Goal: Task Accomplishment & Management: Use online tool/utility

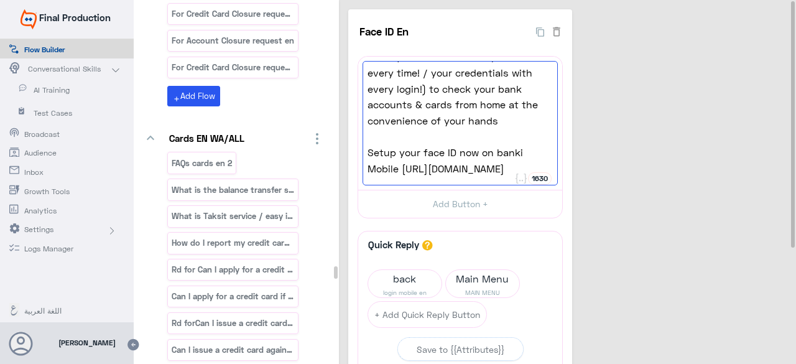
scroll to position [57676, 0]
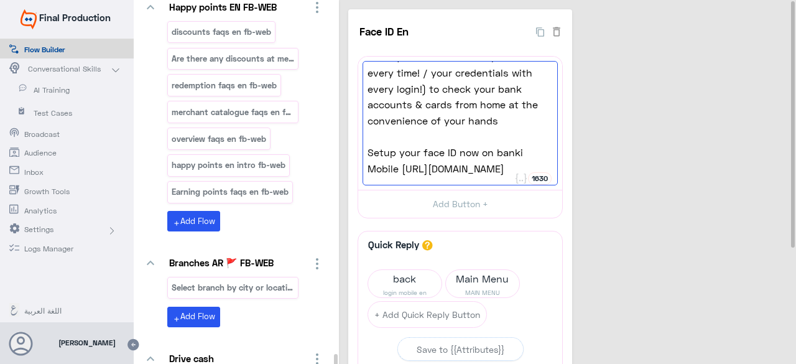
drag, startPoint x: 336, startPoint y: 10, endPoint x: 307, endPoint y: 377, distance: 368.4
click at [307, 363] on html "Final Production Flow Builder Conversational Skills AI Training Test Cases Broa…" at bounding box center [398, 182] width 796 height 364
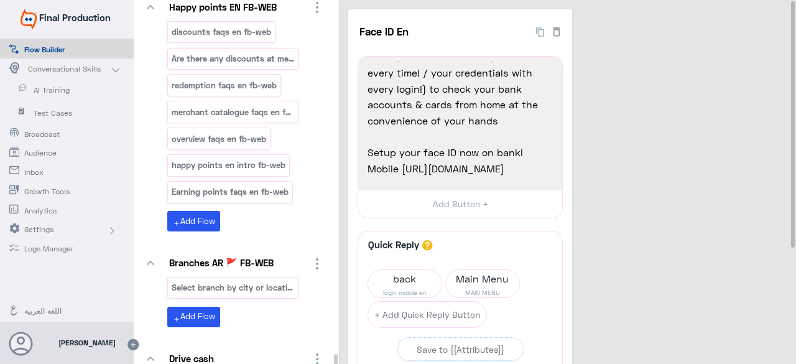
paste input "[DATE] Credit Card Offer - 0% Taksit with A"
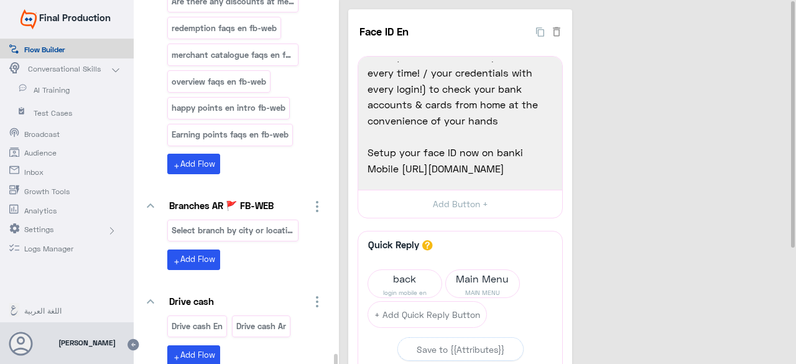
scroll to position [57747, 0]
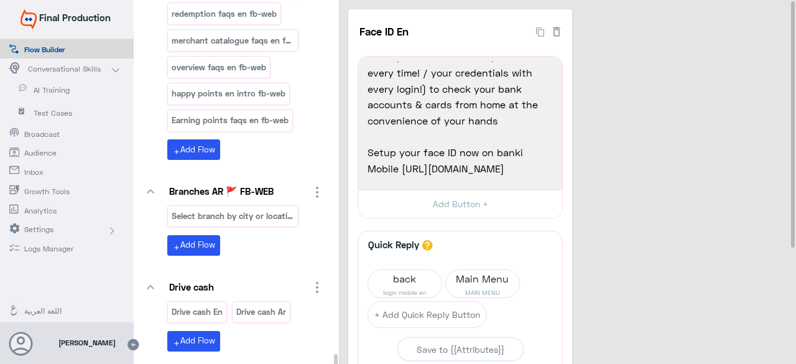
type input "[DATE] Credit Card Offer - 0% Taksit with A"
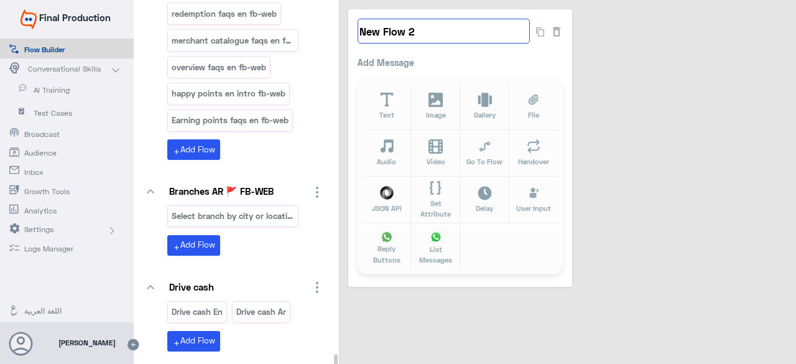
click at [432, 35] on input "New Flow 2" at bounding box center [443, 31] width 172 height 25
paste input "0% Taksit with Admin fees"
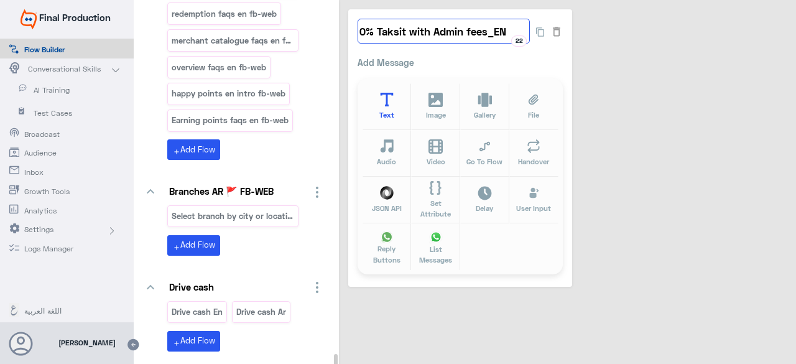
type input "0% Taksit with Admin fees_EN"
click at [391, 99] on icon at bounding box center [387, 100] width 14 height 14
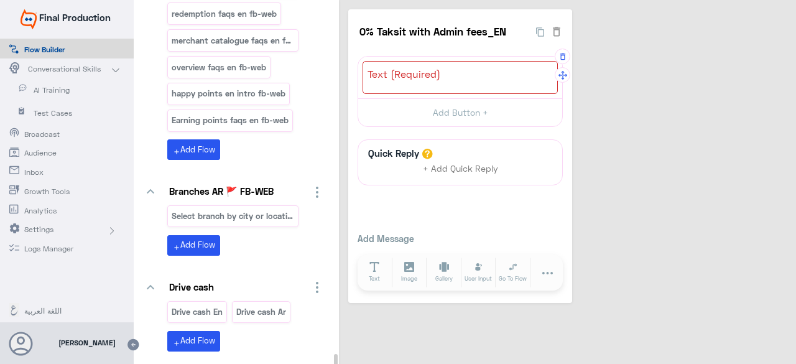
click at [461, 77] on div at bounding box center [459, 77] width 195 height 33
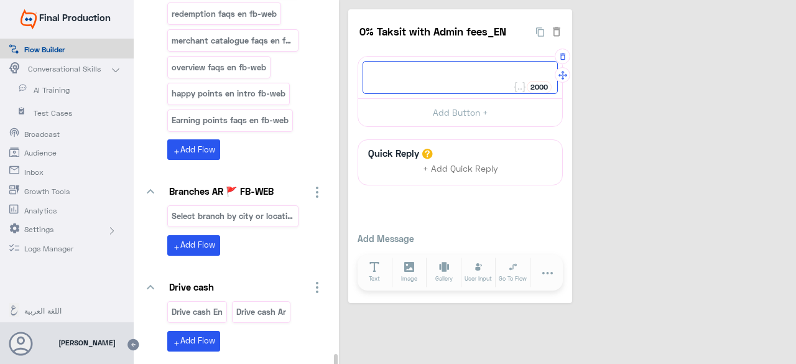
paste textarea "Summer offers is here with Crédit Agricole Credit Cards! Shop & Chill with Créd…"
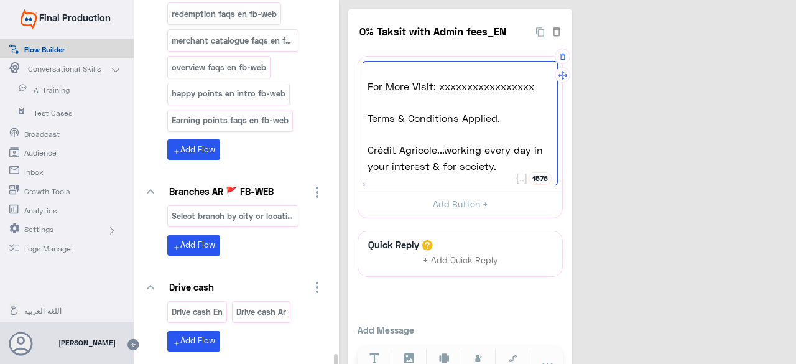
scroll to position [145, 0]
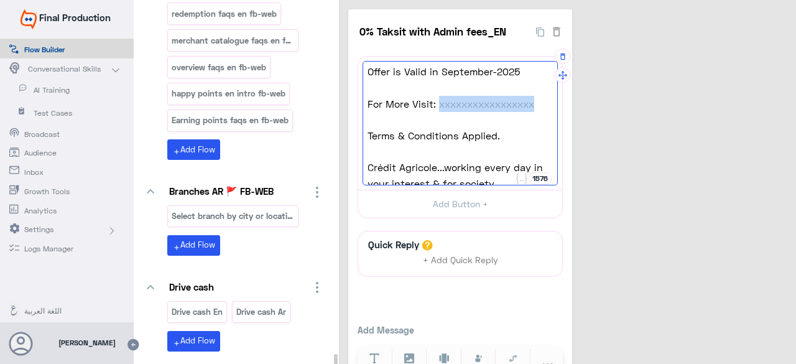
drag, startPoint x: 533, startPoint y: 99, endPoint x: 436, endPoint y: 106, distance: 96.6
click at [436, 106] on span "For More Visit: xxxxxxxxxxxxxxxxx" at bounding box center [459, 104] width 185 height 16
paste textarea "https://www.ca-egypt.com/en/bank-product/get-a-card/offers-en/credit-agricole-c…"
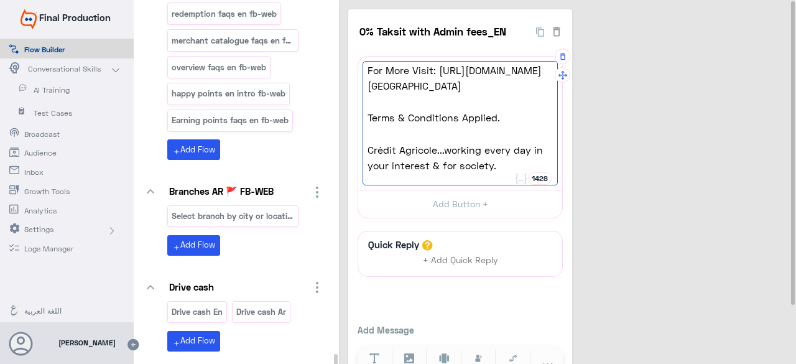
scroll to position [0, 0]
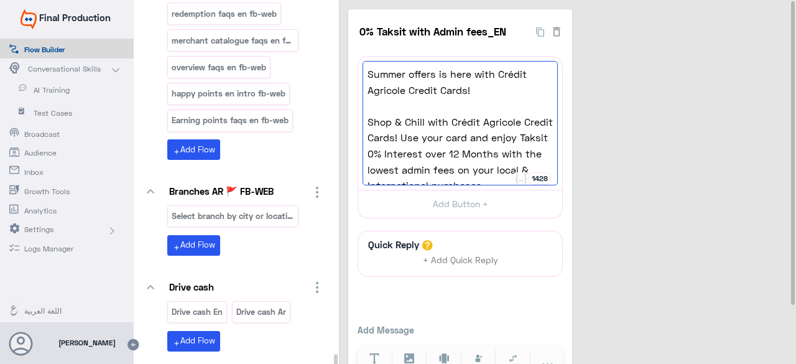
type textarea "Summer offers is here with Crédit Agricole Credit Cards! Shop & Chill with Créd…"
click at [440, 301] on div "Quick Reply + Add Quick Reply Add Message Text Image Gallery File Audio Video G…" at bounding box center [459, 308] width 205 height 154
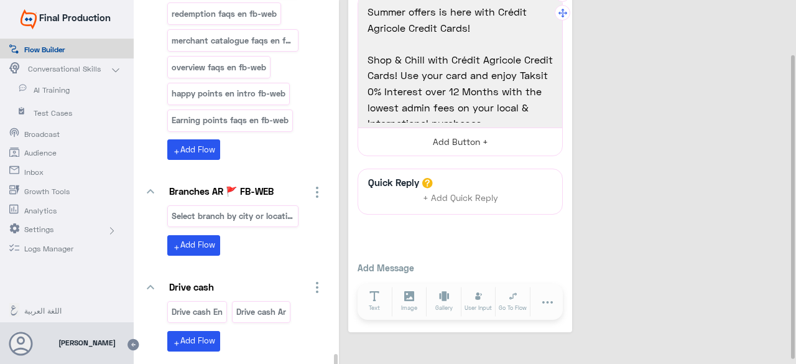
click at [467, 139] on button "Add Button +" at bounding box center [460, 141] width 204 height 28
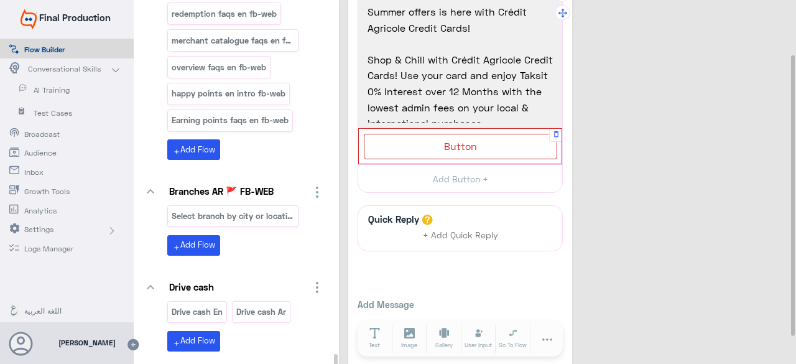
click at [482, 149] on div "Button" at bounding box center [460, 146] width 193 height 25
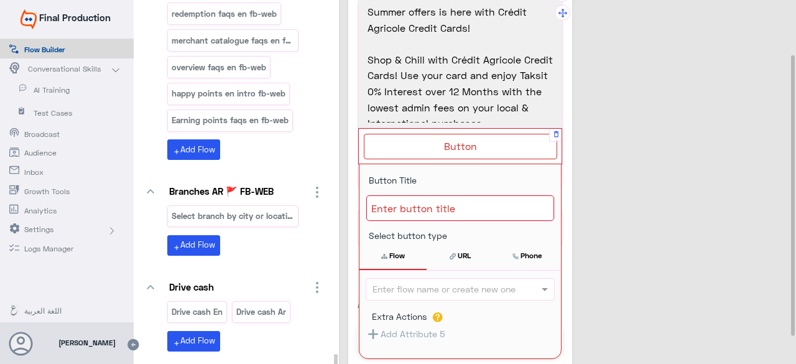
click at [484, 211] on div at bounding box center [460, 208] width 188 height 26
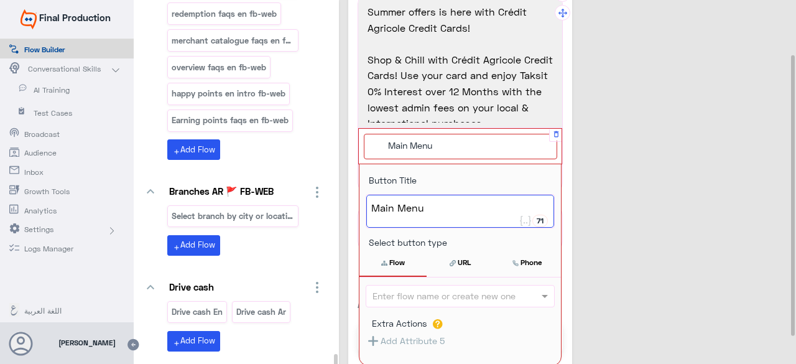
click at [479, 295] on input "Extra Actions" at bounding box center [441, 295] width 138 height 14
type textarea "Main Menu"
type input "Main menu"
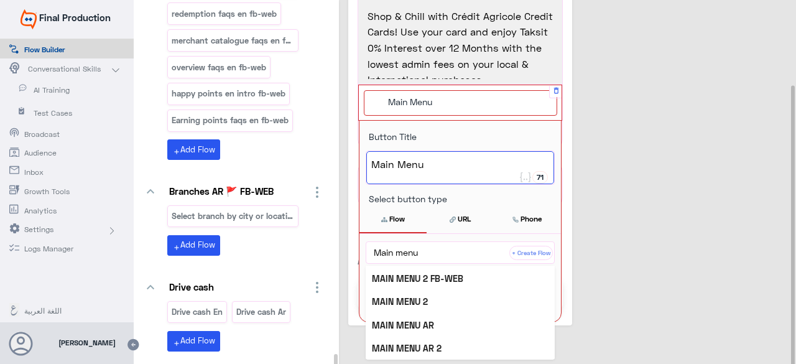
scroll to position [69, 0]
click at [423, 301] on b "MAIN MENU 2" at bounding box center [400, 300] width 56 height 11
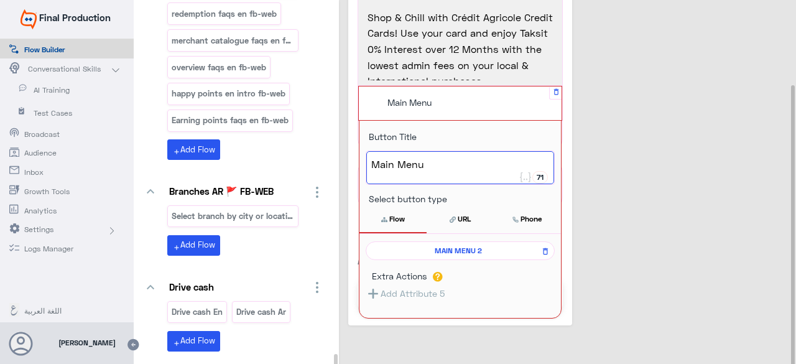
click at [685, 211] on div "0% Taksit with Admin fees_EN 22 Summer offers is here with Crédit Agricole Cred…" at bounding box center [569, 115] width 443 height 420
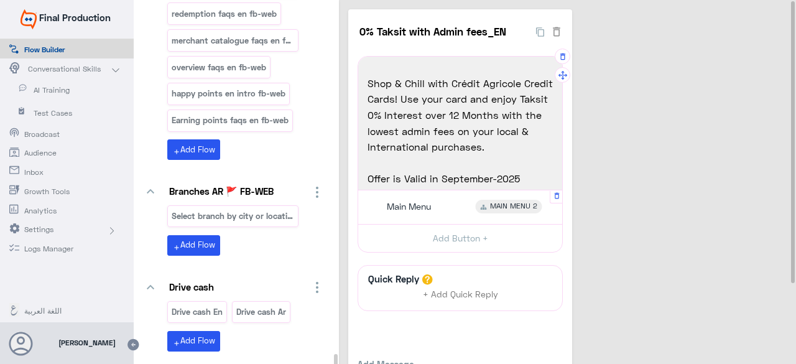
scroll to position [0, 0]
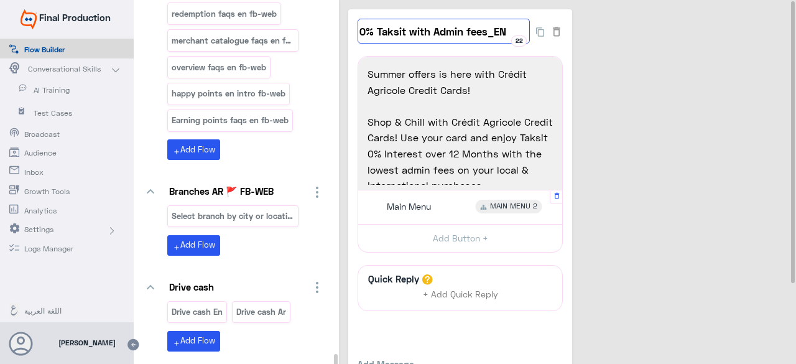
drag, startPoint x: 510, startPoint y: 32, endPoint x: 356, endPoint y: 35, distance: 154.2
click at [356, 35] on div "0% Taksit with Admin fees_EN 22 Summer offers is here with Crédit Agricole Cred…" at bounding box center [460, 218] width 224 height 419
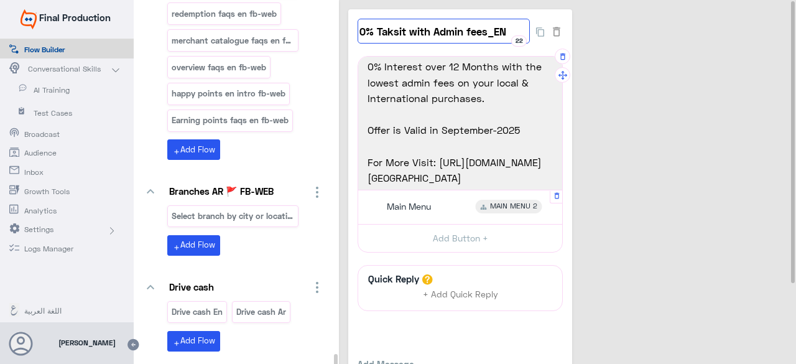
scroll to position [62, 0]
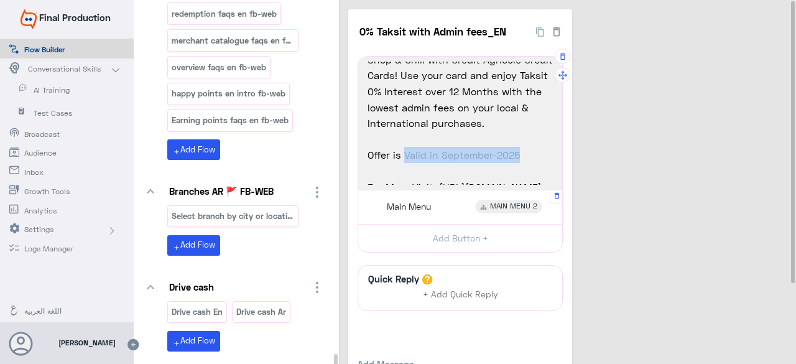
drag, startPoint x: 403, startPoint y: 155, endPoint x: 518, endPoint y: 158, distance: 115.6
click at [518, 158] on span "Offer is Valid in September-2025" at bounding box center [459, 155] width 185 height 16
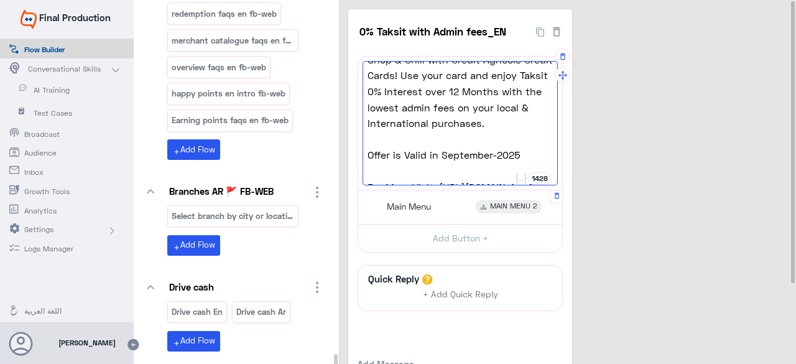
drag, startPoint x: 390, startPoint y: 152, endPoint x: 403, endPoint y: 157, distance: 14.0
click at [390, 152] on span "Offer is Valid in September-2025" at bounding box center [459, 155] width 185 height 16
click at [480, 155] on span "Offer is Valid in September-2025" at bounding box center [459, 155] width 185 height 16
drag, startPoint x: 428, startPoint y: 155, endPoint x: 490, endPoint y: 157, distance: 61.6
click at [490, 157] on span "Offer is Valid in September-2025" at bounding box center [459, 155] width 185 height 16
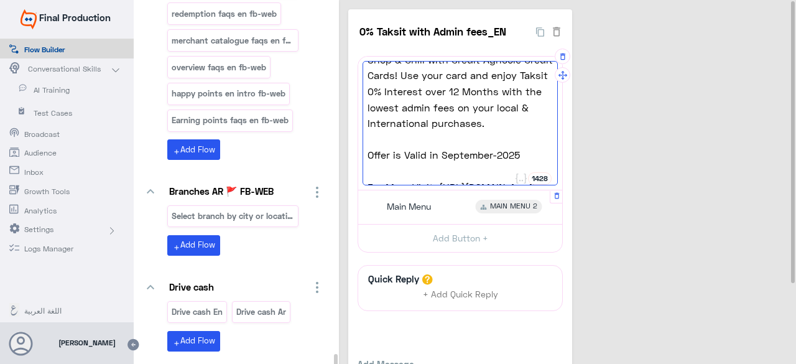
click at [440, 167] on div "Summer offers is here with Crédit Agricole Credit Cards! Shop & Chill with Créd…" at bounding box center [459, 123] width 195 height 124
drag, startPoint x: 427, startPoint y: 154, endPoint x: 491, endPoint y: 156, distance: 64.0
click at [491, 156] on span "Offer is Valid in September-2025" at bounding box center [459, 155] width 185 height 16
paste textarea "till 29th October-2025"
click at [473, 156] on span "Offer is Valid till 29th October-2025-2025" at bounding box center [459, 155] width 185 height 16
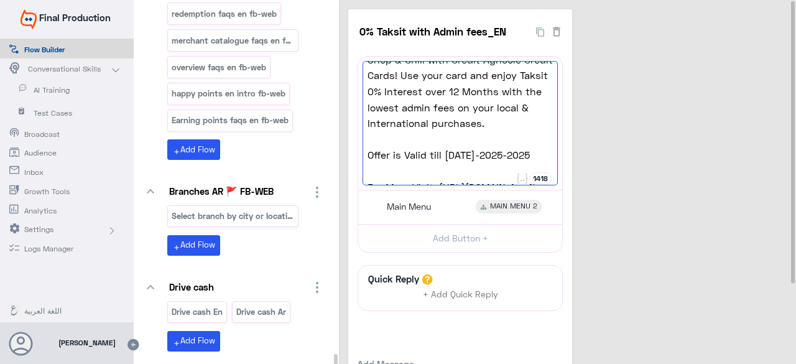
scroll to position [66, 0]
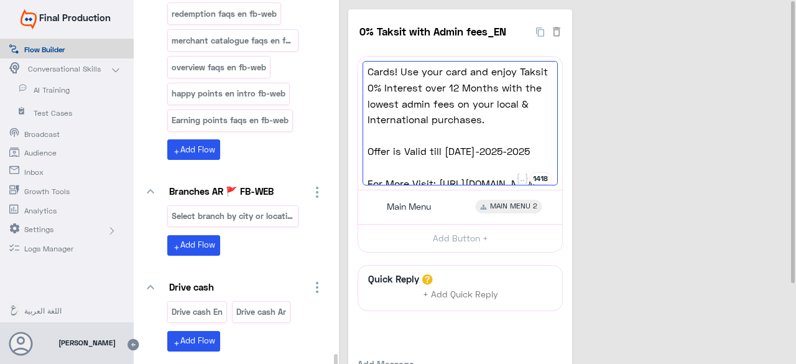
drag, startPoint x: 398, startPoint y: 171, endPoint x: 531, endPoint y: 154, distance: 134.1
click at [531, 154] on span "Offer is Valid till 29th October-2025-2025" at bounding box center [459, 151] width 185 height 16
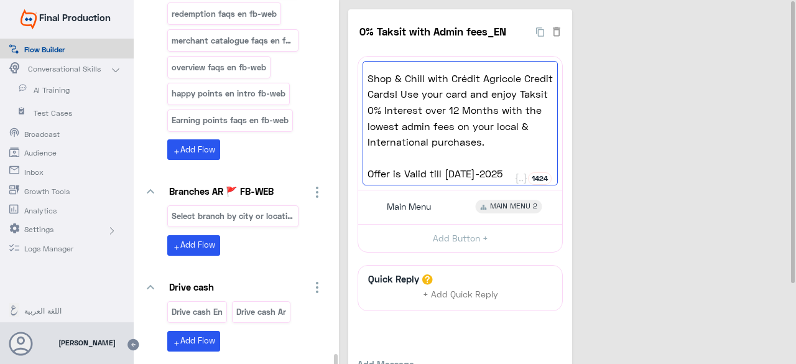
scroll to position [62, 0]
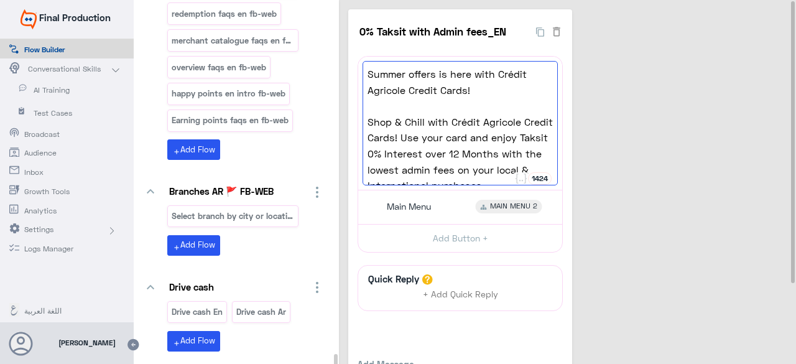
type textarea "Summer offers is here with Crédit Agricole Credit Cards! Shop & Chill with Créd…"
click at [372, 108] on span at bounding box center [459, 106] width 185 height 16
click at [367, 121] on span "Shop & Chill with Crédit Agricole Credit Cards! Use your card and enjoy Taksit …" at bounding box center [459, 154] width 185 height 80
click at [368, 104] on span at bounding box center [459, 106] width 185 height 16
click at [667, 208] on div "0% Taksit with Admin fees_EN 22 Summer offers is here with Crédit Agricole Cred…" at bounding box center [569, 218] width 443 height 419
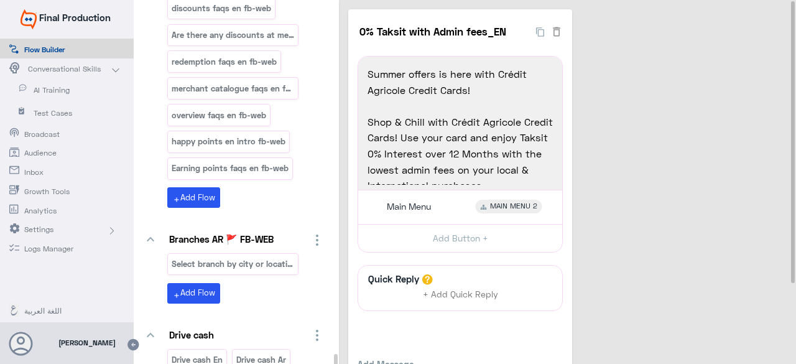
scroll to position [57769, 0]
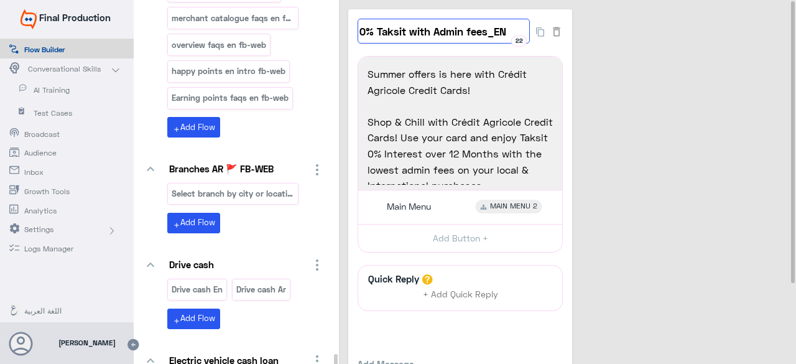
click at [511, 32] on input "0% Taksit with Admin fees_EN" at bounding box center [443, 31] width 172 height 25
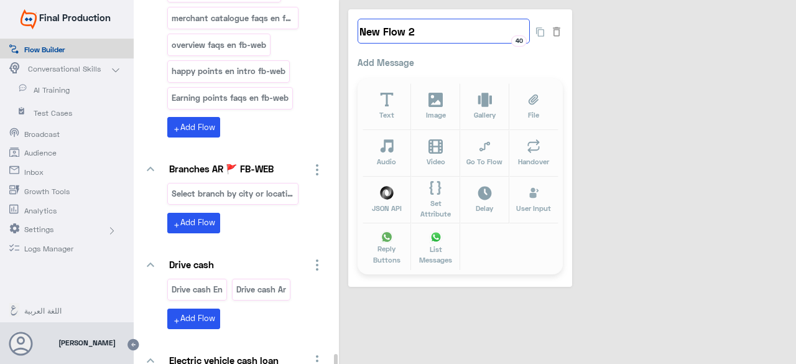
click at [441, 26] on input "New Flow 2" at bounding box center [443, 31] width 172 height 25
paste input "0% Taksit with Admin fees_EN"
type input "0% Taksit with Admin fees_AR"
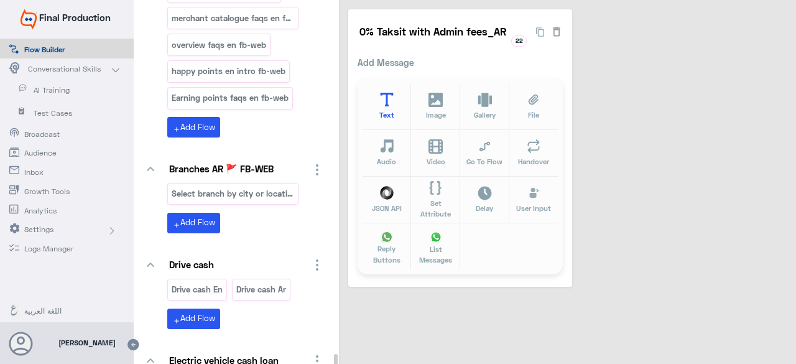
click at [382, 100] on icon at bounding box center [387, 100] width 14 height 14
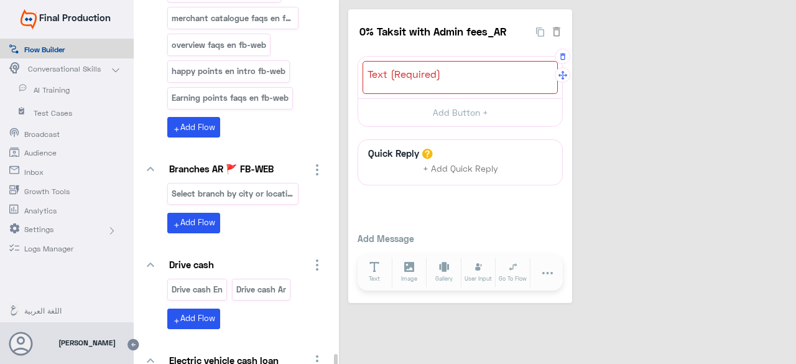
click at [517, 81] on div at bounding box center [459, 77] width 195 height 33
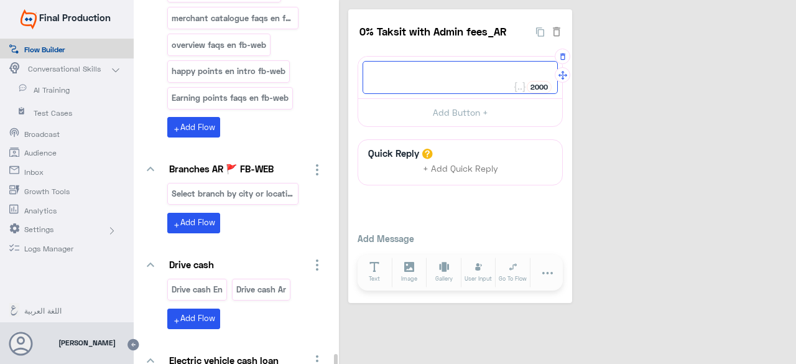
paste textarea "الصيف خلص بس العروض لسة مخلصتش مع بطاقات ائتمان كريدي أجريكول ، فى سبتمبر تقدر …"
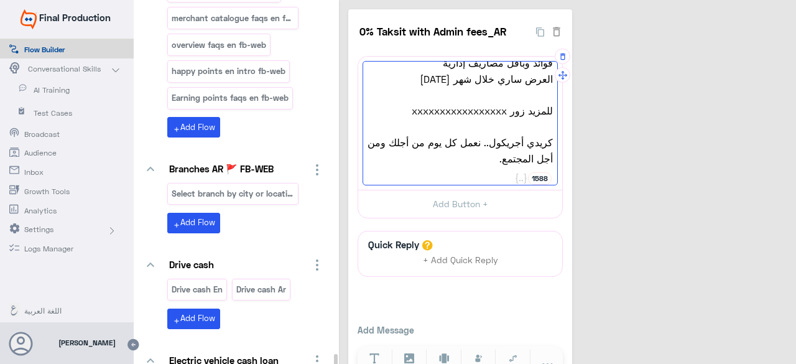
scroll to position [124, 0]
drag, startPoint x: 403, startPoint y: 90, endPoint x: 507, endPoint y: 96, distance: 104.0
click at [507, 101] on span "للمزيد زور xxxxxxxxxxxxxxxxx" at bounding box center [459, 109] width 185 height 16
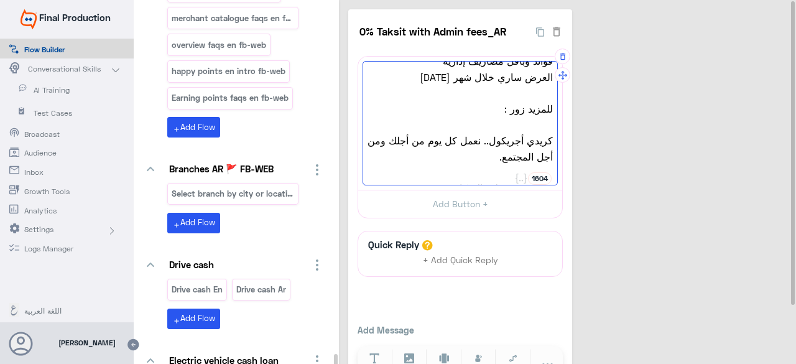
paste textarea "https://www.ca-egypt.com/ar/bank-product/get-a-card/offers-en/%d8%b9%d8%b1%d9%8…"
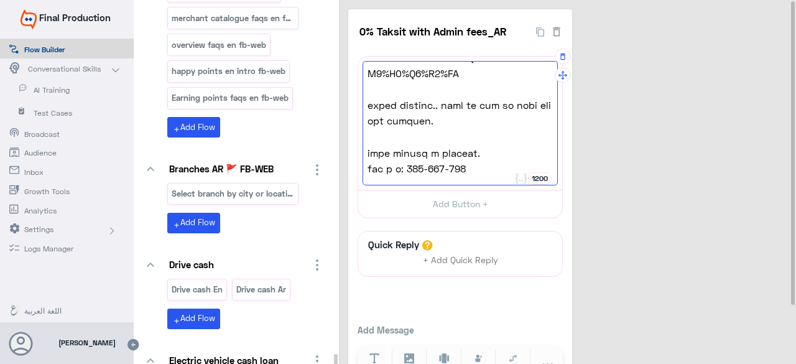
scroll to position [62, 0]
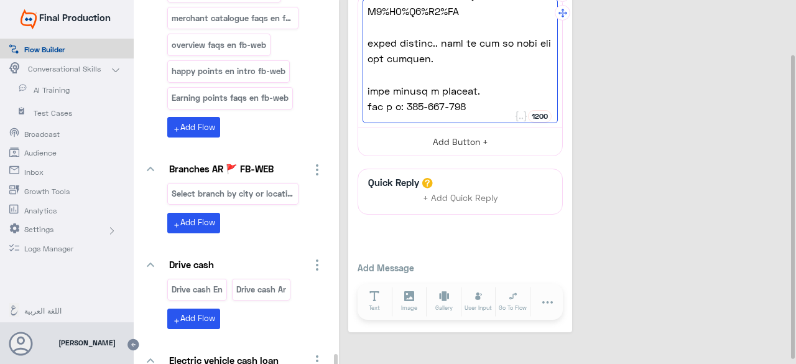
type textarea "lorem ips do sitame con adipis el seddoe tempor incid utlabor ، et dolore magn …"
click at [467, 137] on button "Add Button +" at bounding box center [460, 141] width 204 height 28
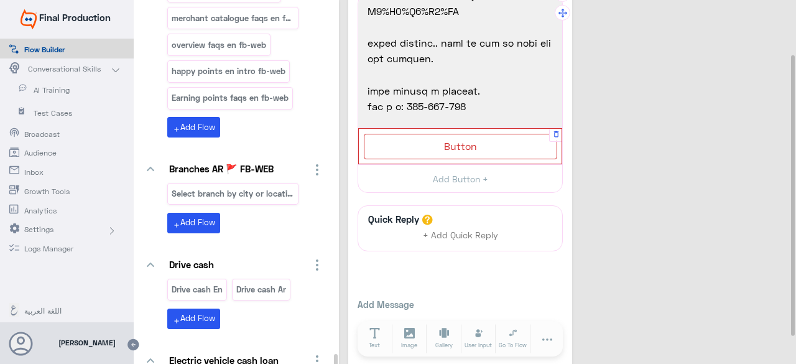
click at [457, 149] on span "Button" at bounding box center [460, 146] width 33 height 12
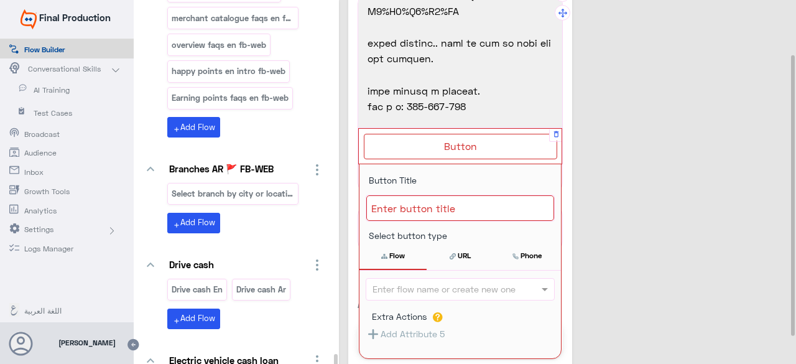
click at [452, 207] on div at bounding box center [460, 208] width 188 height 26
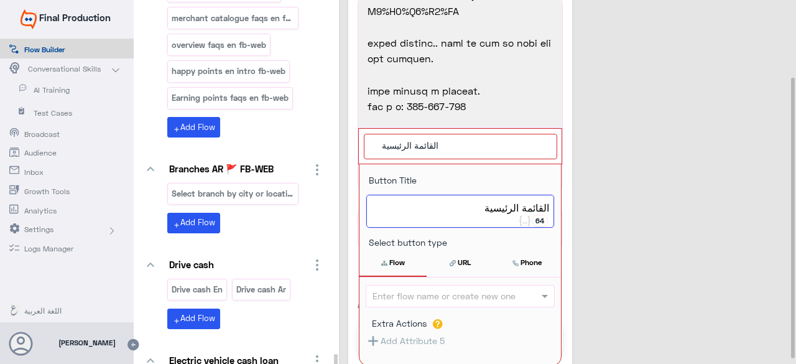
scroll to position [106, 0]
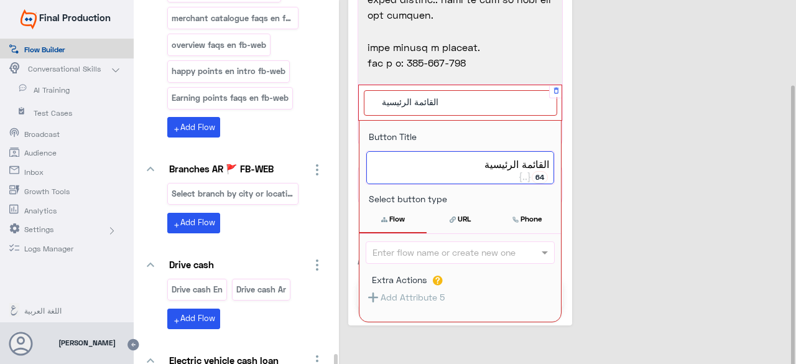
click at [464, 249] on input "Extra Actions" at bounding box center [441, 252] width 138 height 14
type textarea "القائمة الرئيسية"
type input "ة"
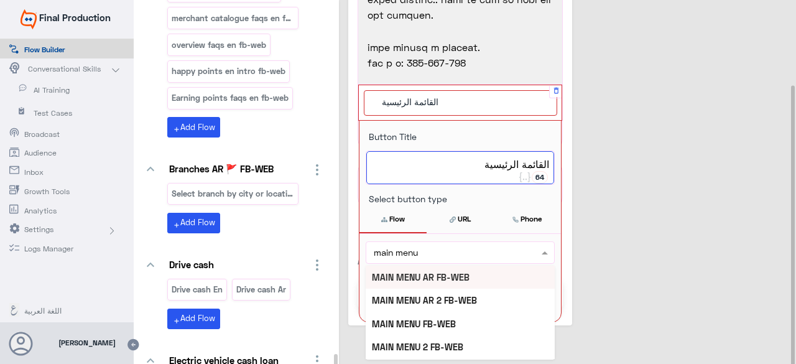
type input "main menu"
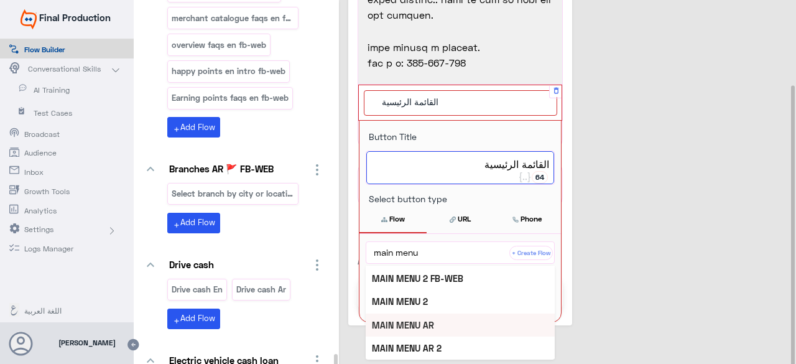
scroll to position [69, 0]
click at [398, 345] on b "MAIN MENU AR 2" at bounding box center [407, 347] width 70 height 11
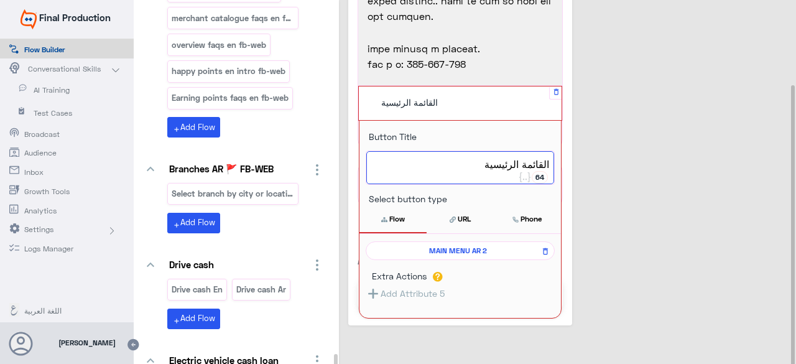
scroll to position [106, 0]
click at [636, 270] on div "0% Taksit with Admin fees_AR 22 1200 الصيف خلص بس العروض لسة مخلصتش مع بطاقات ا…" at bounding box center [569, 115] width 443 height 420
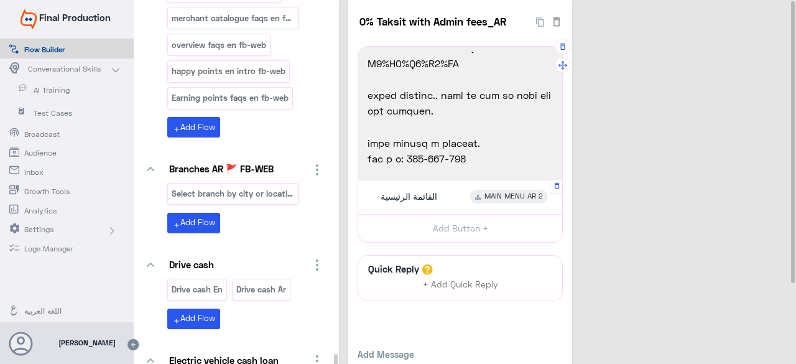
scroll to position [0, 0]
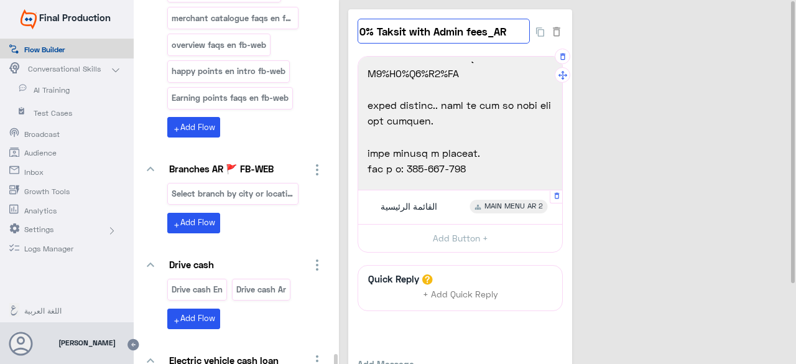
drag, startPoint x: 513, startPoint y: 38, endPoint x: 508, endPoint y: 27, distance: 12.2
click at [513, 38] on div "0% Taksit with Admin fees_AR 22" at bounding box center [443, 31] width 172 height 25
click at [511, 34] on input "0% Taksit with Admin fees_AR" at bounding box center [443, 31] width 172 height 25
click at [508, 30] on input "0% Taksit with Admin fees_AR" at bounding box center [443, 31] width 172 height 25
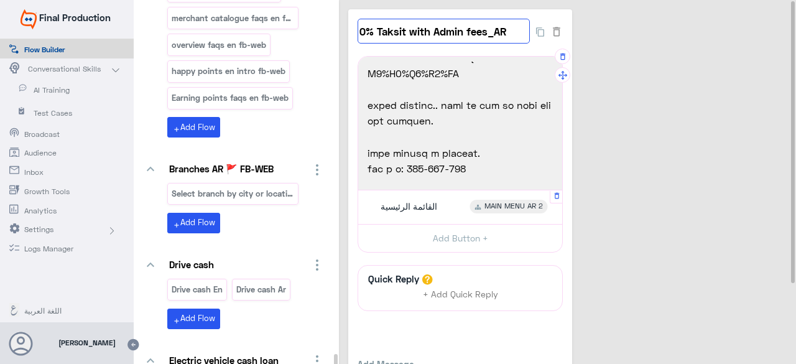
click at [508, 30] on input "0% Taksit with Admin fees_AR" at bounding box center [443, 31] width 172 height 25
click at [351, 32] on div "0% Taksit with Admin fees_AR 22 1200 الصيف خلص بس العروض لسة مخلصتش مع بطاقات ا…" at bounding box center [460, 218] width 224 height 419
click at [509, 26] on input "0% Taksit with Admin fees_AR" at bounding box center [443, 31] width 172 height 25
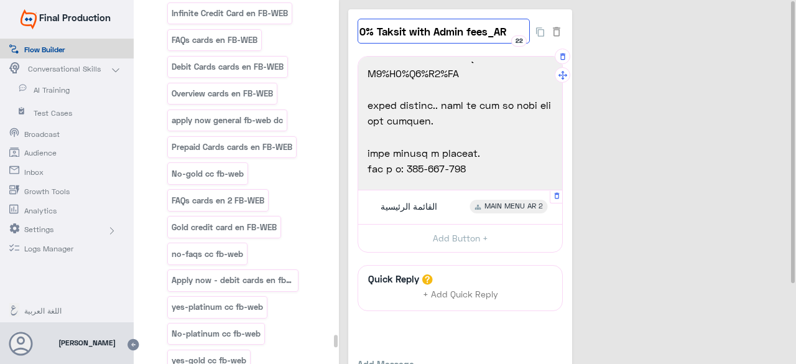
scroll to position [54538, 0]
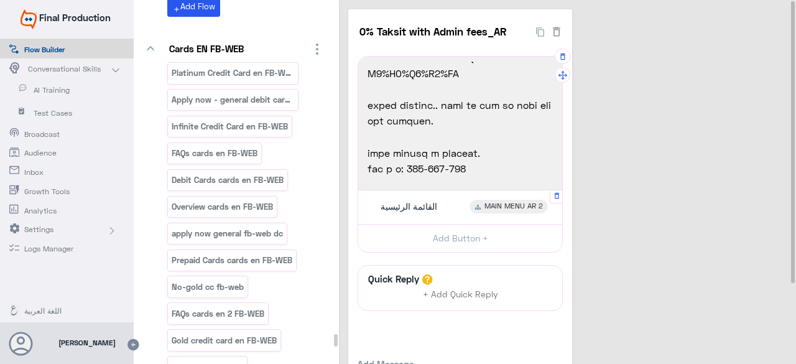
click at [354, 86] on div "You Can Create And Navigate Between Folders and Flows From Here keyboard_arrow_…" at bounding box center [465, 183] width 662 height 367
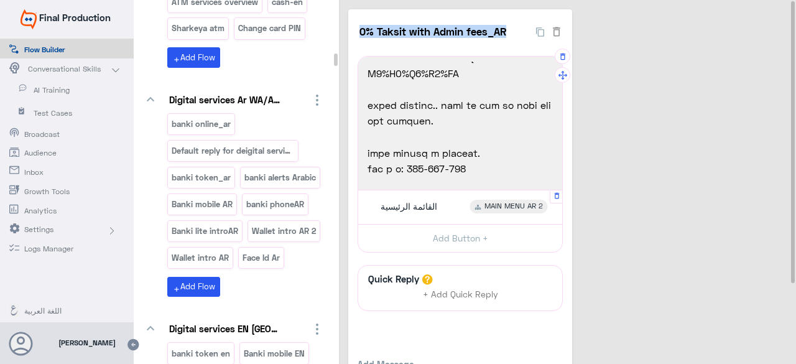
scroll to position [0, 0]
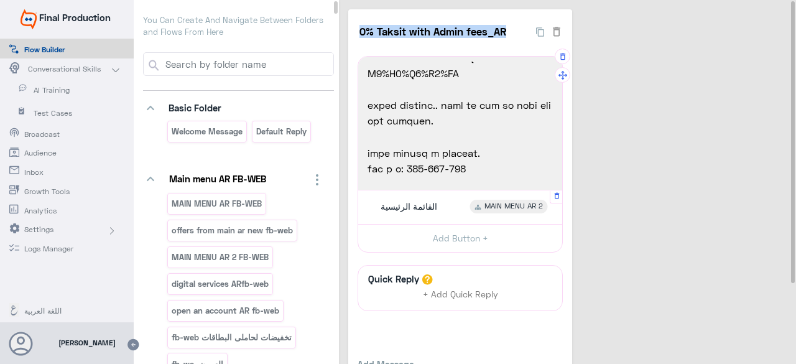
drag, startPoint x: 336, startPoint y: 280, endPoint x: 364, endPoint y: -54, distance: 335.5
click at [364, 0] on html "Final Production Flow Builder Conversational Skills AI Training Test Cases Broa…" at bounding box center [398, 182] width 796 height 364
click at [272, 35] on p "You Can Create And Navigate Between Folders and Flows From Here" at bounding box center [238, 26] width 191 height 24
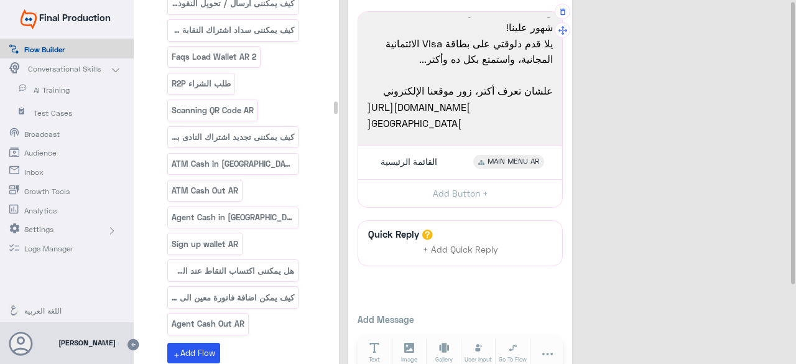
scroll to position [0, 0]
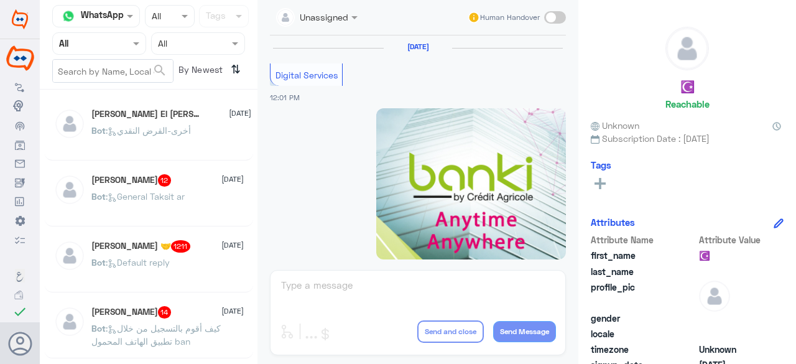
scroll to position [698, 0]
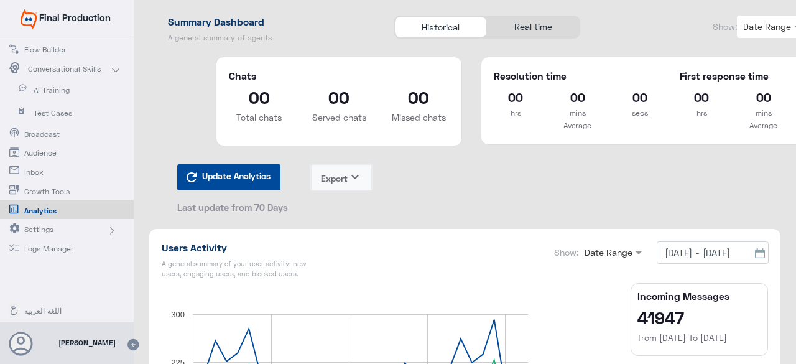
scroll to position [1492, 0]
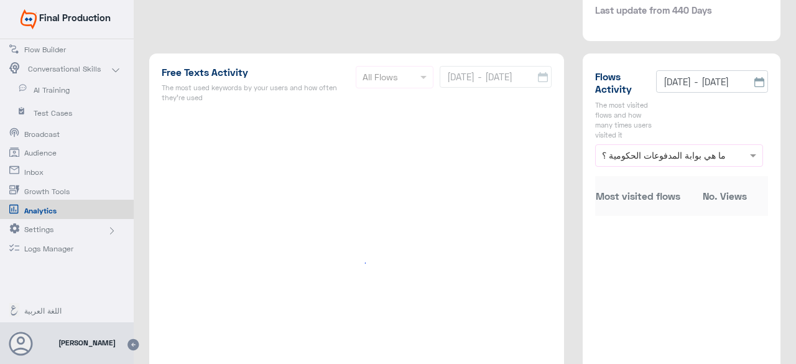
click at [68, 91] on span "AI Training" at bounding box center [70, 90] width 73 height 11
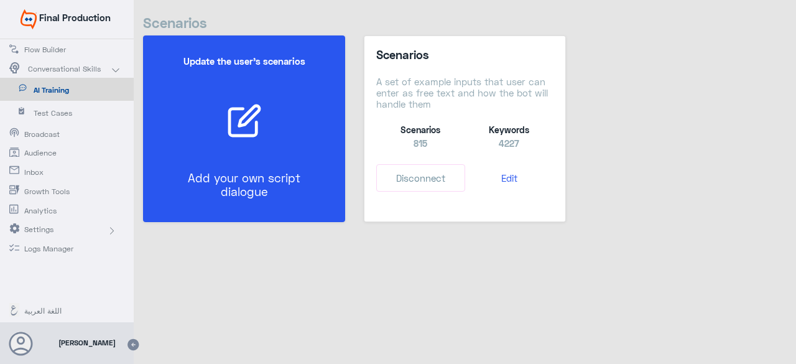
click at [311, 135] on div at bounding box center [244, 121] width 168 height 36
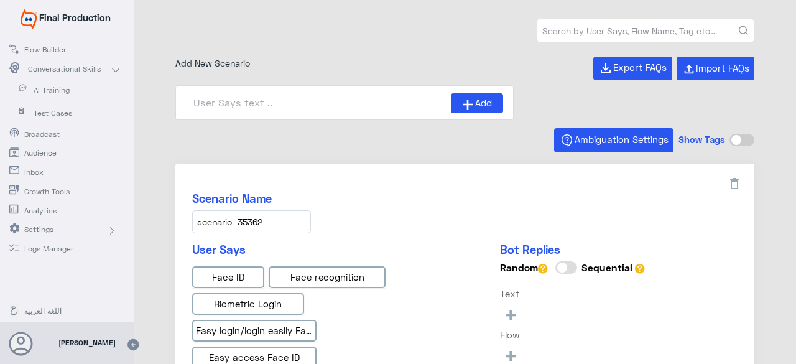
type input "IBAN AR"
type input "Instapay EN"
type input "Face ID En"
type input "Face ID AR"
type input "Instapay AR"
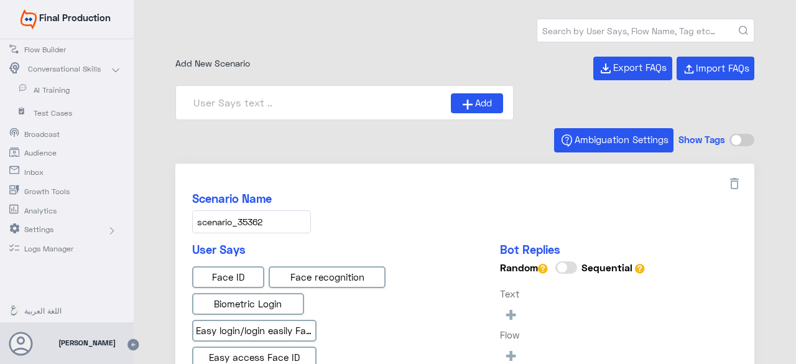
click at [625, 35] on input "text" at bounding box center [645, 30] width 216 height 22
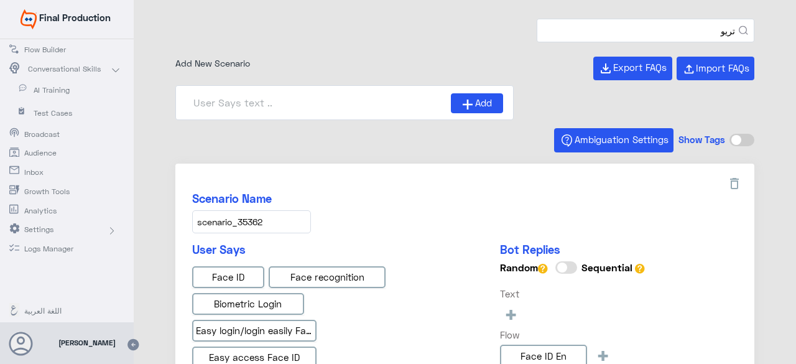
type input "تريو"
click at [738, 26] on button "submit" at bounding box center [742, 30] width 9 height 9
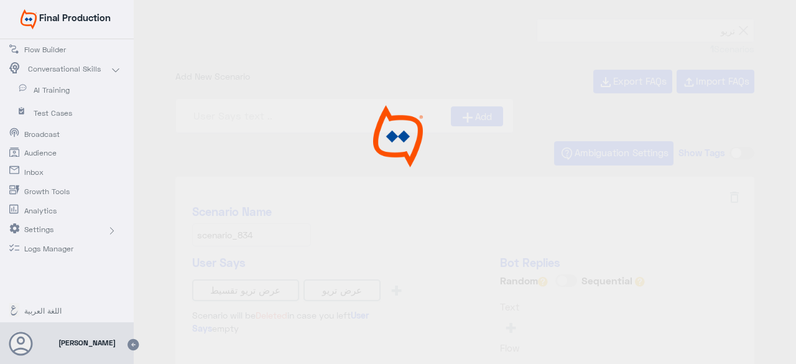
type input "Trio Offer Ar"
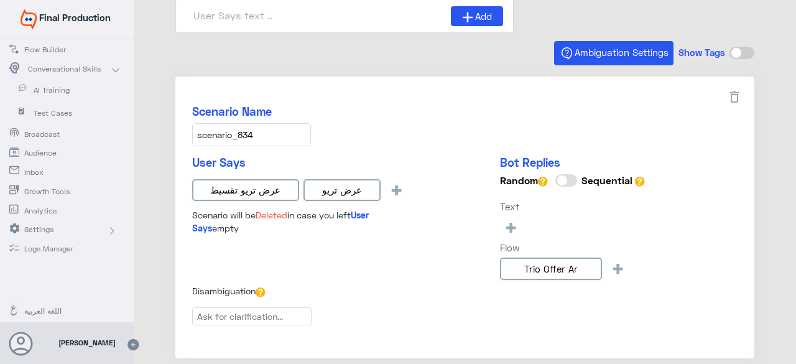
scroll to position [124, 0]
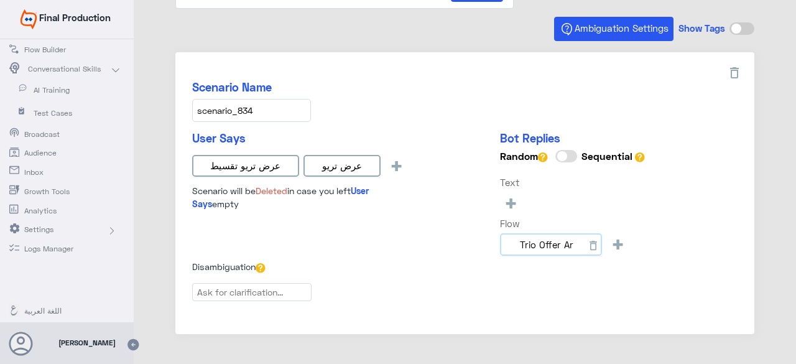
click at [549, 241] on input "Trio Offer Ar" at bounding box center [551, 244] width 102 height 22
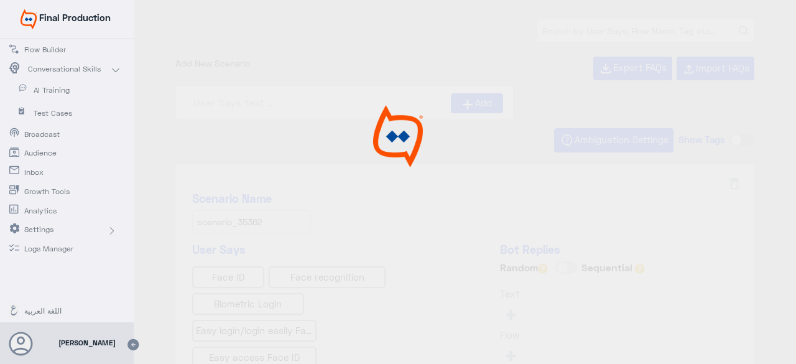
type input "Face ID En"
type input "Face ID AR"
type input "IBAN AR"
type input "Instapay AR"
type input "Instapay EN"
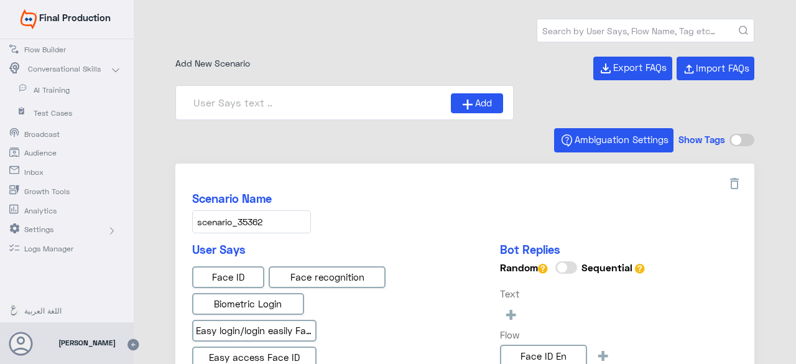
click at [618, 33] on input "text" at bounding box center [645, 30] width 216 height 22
type input "تريو"
click at [738, 26] on button "submit" at bounding box center [742, 30] width 9 height 9
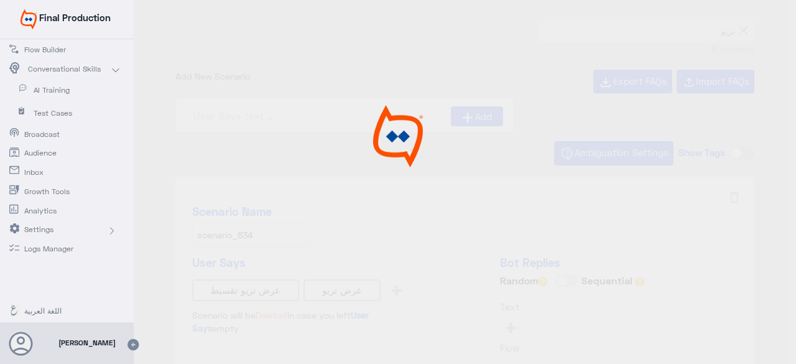
type input "Trio Offer Ar"
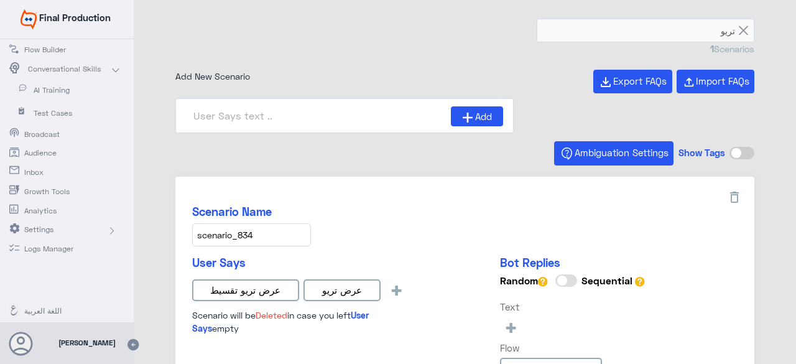
click at [286, 119] on input at bounding box center [318, 115] width 265 height 19
paste input " Credit Cards offers"
drag, startPoint x: 213, startPoint y: 116, endPoint x: 183, endPoint y: 117, distance: 29.8
click at [183, 117] on div " Credit Cards offers Add" at bounding box center [344, 115] width 338 height 35
type input "Credit Cards offers"
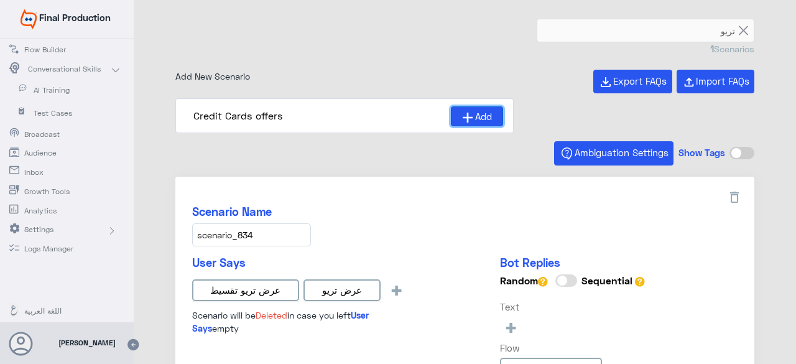
click at [476, 124] on button "Add" at bounding box center [477, 116] width 52 height 20
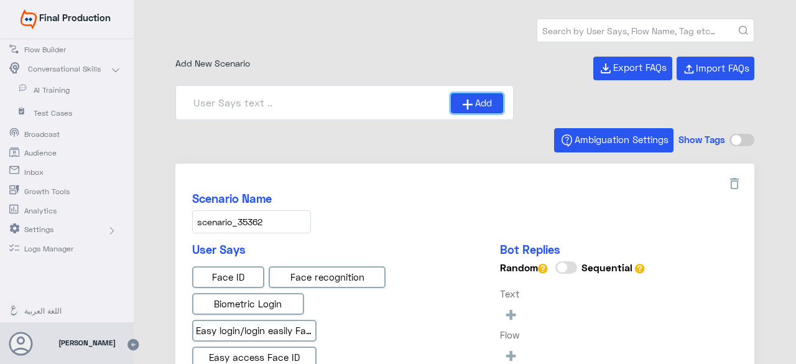
type input "Instapay EN"
type input "IBAN AR"
type input "Face ID En"
type input "Face ID AR"
type input "Instapay AR"
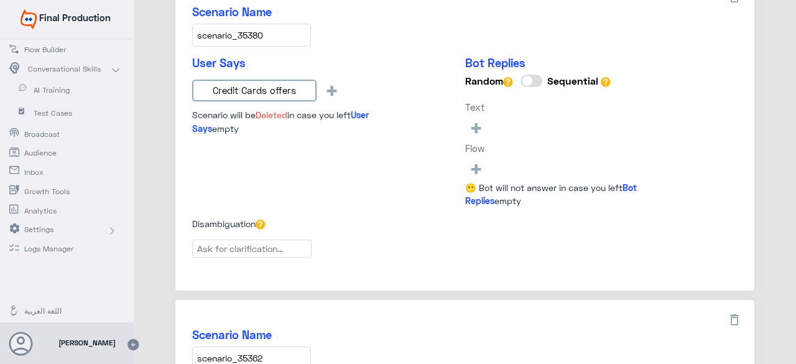
scroll to position [124, 0]
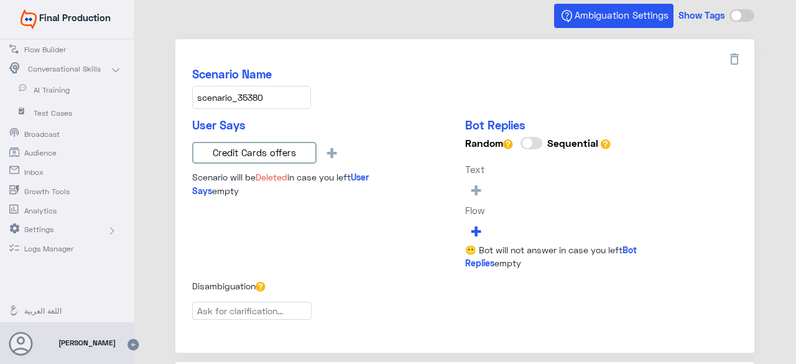
click at [474, 227] on span "+" at bounding box center [476, 230] width 14 height 21
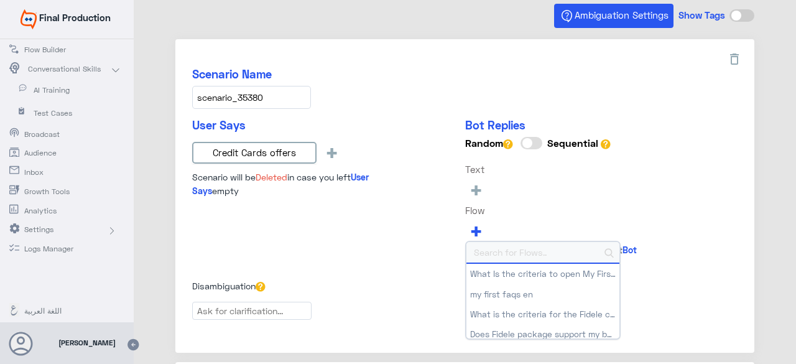
click at [533, 254] on input at bounding box center [542, 253] width 153 height 22
paste input "0% Taksit with Admin fees_EN"
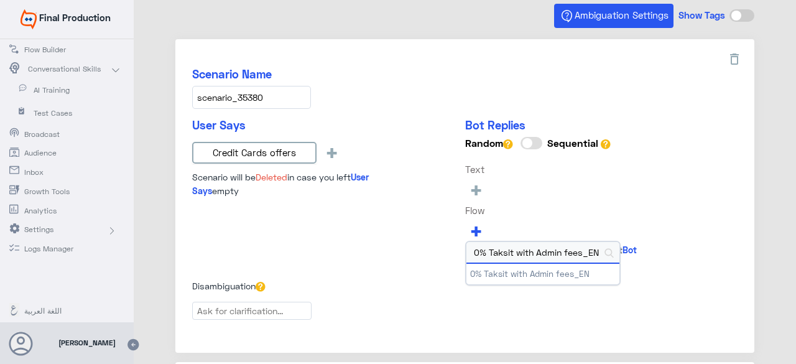
type input "0% Taksit with Admin fees_EN"
click at [549, 268] on button "0% Taksit with Admin fees_EN" at bounding box center [542, 274] width 153 height 20
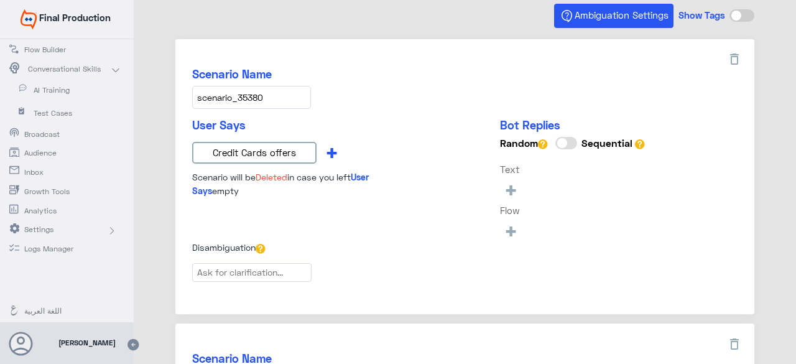
click at [328, 150] on span "+" at bounding box center [331, 152] width 14 height 21
type input "0% Taksit with Admin fees_EN"
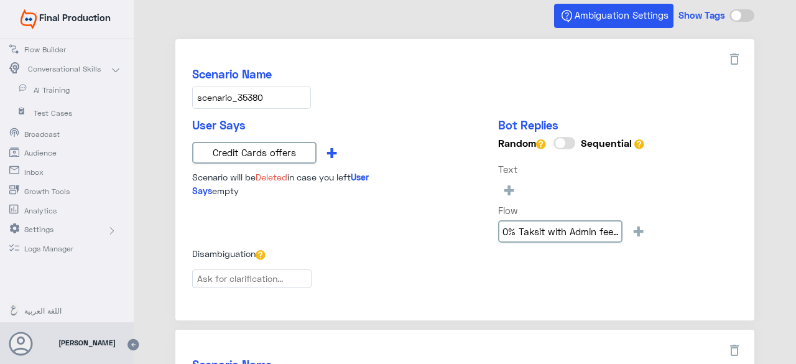
click at [331, 149] on span "+" at bounding box center [331, 152] width 14 height 21
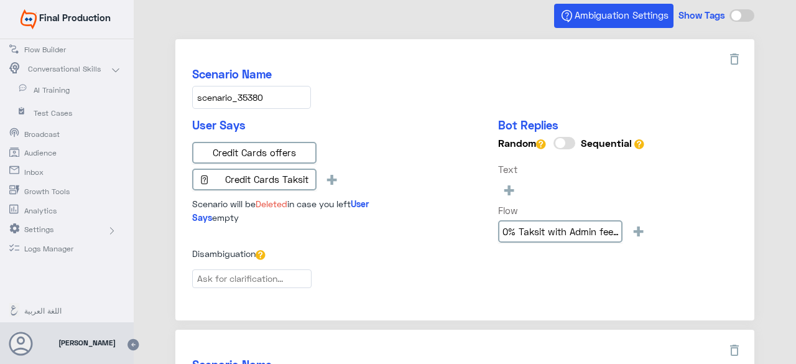
drag, startPoint x: 218, startPoint y: 178, endPoint x: 164, endPoint y: 178, distance: 54.1
type input "Credit Cards Taksit"
click at [333, 172] on div "User Says Credit Cards offers Credit Cards Taksit + Scenario will be Deleted in…" at bounding box center [301, 171] width 218 height 106
click at [330, 176] on span "+" at bounding box center [331, 178] width 14 height 21
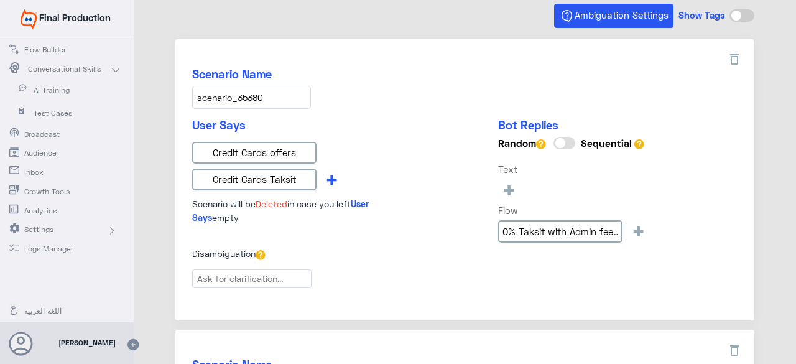
click at [331, 176] on span "+" at bounding box center [331, 178] width 14 height 21
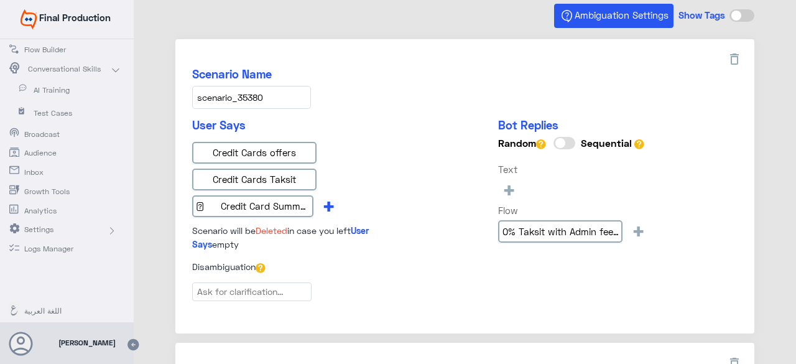
scroll to position [0, 22]
click at [196, 203] on input " Credit Card Summer offers" at bounding box center [254, 206] width 124 height 22
type input "Credit Card Summer offers"
click at [363, 209] on div "User Says Credit Cards offers Credit Cards Taksit Credit Card Summer offers + S…" at bounding box center [301, 184] width 218 height 132
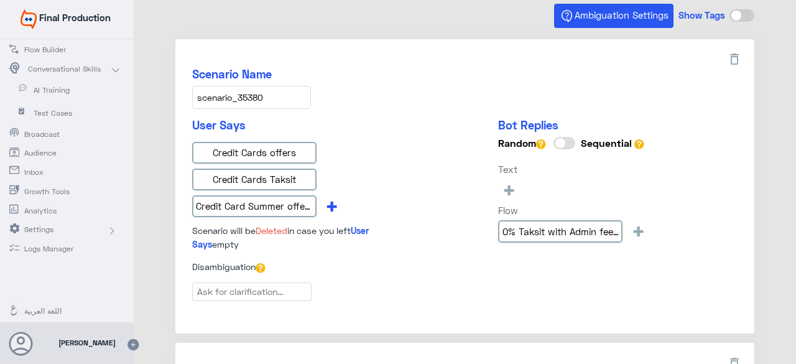
click at [331, 202] on span "+" at bounding box center [331, 205] width 14 height 21
click at [329, 201] on span "+" at bounding box center [331, 205] width 14 height 21
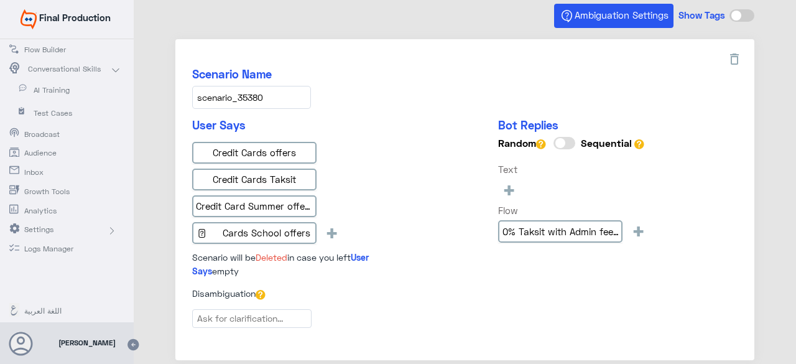
drag, startPoint x: 219, startPoint y: 229, endPoint x: 187, endPoint y: 234, distance: 32.8
click at [187, 234] on div "Scenario Name scenario_35380 User Says Credit Cards offers Credit Cards Taksit …" at bounding box center [464, 199] width 579 height 321
type input "Cards School offers"
click at [366, 226] on div "User Says Credit Cards offers Credit Cards Taksit Credit Card Summer offers Car…" at bounding box center [301, 197] width 218 height 159
click at [338, 234] on span "+" at bounding box center [331, 232] width 14 height 21
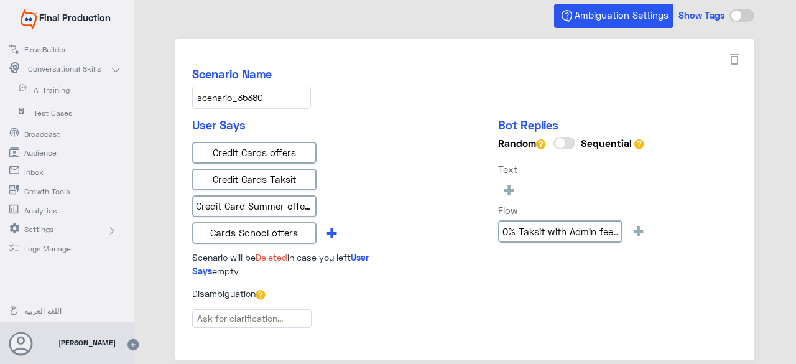
click at [326, 230] on span "+" at bounding box center [331, 232] width 14 height 21
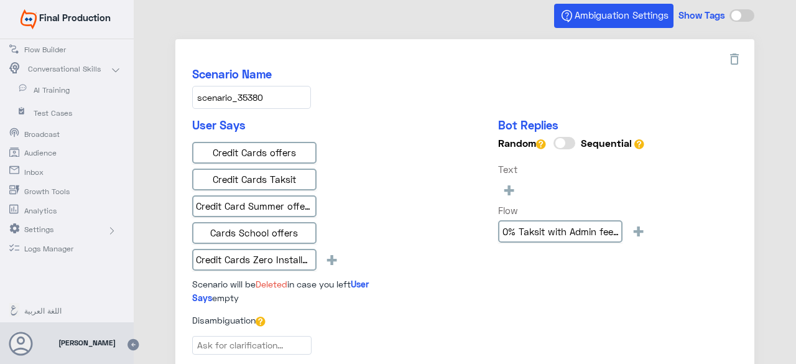
type input "Credit Cards Zero Installment"
click at [408, 227] on div "User Says Credit Cards offers Credit Cards Taksit Credit Card Summer offers Car…" at bounding box center [301, 211] width 218 height 186
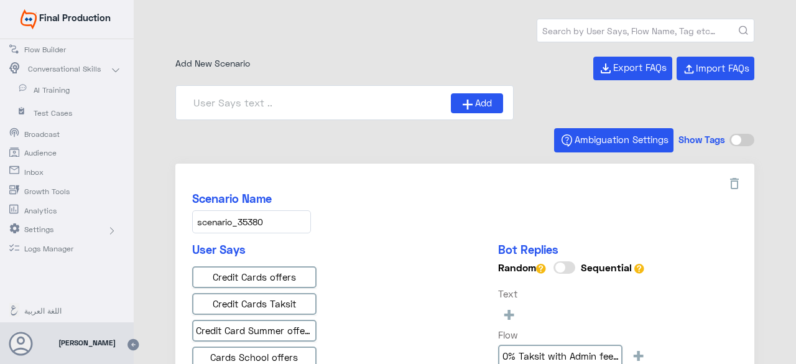
click at [628, 27] on input "text" at bounding box center [645, 30] width 216 height 22
type input "تريو"
click at [738, 26] on button "submit" at bounding box center [742, 30] width 9 height 9
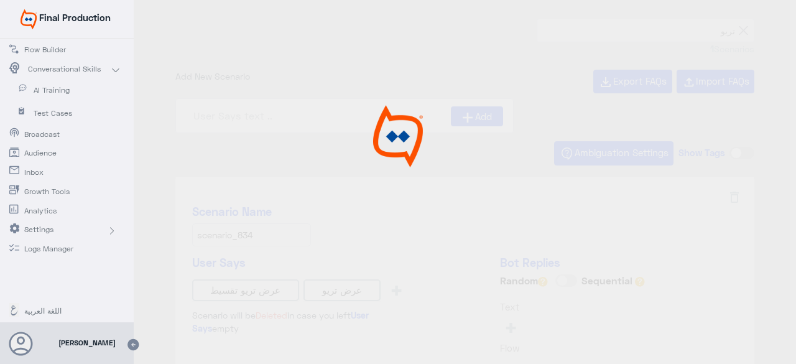
type input "Trio Offer Ar"
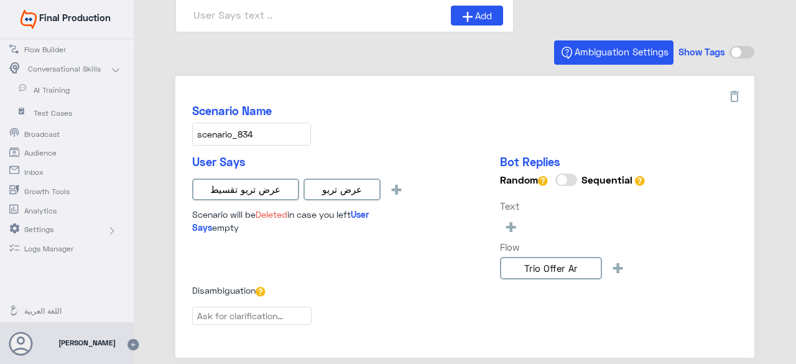
scroll to position [124, 0]
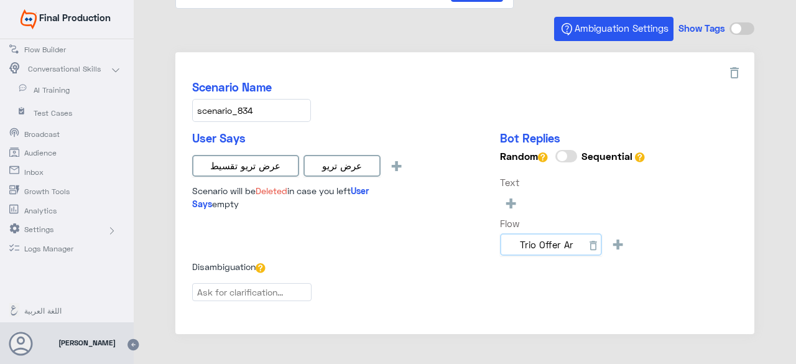
click at [543, 239] on input "Trio Offer Ar" at bounding box center [551, 244] width 102 height 22
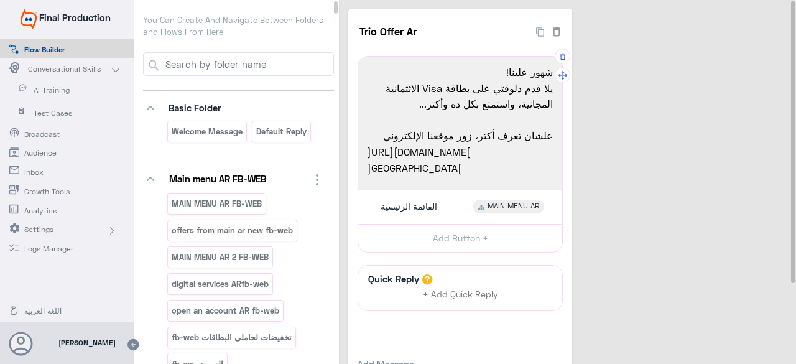
scroll to position [144, 0]
drag, startPoint x: 403, startPoint y: 34, endPoint x: 360, endPoint y: 33, distance: 42.3
click at [360, 33] on input "Trio Offer Ar" at bounding box center [443, 31] width 172 height 25
click at [313, 30] on p "You Can Create And Navigate Between Folders and Flows From Here" at bounding box center [238, 26] width 191 height 24
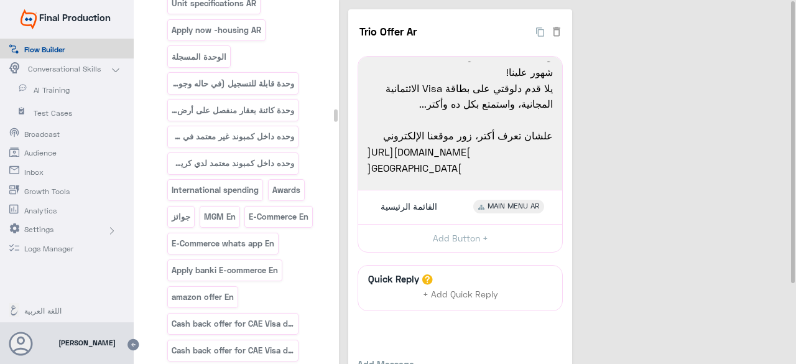
scroll to position [17735, 0]
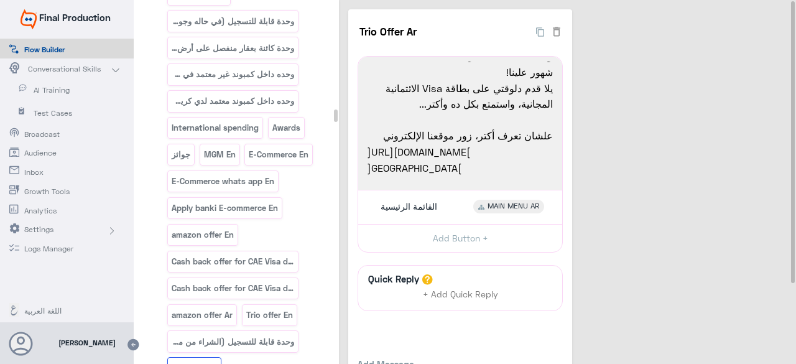
click at [198, 361] on p "Trio Offer Ar" at bounding box center [194, 368] width 47 height 14
drag, startPoint x: 198, startPoint y: 173, endPoint x: 152, endPoint y: 185, distance: 47.3
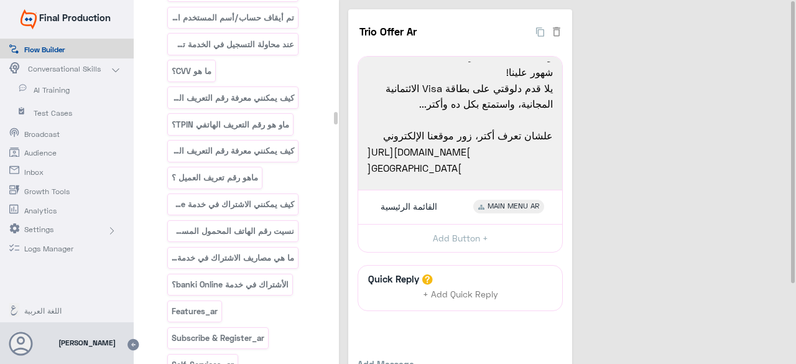
scroll to position [17673, 0]
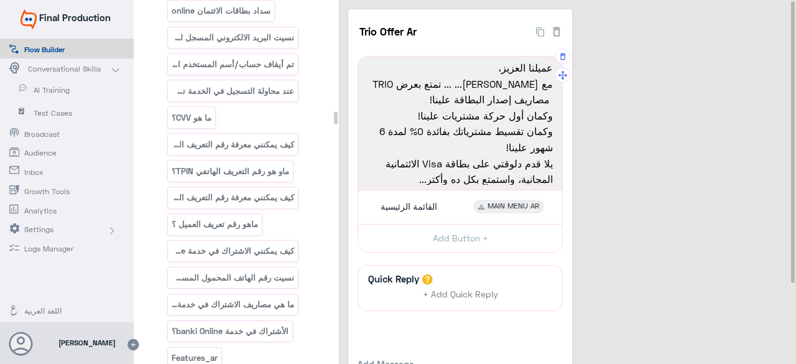
scroll to position [0, 0]
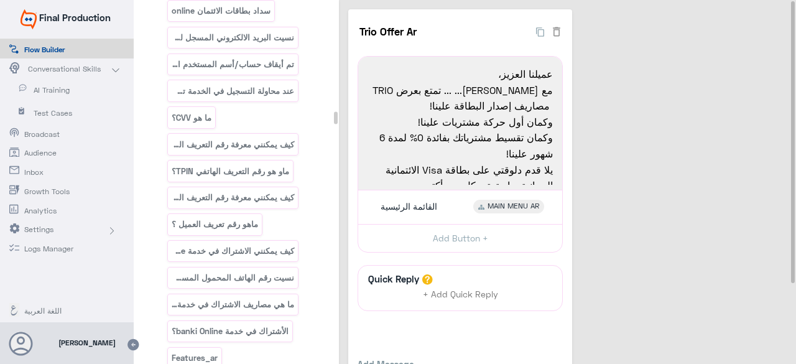
click at [50, 93] on span "AI Training" at bounding box center [70, 90] width 73 height 11
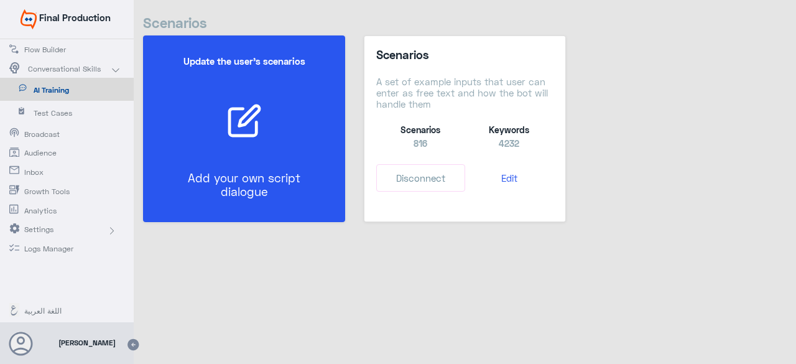
click at [281, 142] on div "Update the user’s scenarios Add your own script dialogue" at bounding box center [243, 128] width 163 height 173
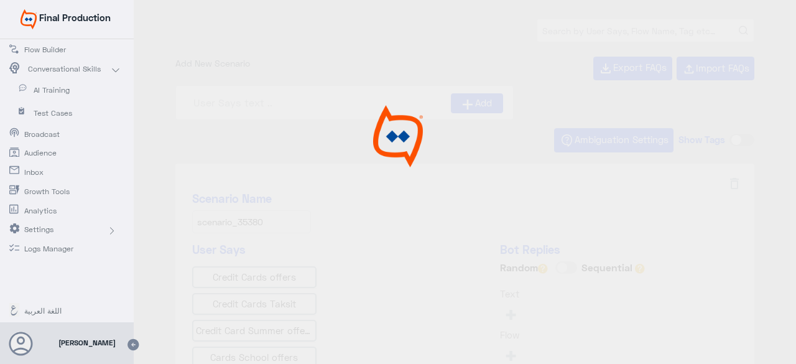
type input "Face ID En"
type input "Instapay EN"
type input "0% Taksit with Admin fees_EN"
type input "Face ID AR"
type input "Instapay AR"
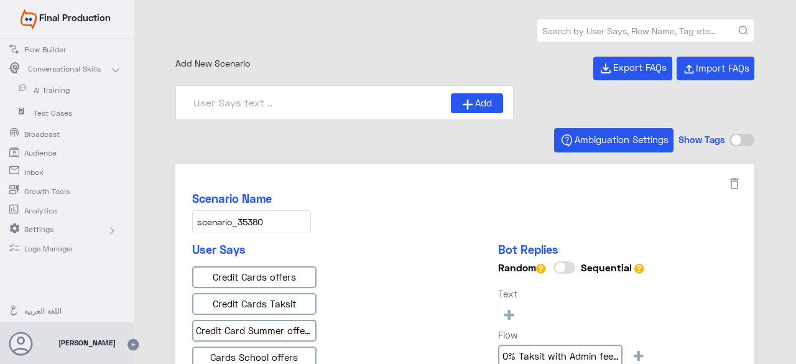
click at [577, 35] on input "text" at bounding box center [645, 30] width 216 height 22
click at [287, 100] on input at bounding box center [318, 102] width 265 height 19
paste input " عروض بطاقات الائتمان"
drag, startPoint x: 213, startPoint y: 98, endPoint x: 148, endPoint y: 101, distance: 64.7
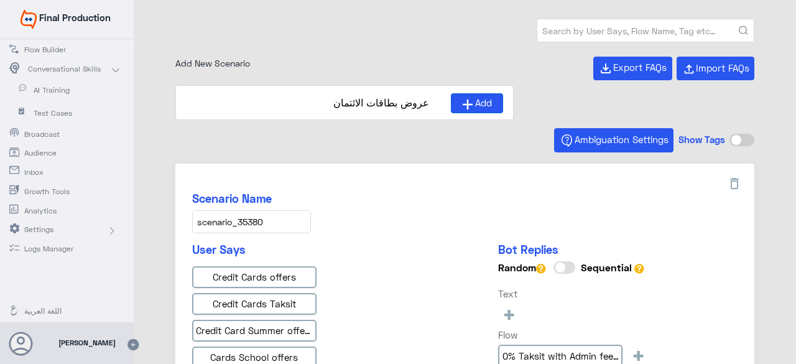
type input "عروض بطاقات الائتمان"
drag, startPoint x: 464, startPoint y: 101, endPoint x: 459, endPoint y: 111, distance: 11.1
click at [464, 101] on icon at bounding box center [467, 104] width 10 height 10
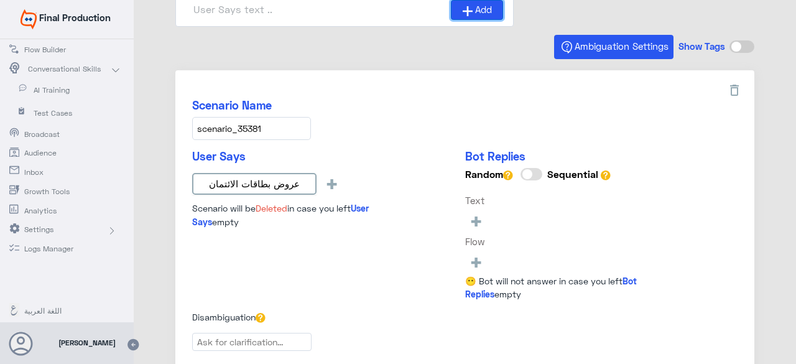
scroll to position [124, 0]
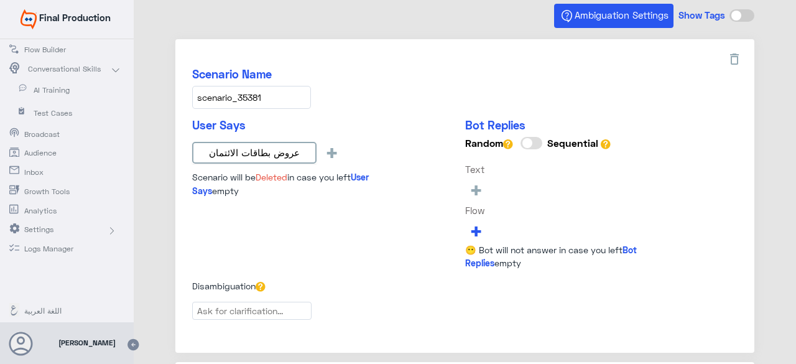
click at [471, 225] on span "+" at bounding box center [476, 230] width 14 height 21
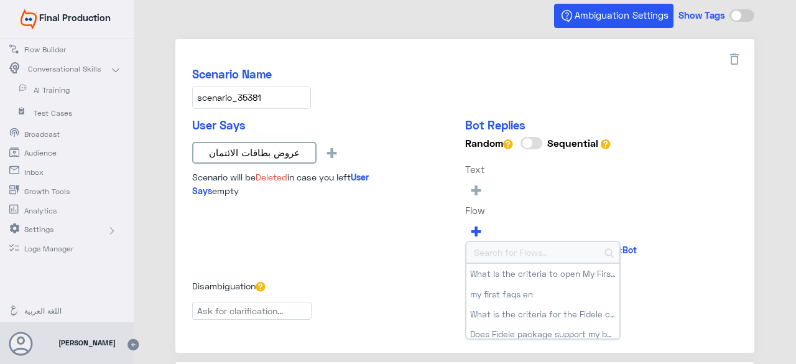
type input "0% Taksit with Admin fees_AR"
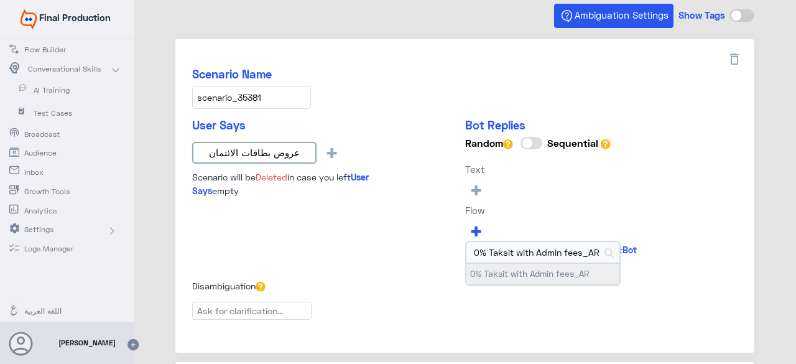
click at [513, 265] on button "0% Taksit with Admin fees_AR" at bounding box center [542, 274] width 153 height 20
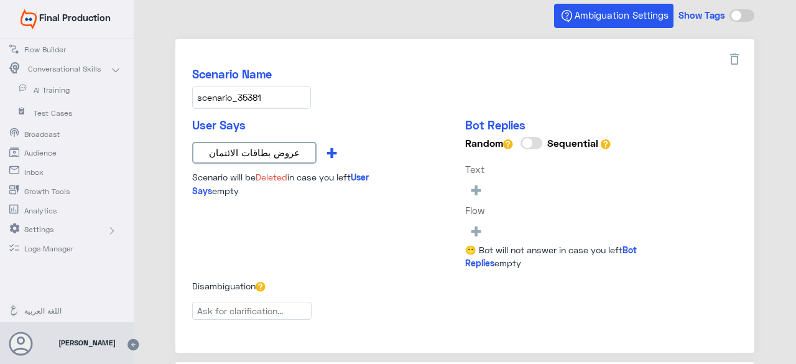
click at [329, 148] on span "+" at bounding box center [331, 152] width 14 height 21
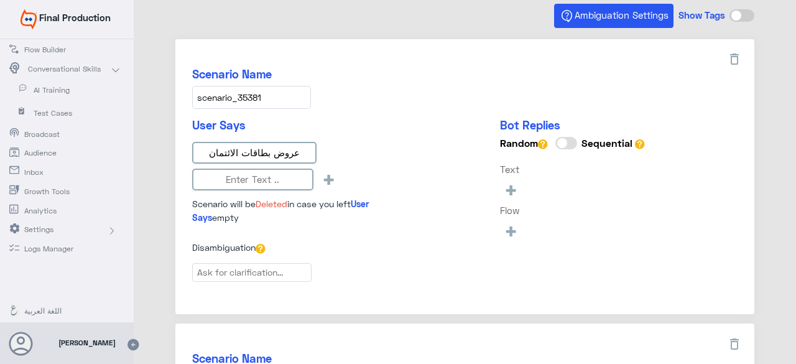
type input "0% Taksit with Admin fees_AR"
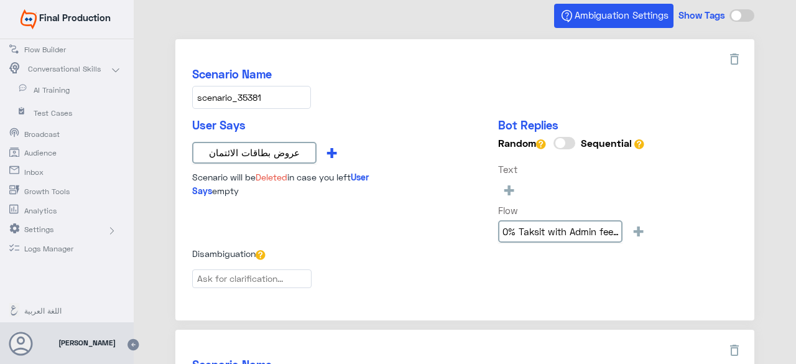
click at [327, 147] on span "+" at bounding box center [331, 152] width 14 height 21
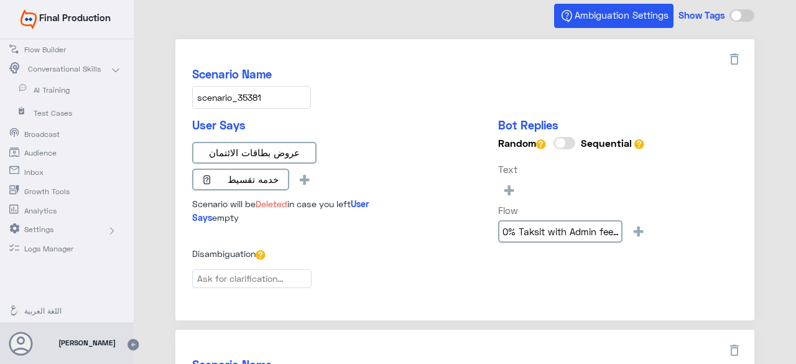
drag, startPoint x: 221, startPoint y: 178, endPoint x: 171, endPoint y: 175, distance: 49.8
type input "خدمه تقسيط"
click at [295, 178] on div "User Says عروض بطاقات الائتمان خدمه تقسيط + Scenario will be Deleted in case yo…" at bounding box center [301, 171] width 218 height 106
click at [293, 176] on span "+" at bounding box center [294, 178] width 14 height 21
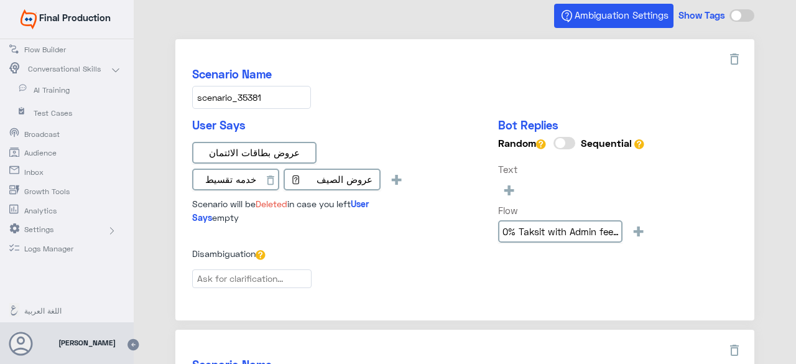
drag, startPoint x: 310, startPoint y: 177, endPoint x: 278, endPoint y: 186, distance: 32.6
click at [278, 186] on div "عروض بطاقات الائتمان خدمه تقسيط  عروض الصيف +" at bounding box center [301, 168] width 218 height 53
type input "عروض الصيف"
click at [391, 175] on div "User Says عروض بطاقات الائتمان خدمه تقسيط عروض الصيف + Scenario will be Deleted…" at bounding box center [301, 171] width 218 height 106
click at [385, 180] on span "+" at bounding box center [386, 178] width 14 height 21
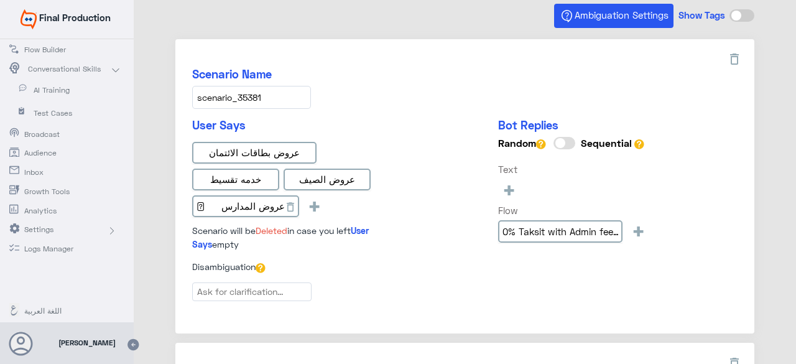
drag, startPoint x: 218, startPoint y: 206, endPoint x: 195, endPoint y: 201, distance: 22.9
click at [195, 201] on input " عروض المدارس" at bounding box center [245, 206] width 107 height 22
type input "عروض المدارس"
click at [305, 206] on div "User Says عروض بطاقات الائتمان خدمه تقسيط عروض الصيف عروض المدارس + Scenario wi…" at bounding box center [301, 184] width 218 height 132
click at [298, 200] on span "+" at bounding box center [304, 205] width 14 height 21
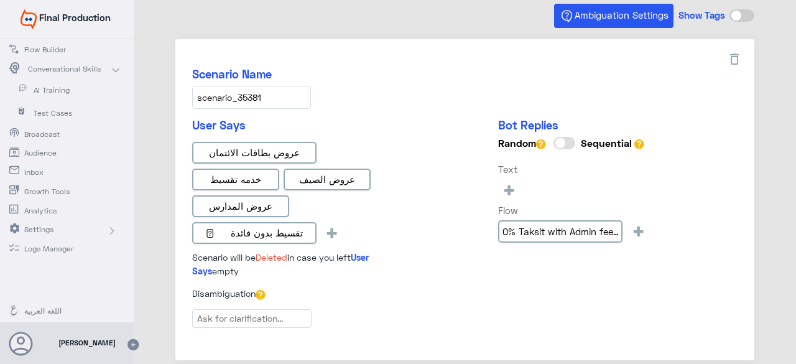
drag, startPoint x: 222, startPoint y: 230, endPoint x: 160, endPoint y: 235, distance: 62.3
type input "تقسيط بدون فائدة"
click at [389, 222] on div "User Says عروض بطاقات الائتمان خدمه تقسيط عروض الصيف عروض المدارس تقسيط بدون فا…" at bounding box center [301, 197] width 218 height 159
click at [558, 229] on input "0% Taksit with Admin fees_AR" at bounding box center [560, 231] width 124 height 22
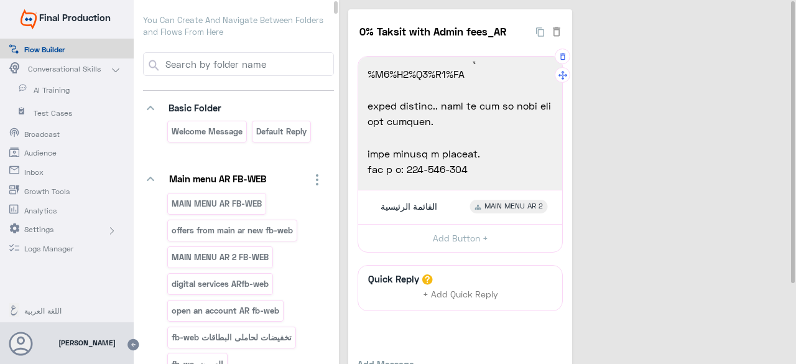
scroll to position [446, 0]
drag, startPoint x: 501, startPoint y: 154, endPoint x: 485, endPoint y: 154, distance: 16.2
click at [485, 154] on span "رقم ت ض: [PHONE_NUMBER]" at bounding box center [459, 152] width 185 height 16
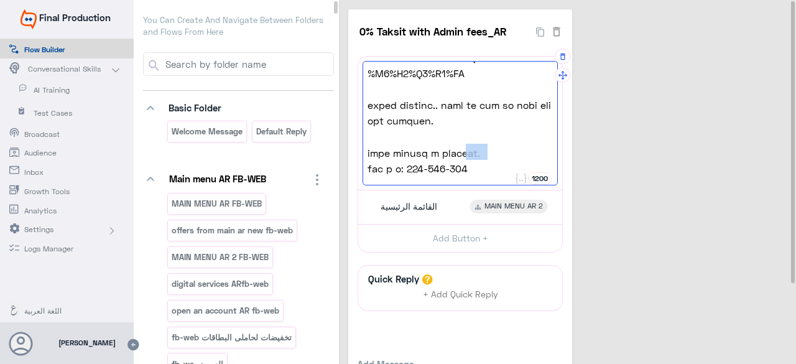
drag, startPoint x: 456, startPoint y: 151, endPoint x: 440, endPoint y: 152, distance: 16.2
click at [440, 152] on span "رقم ت ض: [PHONE_NUMBER]" at bounding box center [459, 152] width 185 height 16
click at [430, 157] on span "رقم ت ض: [PHONE_NUMBER]" at bounding box center [459, 152] width 185 height 16
drag, startPoint x: 457, startPoint y: 154, endPoint x: 441, endPoint y: 155, distance: 16.2
click at [441, 155] on span "رقم ت ض: [PHONE_NUMBER]" at bounding box center [459, 152] width 185 height 16
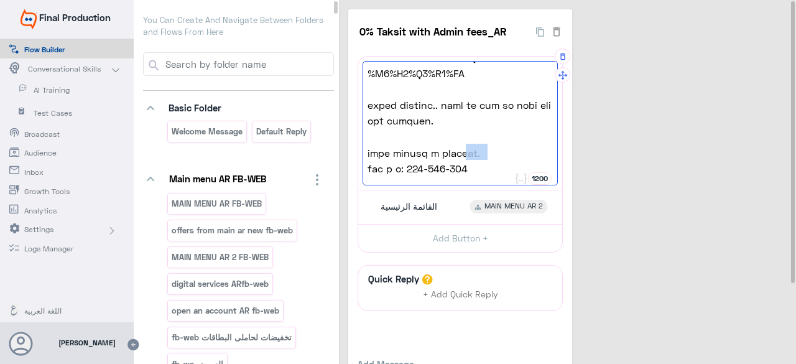
click at [434, 158] on span "رقم ت ض: [PHONE_NUMBER]" at bounding box center [459, 152] width 185 height 16
click at [446, 154] on span "رقم ت ض: [PHONE_NUMBER]" at bounding box center [459, 152] width 185 height 16
click at [442, 154] on span "رقم ت ض: [PHONE_NUMBER]" at bounding box center [459, 152] width 185 height 16
click at [447, 158] on span "رقم ت ض: [PHONE_NUMBER]" at bounding box center [459, 152] width 185 height 16
click at [454, 152] on span "رقم ت ض: [PHONE_NUMBER]" at bounding box center [459, 152] width 185 height 16
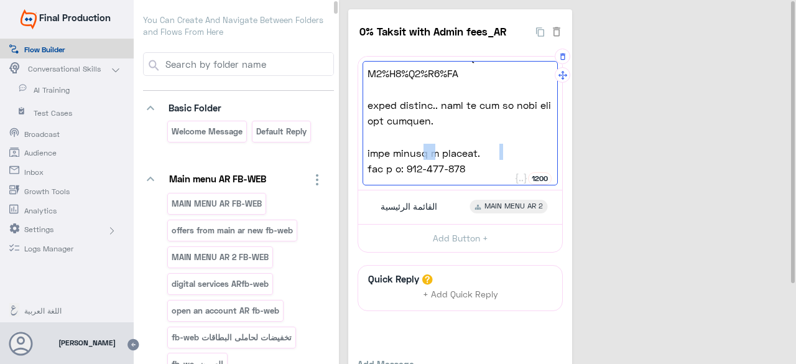
drag, startPoint x: 502, startPoint y: 154, endPoint x: 485, endPoint y: 152, distance: 16.8
click at [485, 152] on span "رقم ت ض: [PHONE_NUMBER]" at bounding box center [459, 152] width 185 height 16
click at [641, 247] on div "0% Taksit with Admin fees_AR 22 [DATE] خلص بس العروض لسة مخلصتش مع بطاقات ائتما…" at bounding box center [569, 218] width 443 height 419
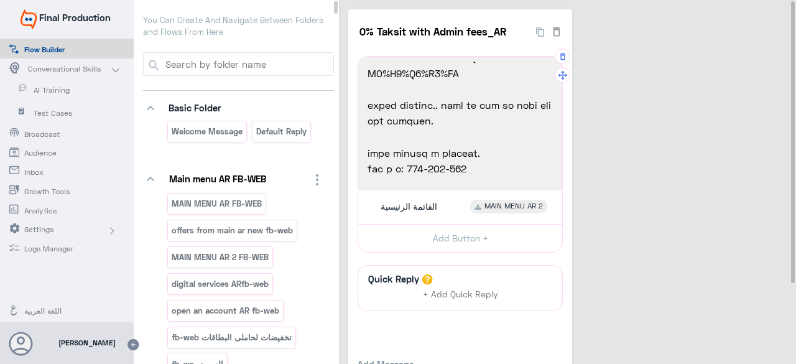
click at [659, 146] on div "0% Taksit with Admin fees_AR 22 [DATE] خلص بس العروض لسة مخلصتش مع بطاقات ائتما…" at bounding box center [569, 218] width 443 height 419
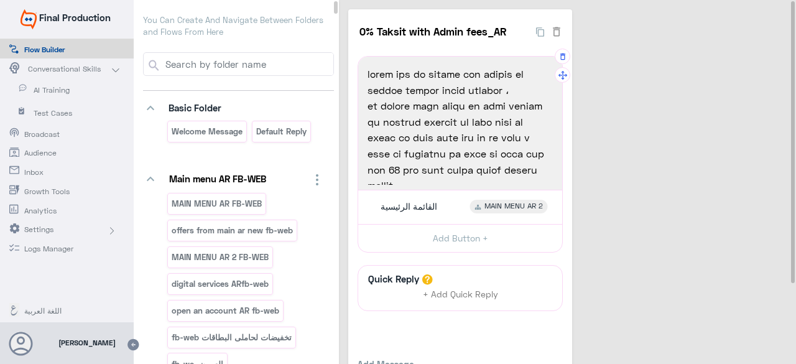
scroll to position [0, 0]
drag, startPoint x: 534, startPoint y: 105, endPoint x: 507, endPoint y: 109, distance: 27.6
click at [507, 109] on span "فى سبتمبر تقدر تشتري كل اللي محتاجه من تجهيزات المدارس أو تجدد بيتك أو تشترى كل…" at bounding box center [459, 146] width 185 height 96
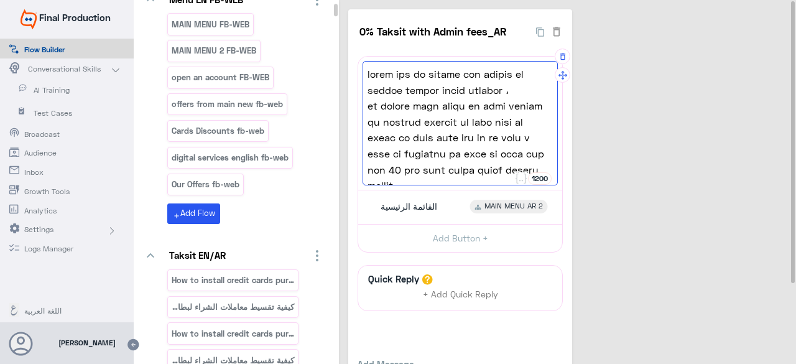
type textarea "lorem ips do sitame con adipis el seddoe tempor incid utlabor ، et dolore magn …"
drag, startPoint x: 443, startPoint y: 29, endPoint x: 362, endPoint y: 32, distance: 80.9
click at [362, 32] on input "0% Taksit with Admin fees_AR" at bounding box center [443, 31] width 172 height 25
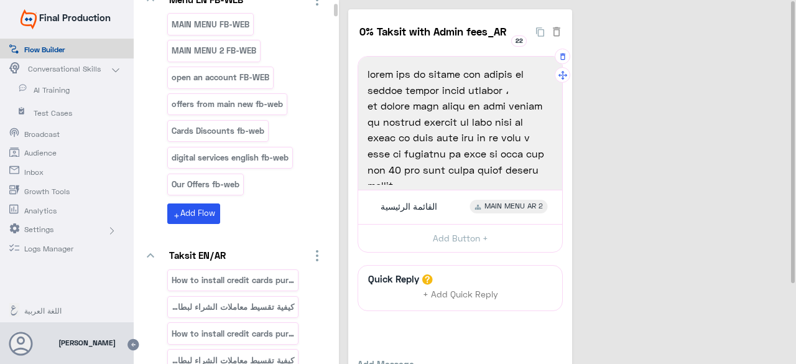
click at [324, 196] on div "Menu EN FB-WEB MAIN MENU FB-WEB MAIN MENU 2 FB-WEB open an account FB-WEB offer…" at bounding box center [246, 107] width 176 height 232
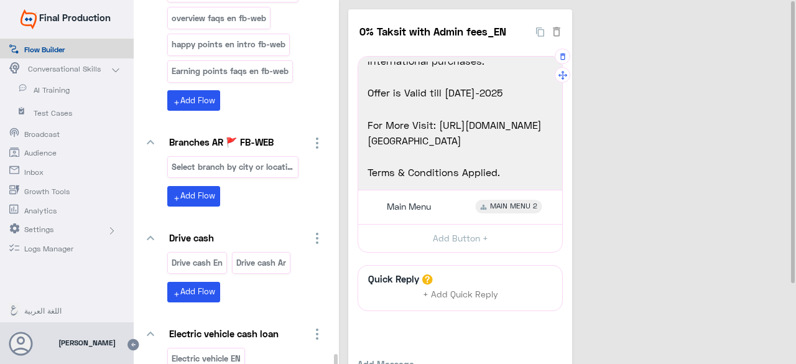
drag, startPoint x: 543, startPoint y: 89, endPoint x: 365, endPoint y: 99, distance: 178.0
click at [365, 99] on div "Summer offers is here with Crédit Agricole Credit Cards! Shop & Chill with Créd…" at bounding box center [459, 123] width 195 height 124
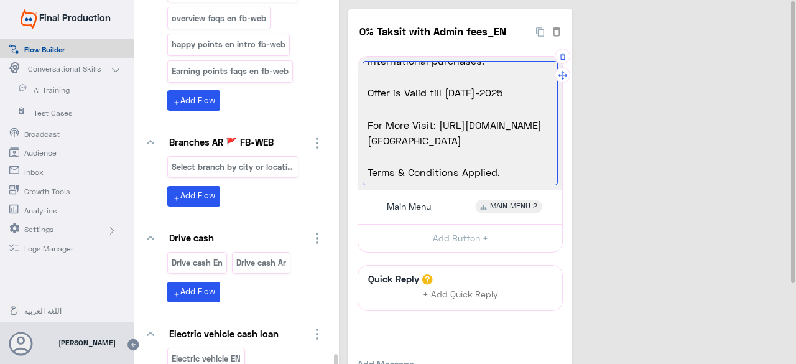
copy span "Offer is Valid till [DATE]-2025"
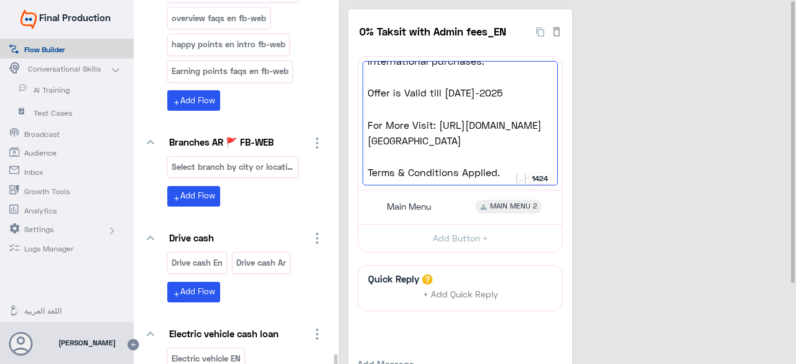
click at [461, 103] on div "Summer offers is here with Crédit Agricole Credit Cards! Shop & Chill with Créd…" at bounding box center [459, 123] width 195 height 124
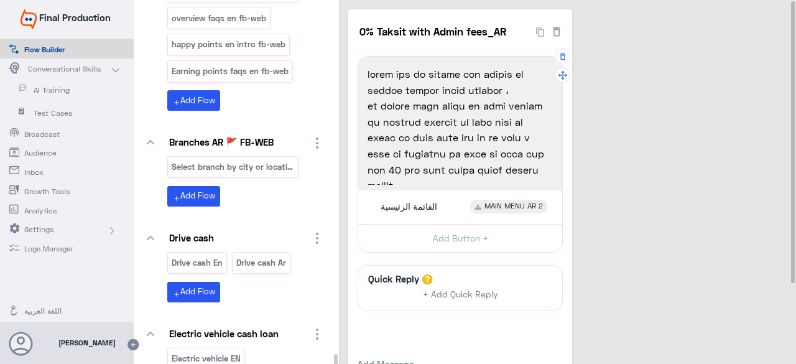
click at [398, 91] on span "الصيف خلص بس العروض لسة مخلصتش مع بطاقات ائتمان كريدي أجريكول ،" at bounding box center [459, 82] width 185 height 32
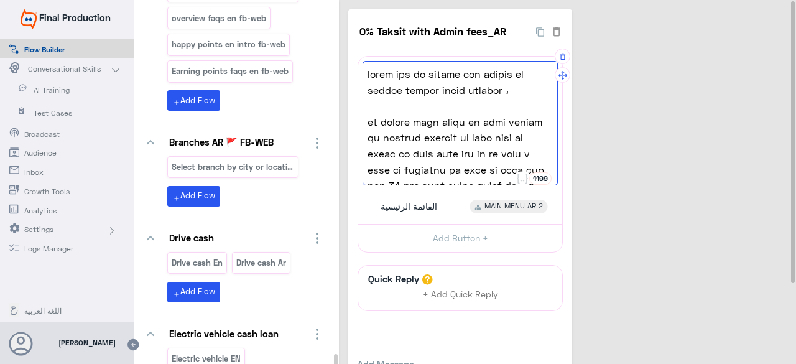
type textarea "lorem ips do sitame con adipis el seddoe tempor incid utlabor ، et dolore magn …"
click at [381, 165] on span "فى اكتوبر تقدر تشتري كل اللي محتاجه من تجهيزات المدارس أو تجدد بيتك أو تشترى كل…" at bounding box center [459, 162] width 185 height 96
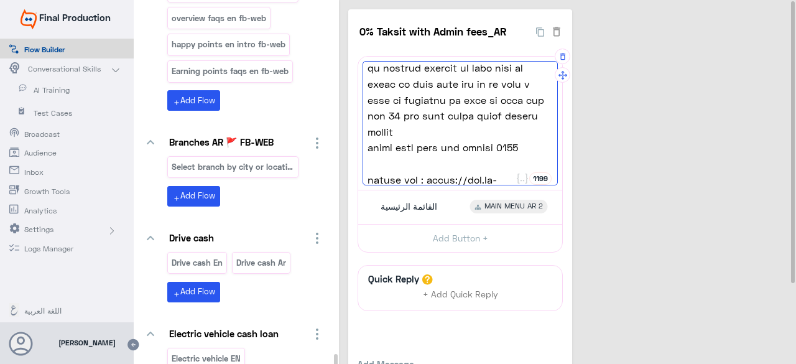
scroll to position [86, 0]
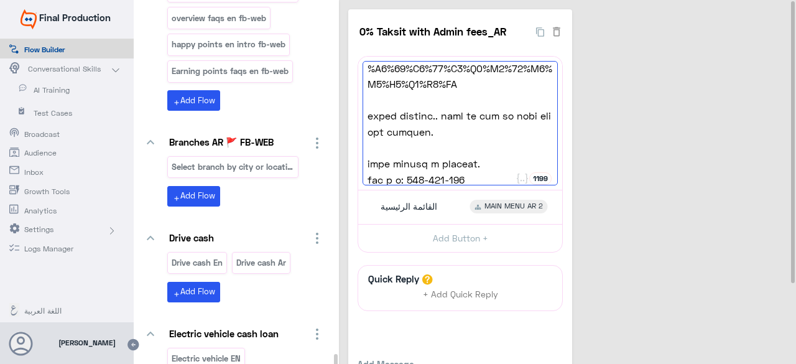
click at [582, 147] on div "0% Taksit with Admin fees_AR 22 [DATE] خلص بس العروض لسة مخلصتش مع بطاقات ائتما…" at bounding box center [569, 218] width 443 height 419
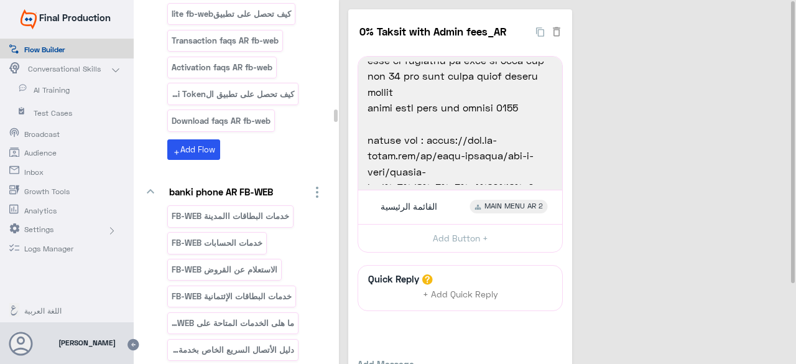
scroll to position [17726, 0]
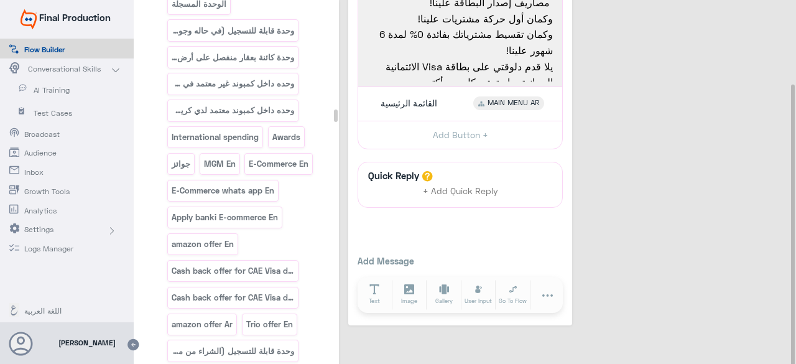
scroll to position [0, 0]
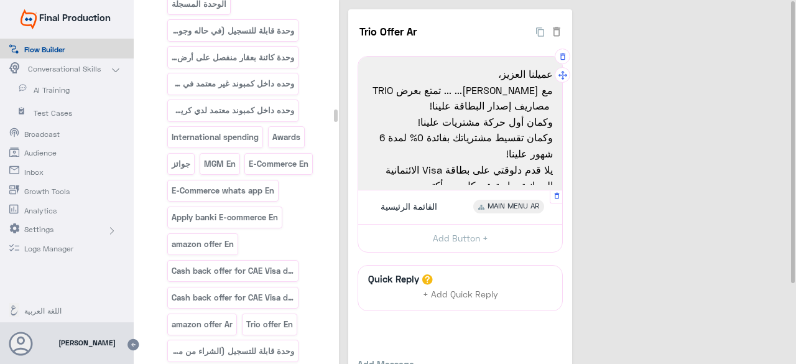
click at [510, 206] on span "MAIN MENU AR" at bounding box center [513, 206] width 52 height 11
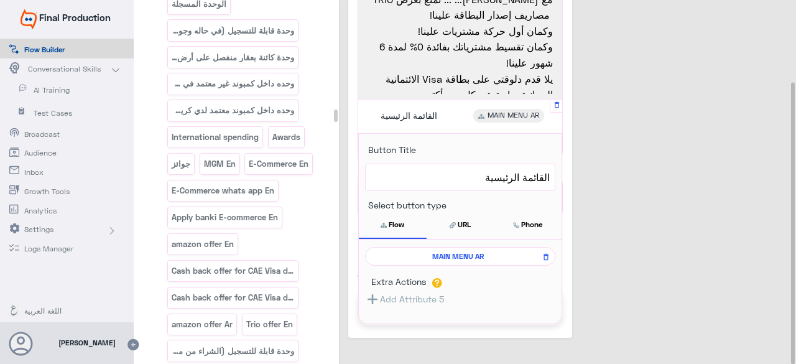
scroll to position [104, 0]
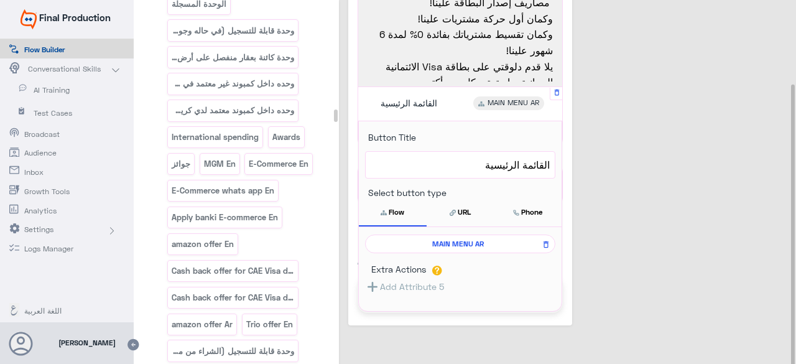
click at [495, 241] on span "MAIN MENU AR" at bounding box center [458, 243] width 172 height 11
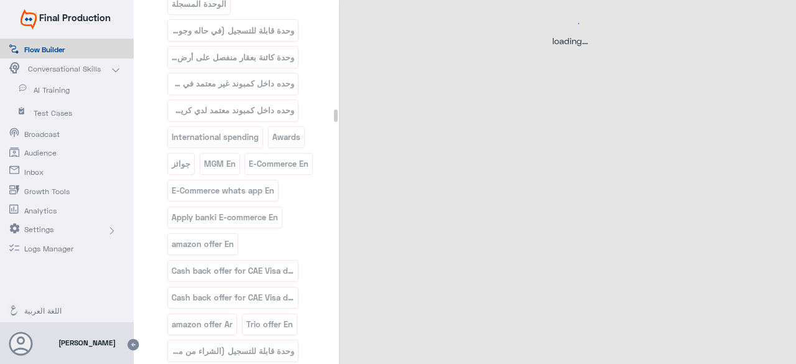
scroll to position [0, 0]
select select "3"
select select "2"
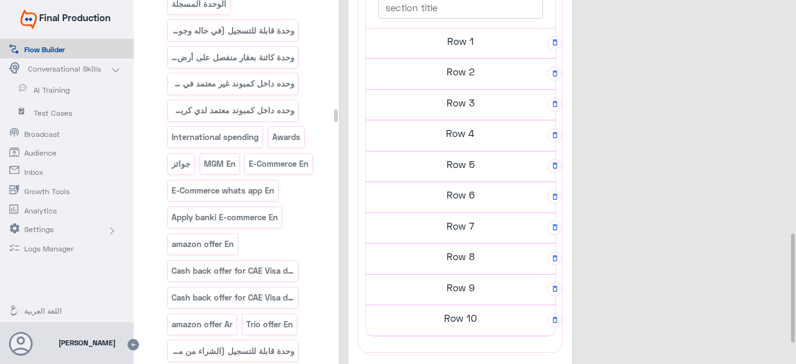
scroll to position [808, 0]
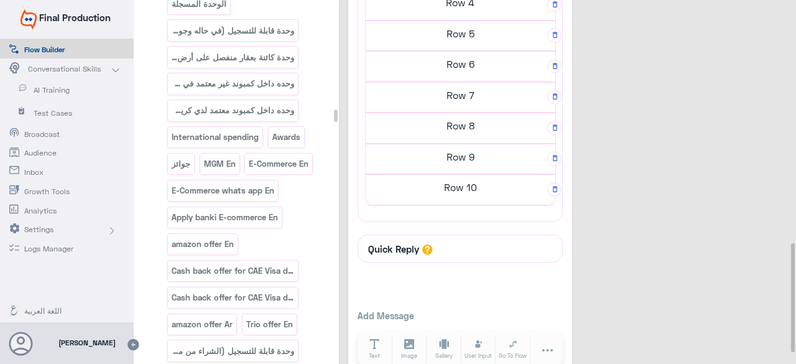
click at [467, 181] on h5 "Row 10" at bounding box center [460, 187] width 190 height 25
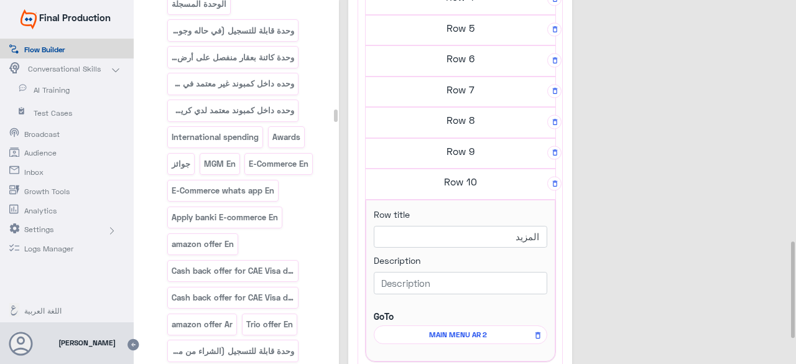
scroll to position [802, 0]
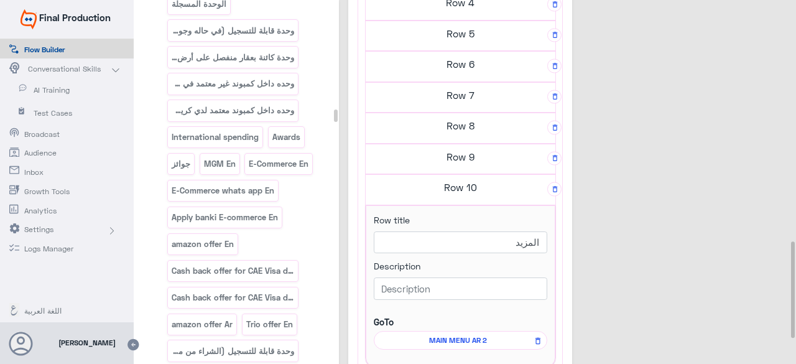
click at [465, 144] on h5 "Row 9" at bounding box center [460, 156] width 190 height 25
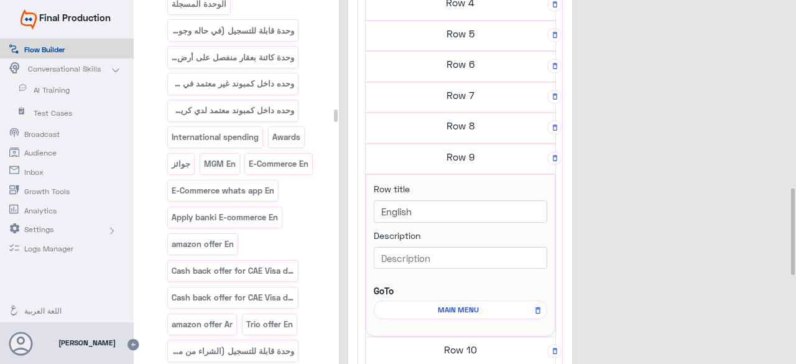
scroll to position [740, 0]
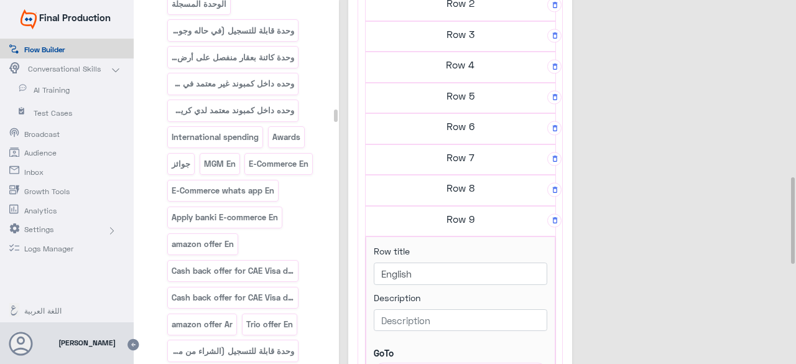
click at [471, 180] on h5 "Row 8" at bounding box center [460, 187] width 190 height 25
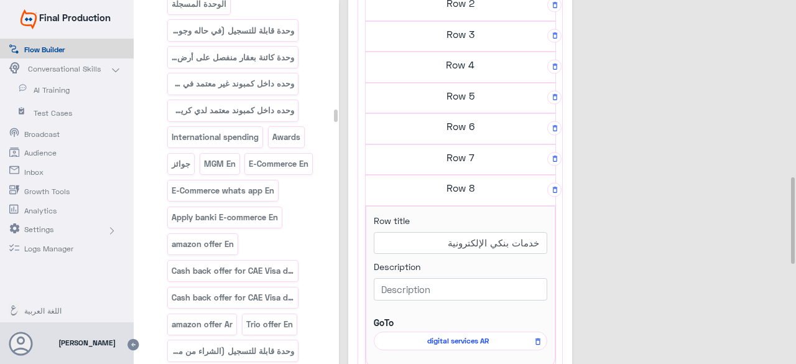
click at [475, 149] on h5 "Row 7" at bounding box center [460, 157] width 190 height 25
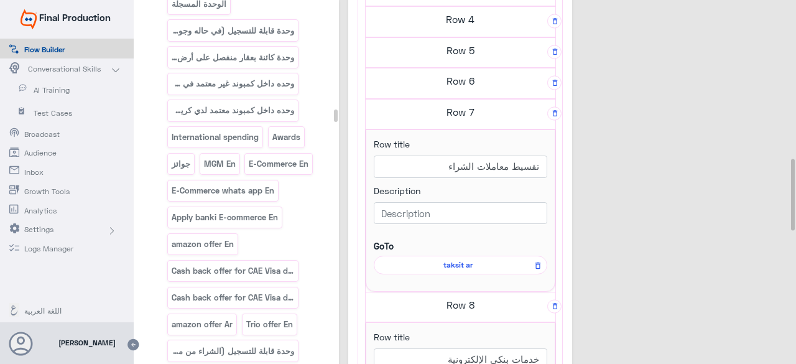
scroll to position [802, 0]
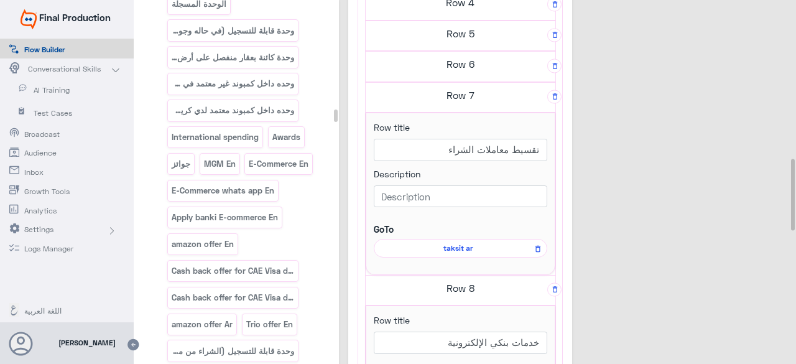
click at [467, 242] on span "taksit ar" at bounding box center [457, 247] width 155 height 11
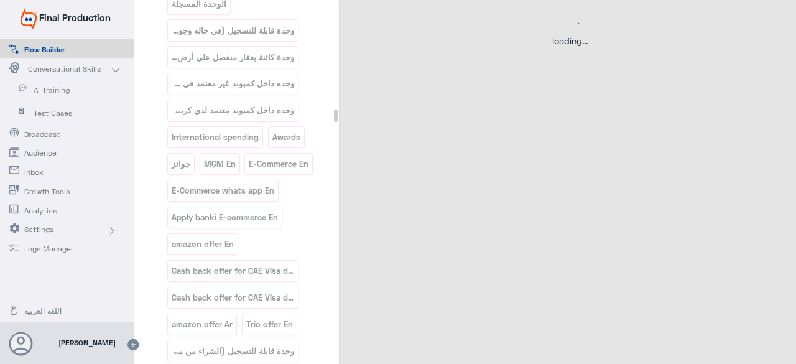
scroll to position [0, 0]
select select "2"
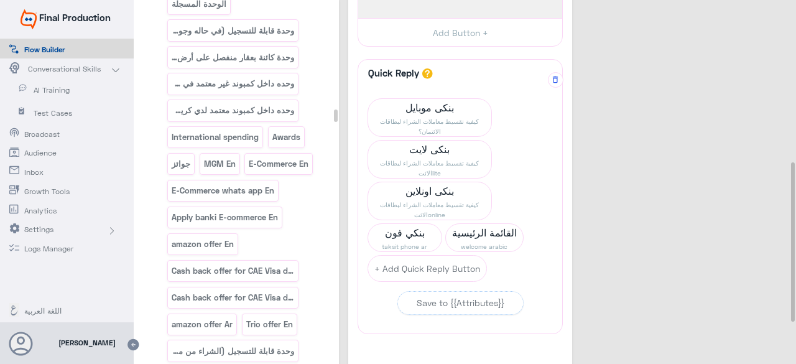
scroll to position [373, 0]
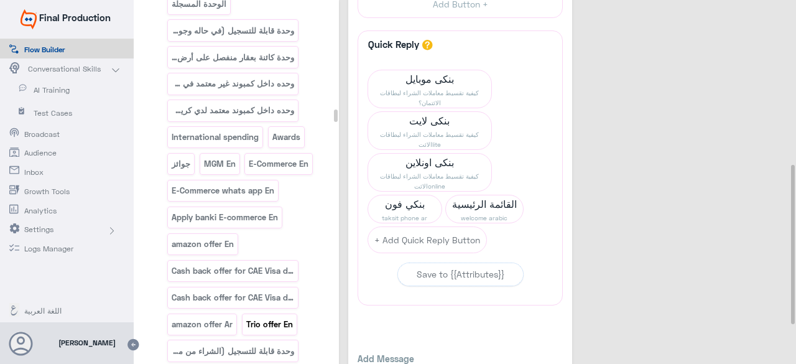
click at [277, 317] on p "Trio offer En" at bounding box center [269, 324] width 48 height 14
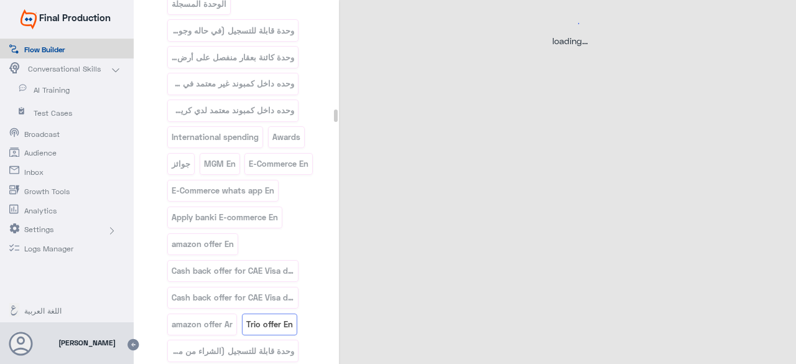
scroll to position [0, 0]
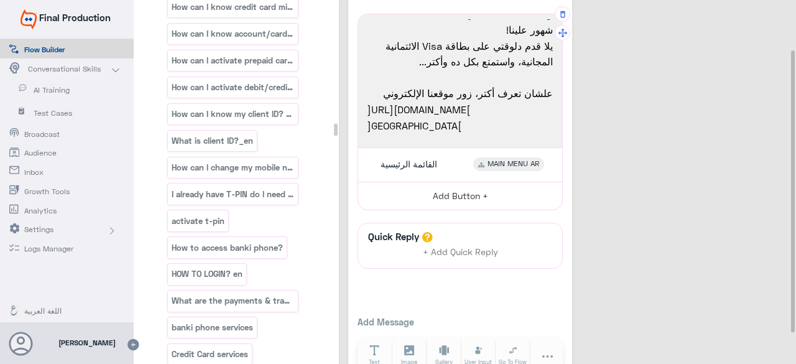
scroll to position [62, 0]
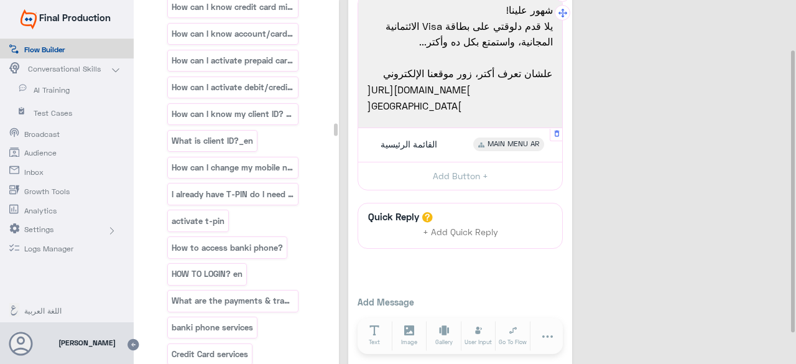
click at [513, 141] on span "MAIN MENU AR" at bounding box center [513, 144] width 52 height 11
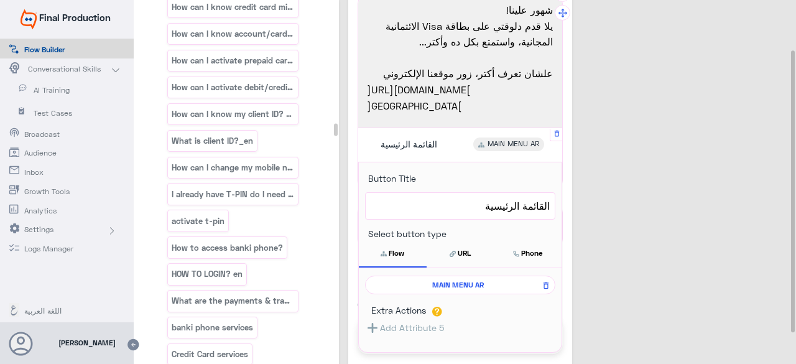
click at [458, 287] on span "MAIN MENU AR" at bounding box center [458, 284] width 172 height 11
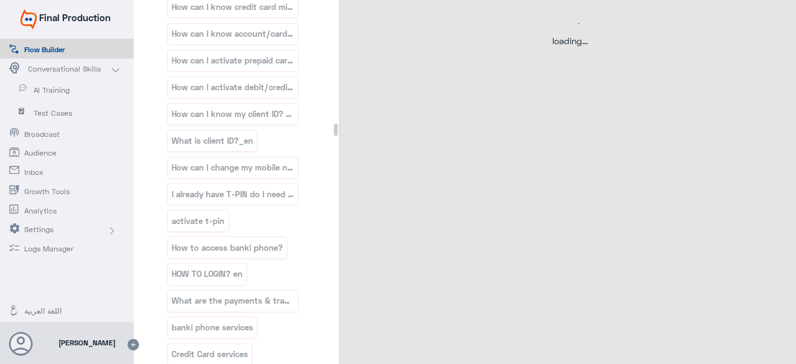
scroll to position [0, 0]
select select "3"
select select "2"
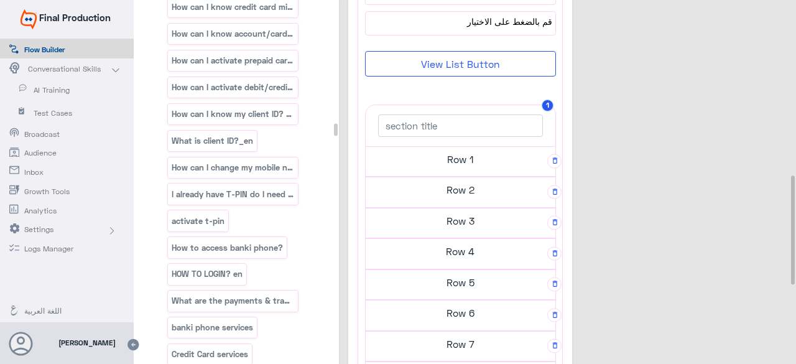
scroll to position [684, 0]
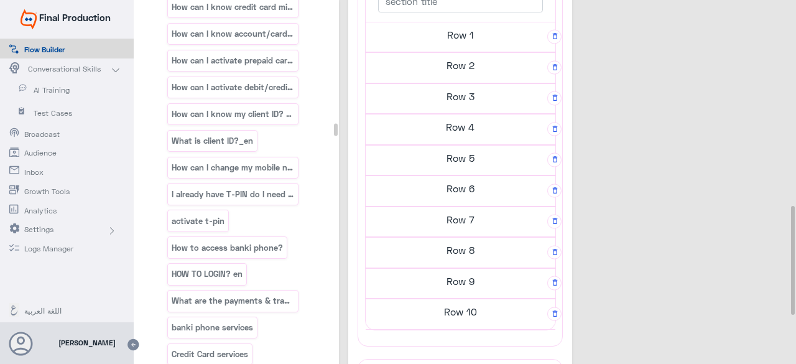
click at [463, 34] on h5 "Row 1" at bounding box center [460, 34] width 190 height 25
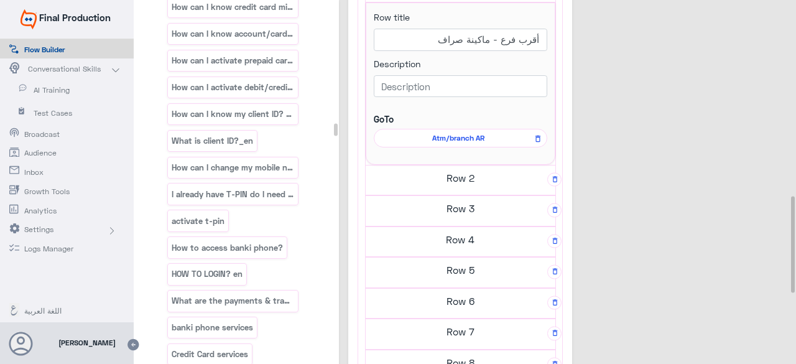
scroll to position [740, 0]
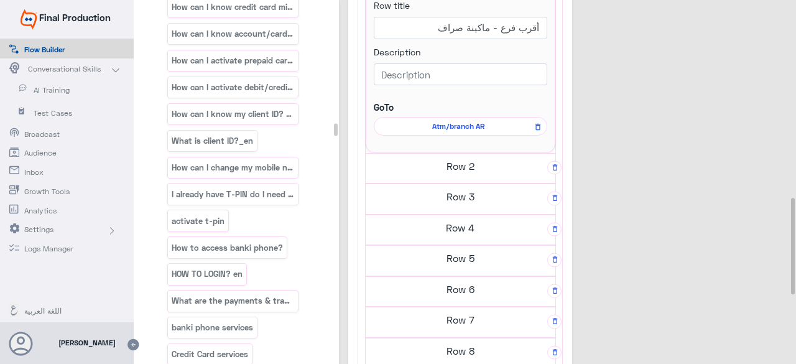
click at [462, 162] on h5 "Row 2" at bounding box center [460, 166] width 190 height 25
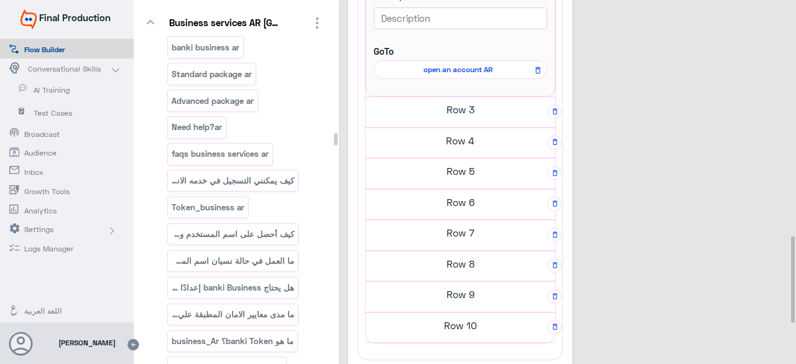
scroll to position [21641, 0]
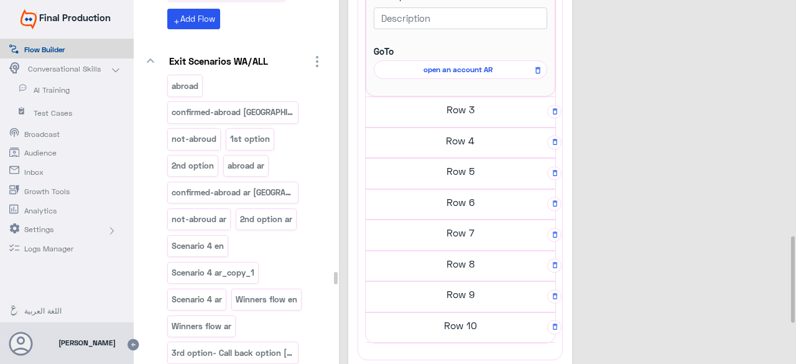
scroll to position [57796, 0]
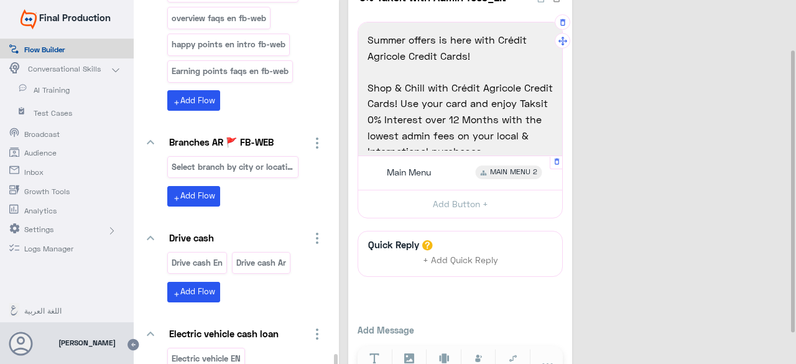
scroll to position [62, 0]
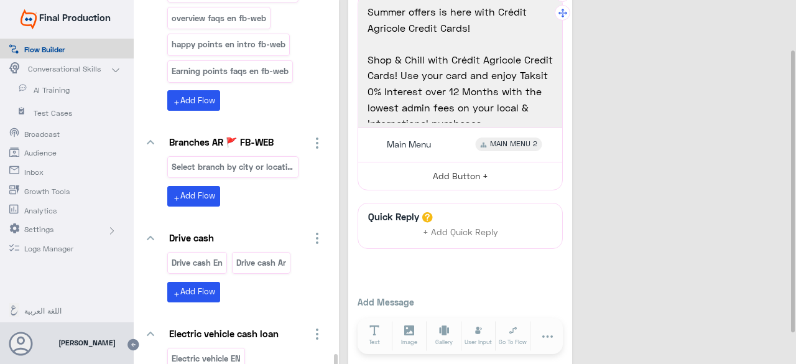
click at [443, 172] on button "Add Button +" at bounding box center [460, 176] width 204 height 28
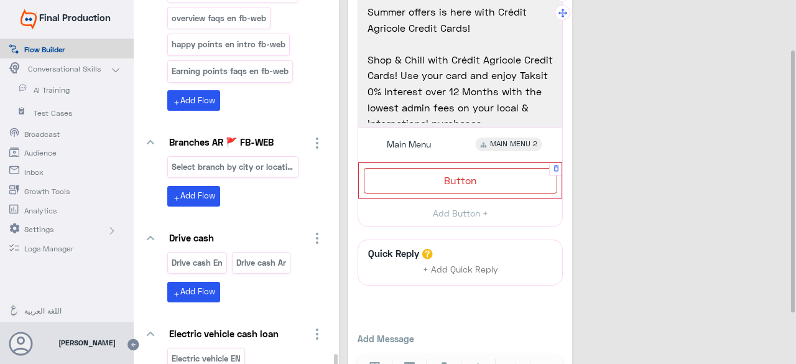
click at [475, 176] on span "Button" at bounding box center [460, 180] width 33 height 12
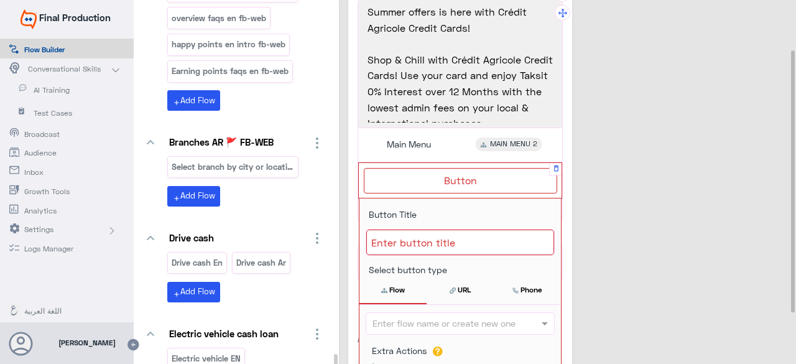
click at [444, 239] on div at bounding box center [460, 242] width 188 height 26
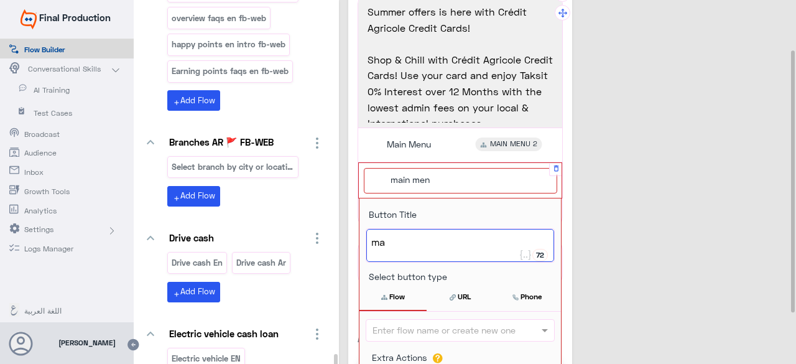
type textarea "m"
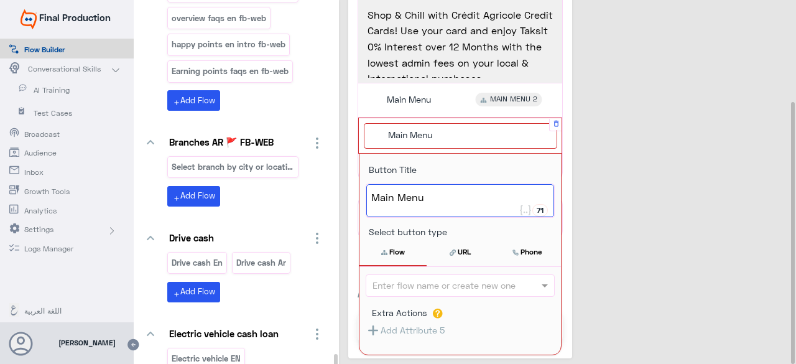
scroll to position [140, 0]
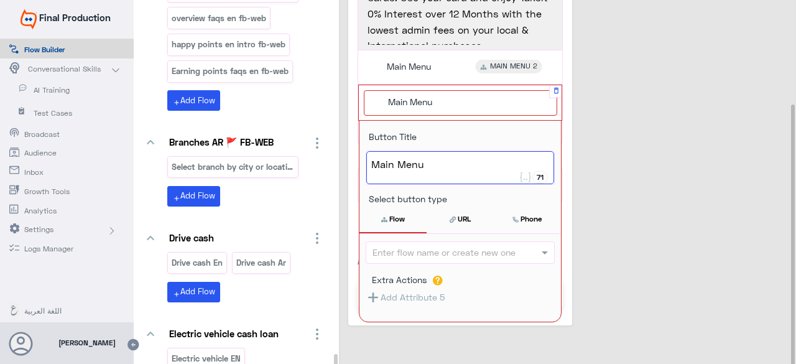
click at [476, 248] on input "Extra Actions" at bounding box center [441, 252] width 138 height 14
type textarea "Main Menu"
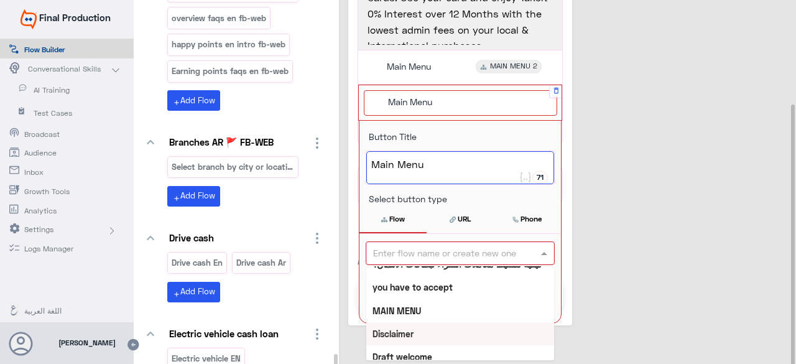
scroll to position [621, 0]
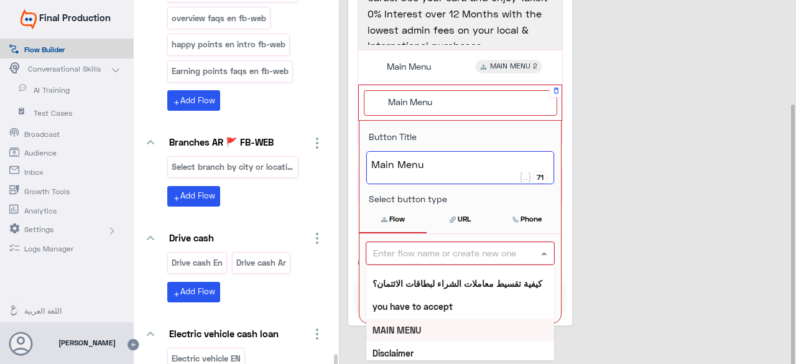
click at [408, 319] on div "MAIN MENU" at bounding box center [460, 329] width 188 height 23
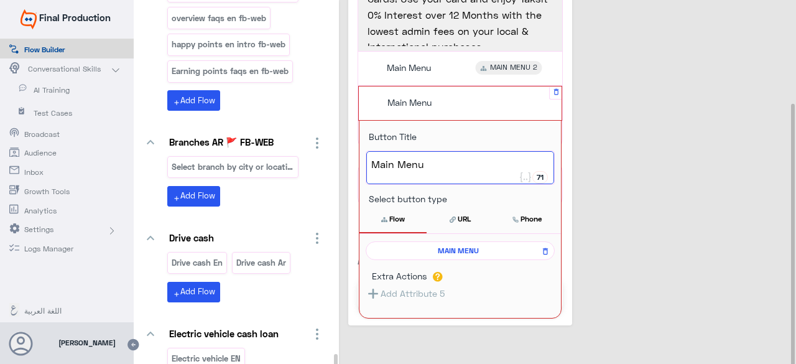
scroll to position [139, 0]
click at [646, 265] on div "0% Taksit with Admin fees_EN 22 Summer offers is here with Crédit Agricole Cred…" at bounding box center [569, 98] width 443 height 454
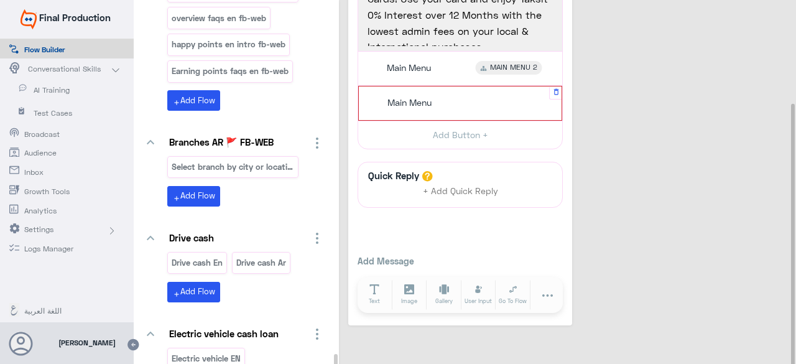
scroll to position [139, 0]
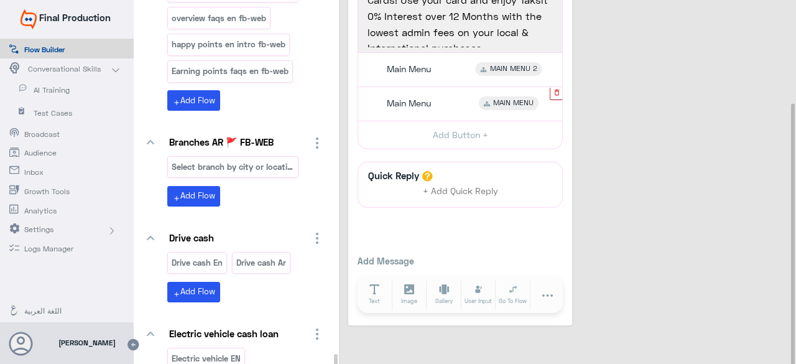
click at [557, 91] on icon "button" at bounding box center [556, 92] width 5 height 6
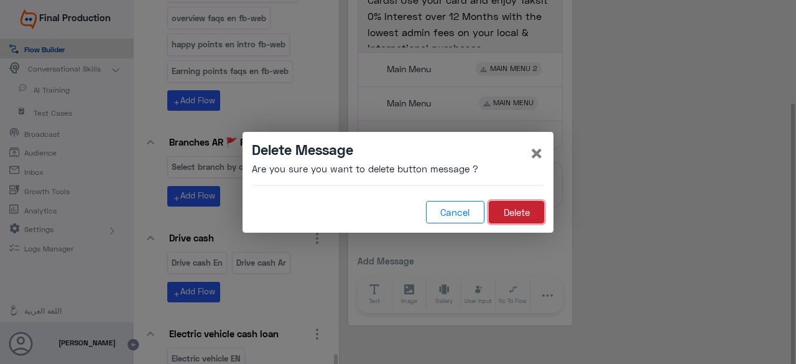
click at [508, 210] on button "Delete" at bounding box center [515, 212] width 55 height 22
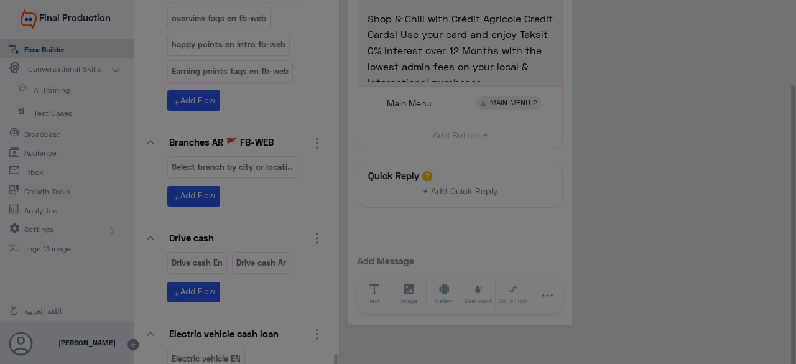
scroll to position [104, 0]
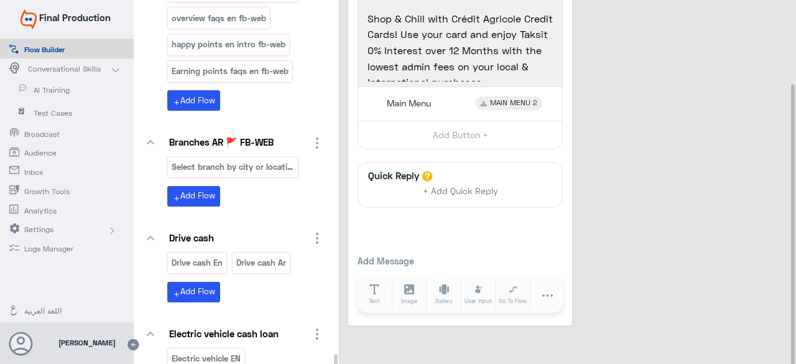
click at [746, 268] on div "0% Taksit with Admin fees_EN 22 Summer offers is here with Crédit Agricole Cred…" at bounding box center [569, 115] width 443 height 419
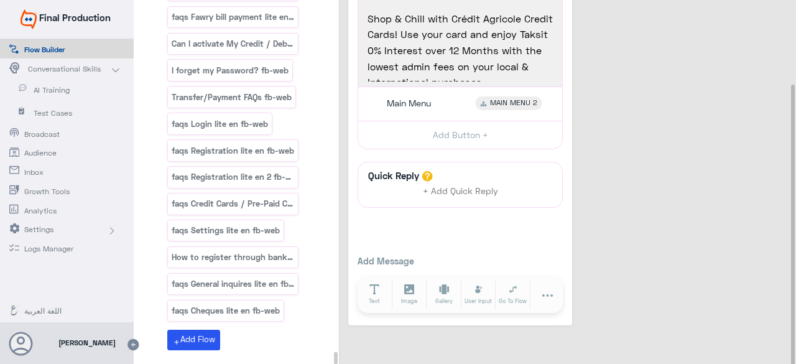
scroll to position [57299, 0]
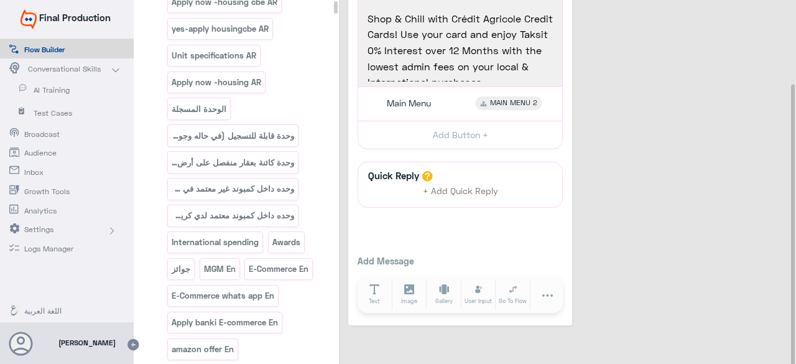
scroll to position [0, 0]
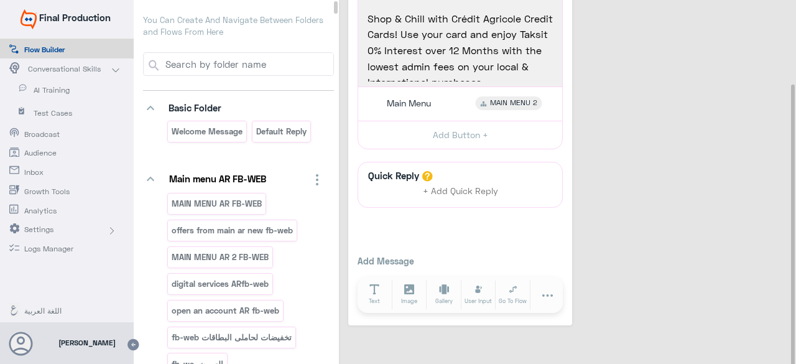
drag, startPoint x: 317, startPoint y: 37, endPoint x: 295, endPoint y: -54, distance: 94.1
click at [295, 0] on html "Final Production Flow Builder Conversational Skills AI Training Test Cases Broa…" at bounding box center [398, 182] width 796 height 364
click at [261, 60] on input at bounding box center [248, 64] width 170 height 22
type input "CAE offers"
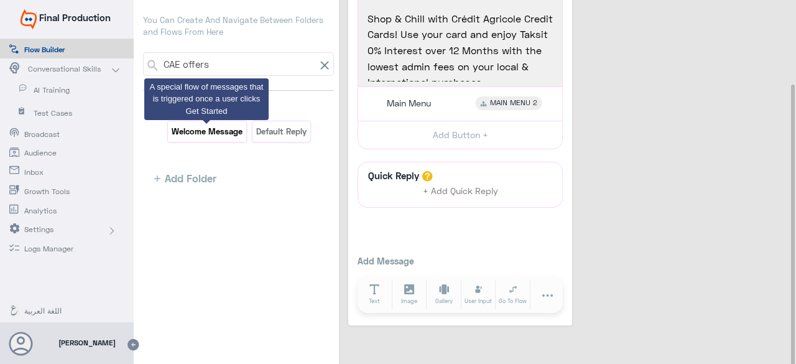
click at [211, 128] on p "Welcome Message" at bounding box center [207, 131] width 73 height 14
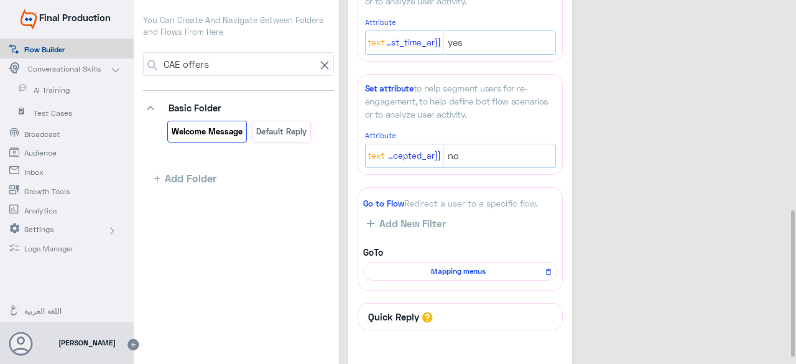
scroll to position [420, 0]
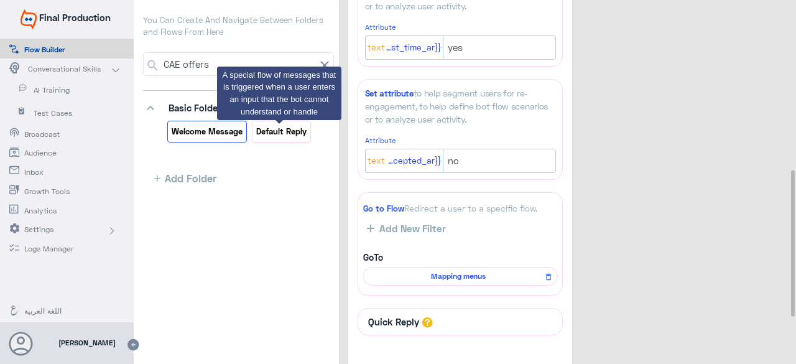
click at [265, 130] on p "Default reply" at bounding box center [281, 131] width 52 height 14
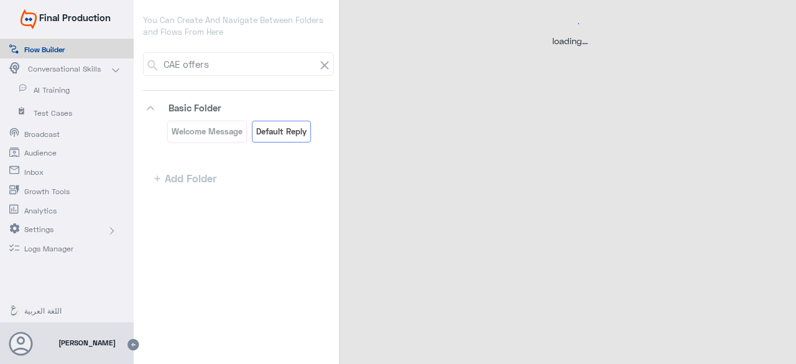
select select "15"
select select "1"
select select "15"
select select "1"
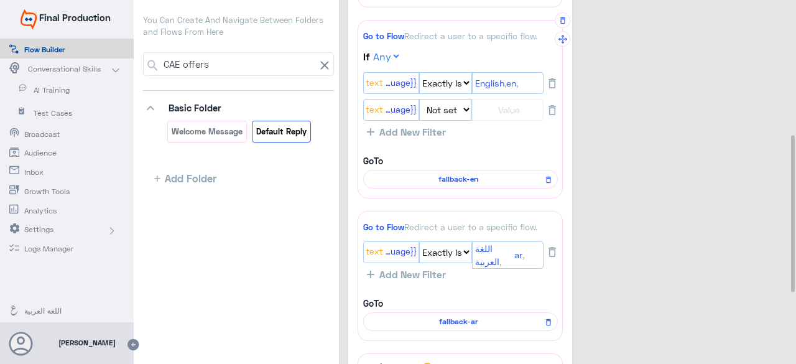
scroll to position [482, 0]
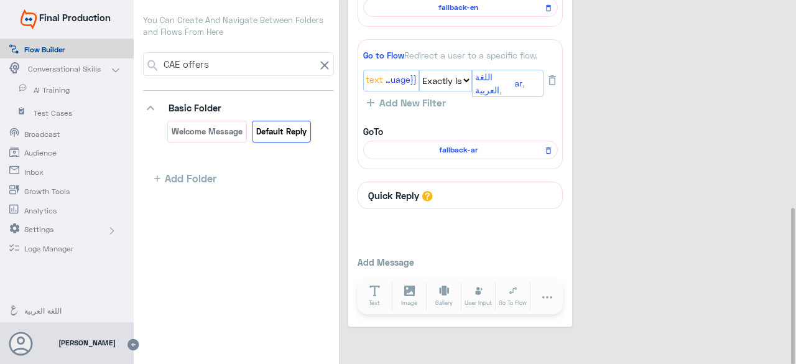
click at [317, 64] on icon at bounding box center [324, 65] width 15 height 15
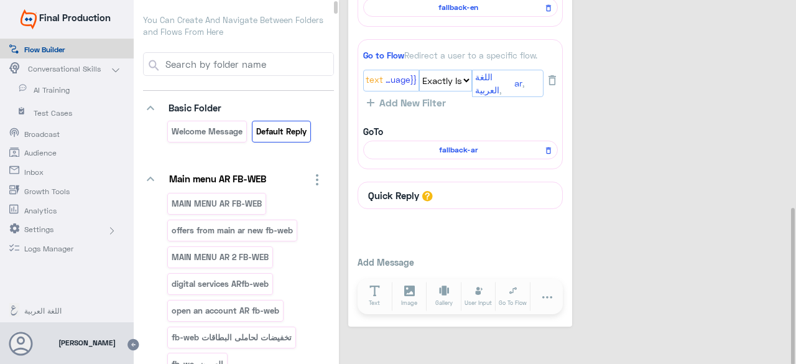
click at [318, 69] on input at bounding box center [248, 64] width 170 height 22
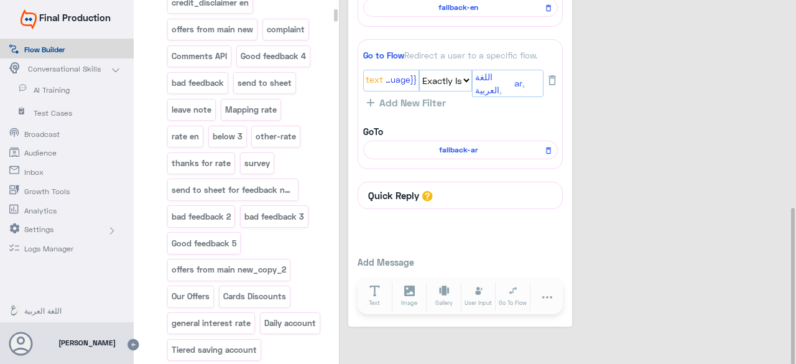
scroll to position [1305, 0]
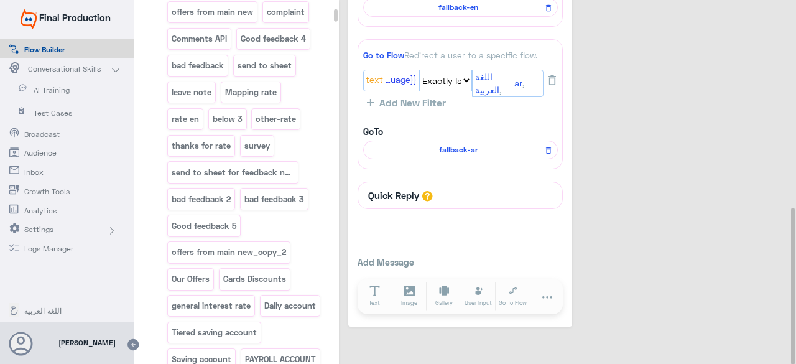
click at [188, 272] on p "Our Offers" at bounding box center [191, 279] width 40 height 14
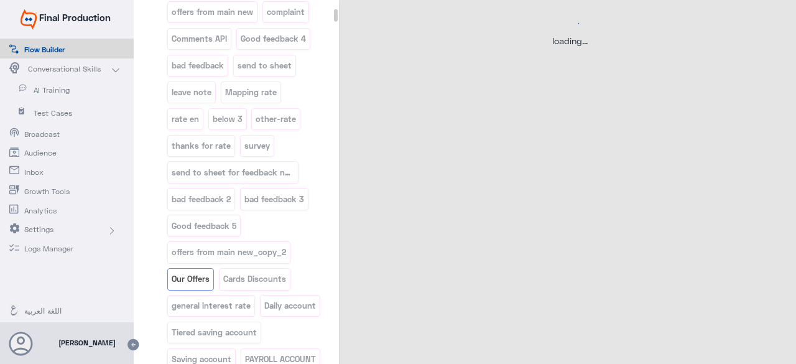
scroll to position [0, 0]
select select "3"
select select "2"
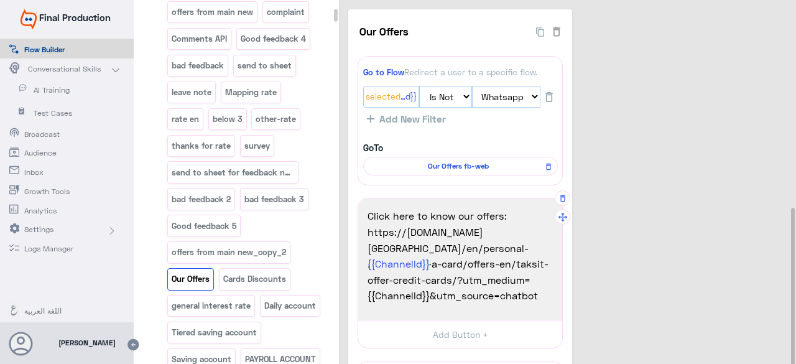
click at [414, 261] on span "[URL][DOMAIN_NAME][GEOGRAPHIC_DATA] {{ChannelId}} &utm_source=chatbot" at bounding box center [459, 248] width 185 height 48
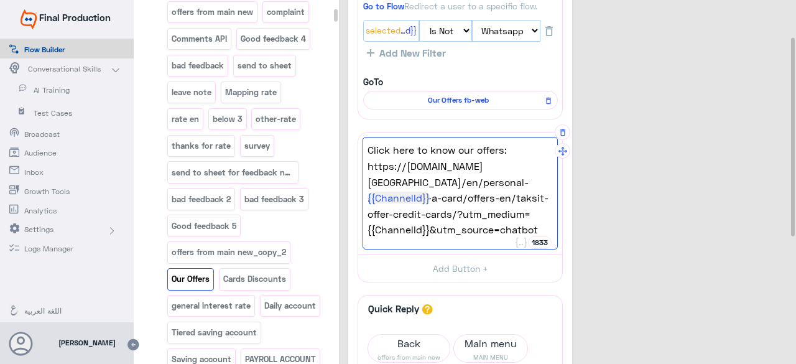
scroll to position [124, 0]
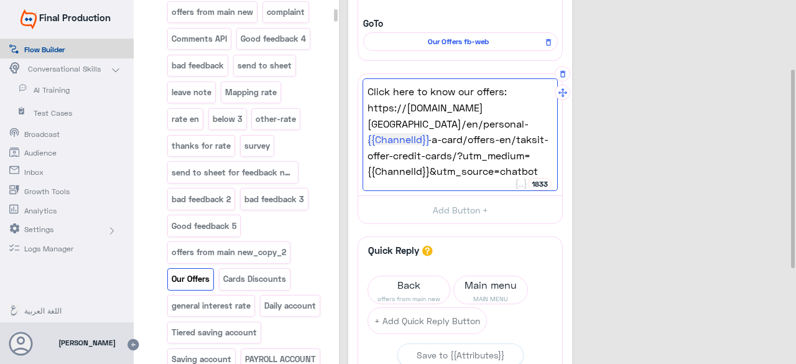
drag, startPoint x: 397, startPoint y: 154, endPoint x: 364, endPoint y: 108, distance: 56.2
click at [364, 108] on div "Click here to know our offers: [URL][DOMAIN_NAME][GEOGRAPHIC_DATA] {{ChannelId}…" at bounding box center [459, 134] width 195 height 112
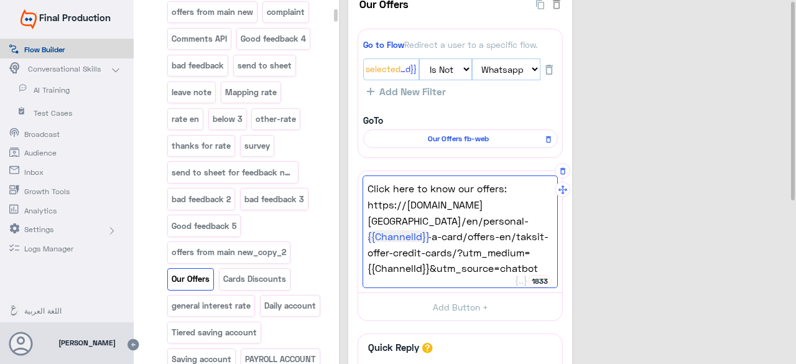
scroll to position [0, 0]
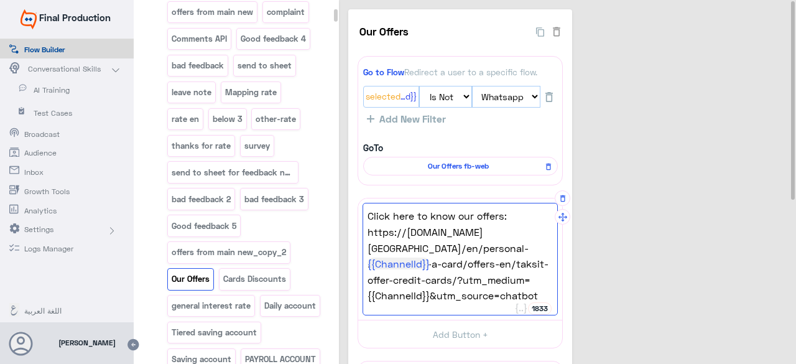
drag, startPoint x: 394, startPoint y: 275, endPoint x: 364, endPoint y: 234, distance: 51.2
click at [364, 234] on div "Click here to know our offers: [URL][DOMAIN_NAME][GEOGRAPHIC_DATA] {{ChannelId}…" at bounding box center [459, 259] width 195 height 112
paste textarea "bank-product/get-a-card/offers-en/?bank_segment=personal-banking"
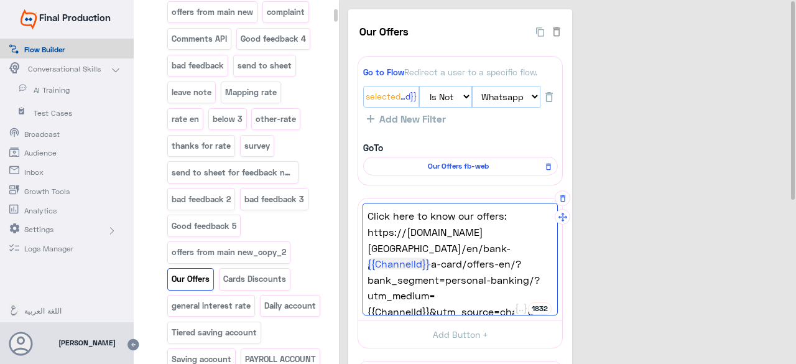
click at [495, 272] on span "[URL][DOMAIN_NAME][GEOGRAPHIC_DATA] {{ChannelId}} &utm_source=chatbot" at bounding box center [459, 248] width 185 height 48
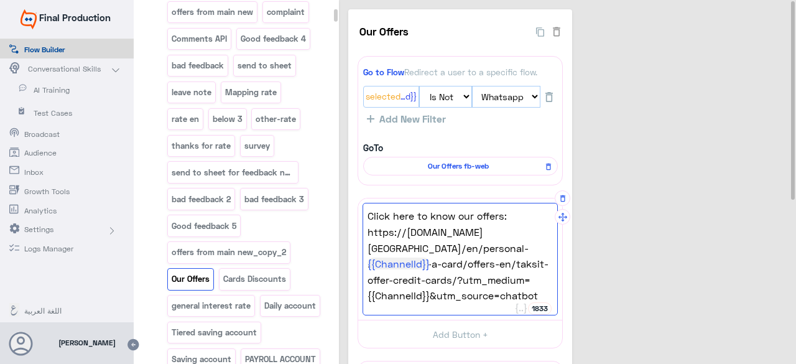
click at [495, 272] on span "[URL][DOMAIN_NAME][GEOGRAPHIC_DATA] {{ChannelId}} &utm_source=chatbot" at bounding box center [459, 248] width 185 height 48
click at [635, 278] on div "Our Offers 40 Go to Flow Redirect a user to a specific flow. {{ChannelId}}: Sel…" at bounding box center [569, 318] width 443 height 618
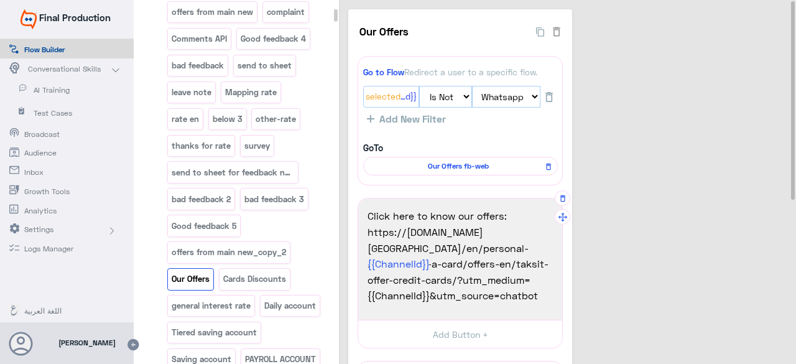
click at [466, 272] on span "[URL][DOMAIN_NAME][GEOGRAPHIC_DATA] {{ChannelId}} &utm_source=chatbot" at bounding box center [459, 248] width 185 height 48
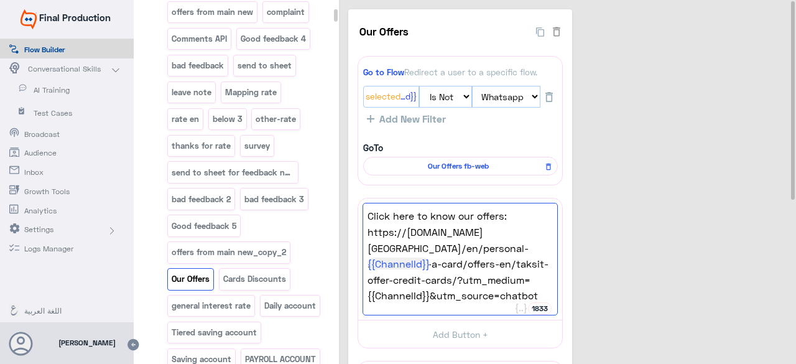
click at [608, 308] on div "Our Offers 40 Go to Flow Redirect a user to a specific flow. {{ChannelId}}: Sel…" at bounding box center [569, 318] width 443 height 618
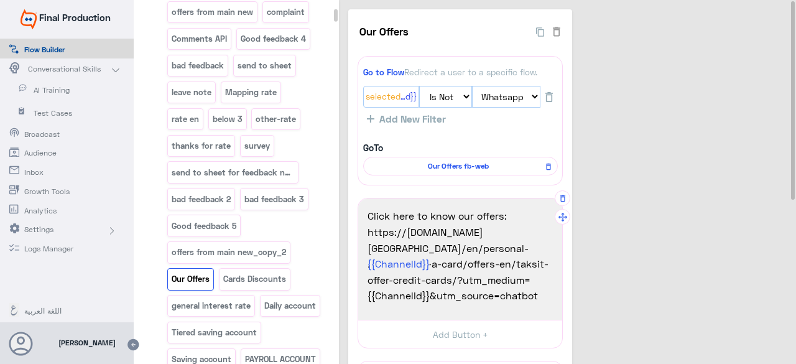
drag, startPoint x: 397, startPoint y: 278, endPoint x: 365, endPoint y: 233, distance: 54.8
click at [365, 233] on div "Click here to know our offers: [URL][DOMAIN_NAME][GEOGRAPHIC_DATA] {{ChannelId}…" at bounding box center [459, 259] width 195 height 112
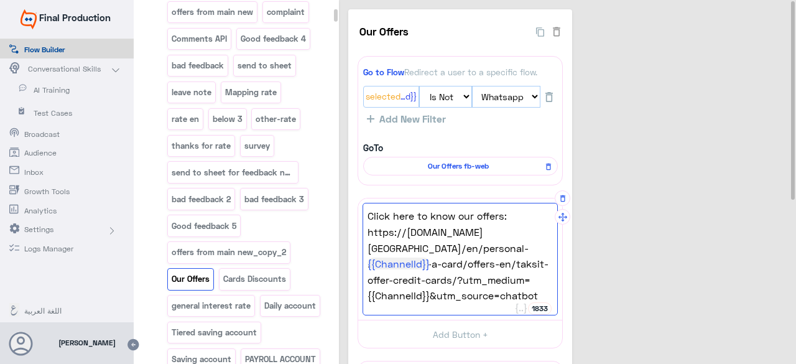
paste textarea "bank-product/get-a-card/offers-en/?bank_segment=personal-banking"
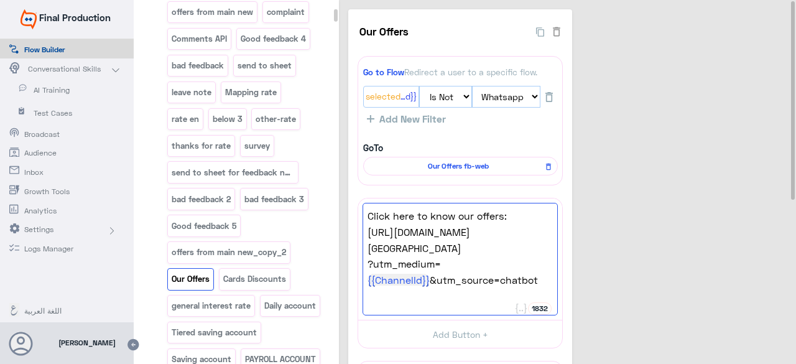
click at [484, 275] on span "?utm_medium= {{ChannelId}} &utm_source=chatbot" at bounding box center [459, 271] width 185 height 32
click at [692, 270] on div "Our Offers 40 Go to Flow Redirect a user to a specific flow. {{ChannelId}}: Sel…" at bounding box center [569, 318] width 443 height 618
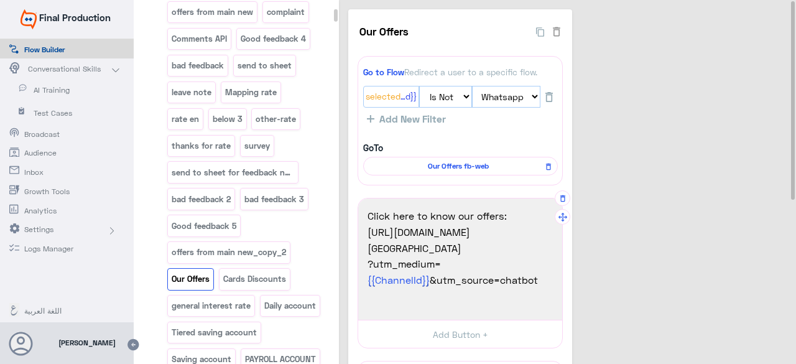
click at [540, 283] on span "?utm_medium= {{ChannelId}} &utm_source=chatbot" at bounding box center [459, 271] width 185 height 32
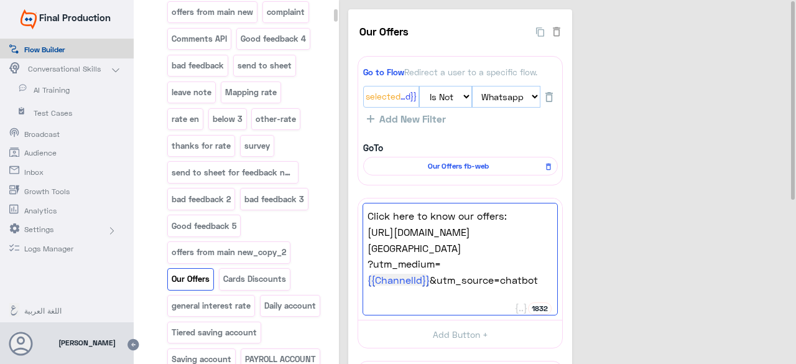
click at [650, 294] on div "Our Offers 40 Go to Flow Redirect a user to a specific flow. {{ChannelId}}: Sel…" at bounding box center [569, 318] width 443 height 618
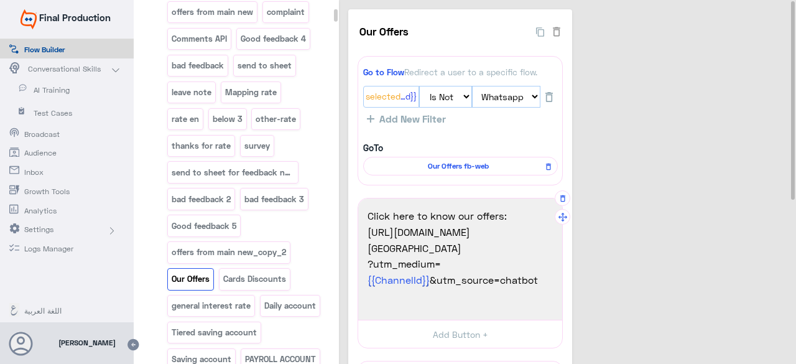
click at [372, 278] on span "?utm_medium= {{ChannelId}} &utm_source=chatbot" at bounding box center [459, 271] width 185 height 32
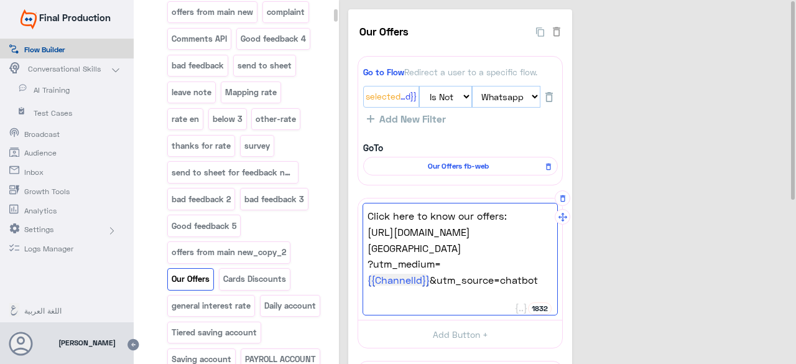
click at [372, 277] on span "?utm_medium= {{ChannelId}} &utm_source=chatbot" at bounding box center [459, 271] width 185 height 32
drag, startPoint x: 366, startPoint y: 278, endPoint x: 406, endPoint y: 287, distance: 40.9
click at [368, 279] on div "Click here to know our offers: [URL][DOMAIN_NAME][GEOGRAPHIC_DATA] ?utm_medium=…" at bounding box center [459, 259] width 195 height 112
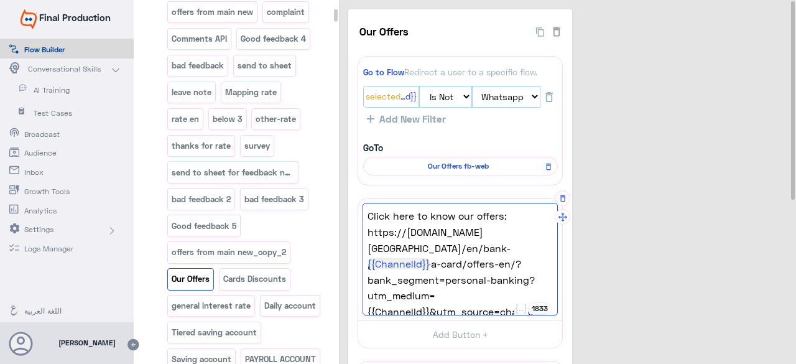
click at [658, 219] on div "Our Offers 40 Go to Flow Redirect a user to a specific flow. {{ChannelId}}: Sel…" at bounding box center [569, 318] width 443 height 618
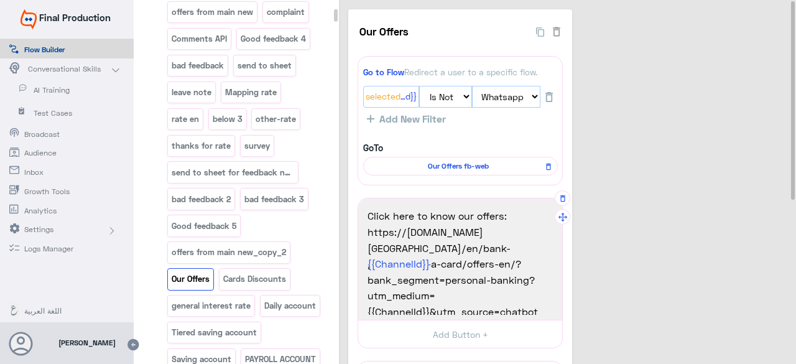
drag, startPoint x: 525, startPoint y: 266, endPoint x: 367, endPoint y: 231, distance: 162.4
click at [367, 231] on span "[URL][DOMAIN_NAME][GEOGRAPHIC_DATA] {{ChannelId}} &utm_source=chatbot" at bounding box center [459, 248] width 185 height 48
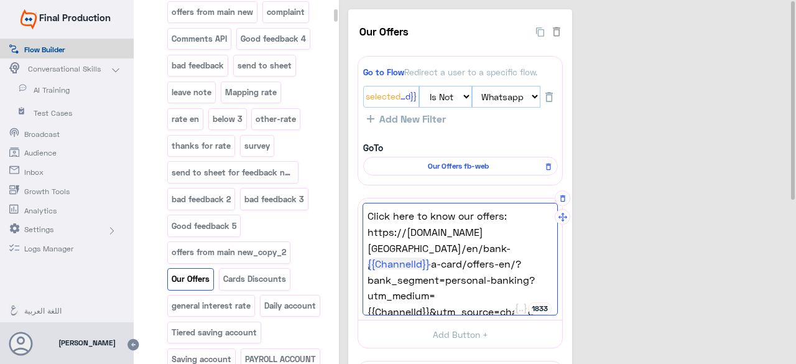
click at [510, 272] on span "[URL][DOMAIN_NAME][GEOGRAPHIC_DATA] {{ChannelId}} &utm_source=chatbot" at bounding box center [459, 248] width 185 height 48
drag, startPoint x: 525, startPoint y: 263, endPoint x: 365, endPoint y: 237, distance: 162.4
click at [365, 237] on div "Click here to know our offers: [URL][DOMAIN_NAME][GEOGRAPHIC_DATA] {{ChannelId}…" at bounding box center [459, 259] width 195 height 112
paste textarea
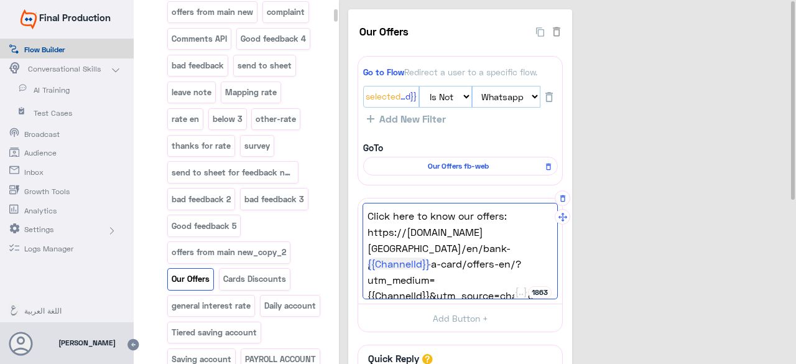
click at [459, 264] on span "[URL][DOMAIN_NAME][GEOGRAPHIC_DATA] {{ChannelId}} &utm_source=chatbot" at bounding box center [459, 248] width 185 height 48
click at [548, 254] on span "[URL][DOMAIN_NAME][GEOGRAPHIC_DATA] {{ChannelId}} &utm_source=chatbot" at bounding box center [459, 248] width 185 height 48
type textarea "Click here to know our offers: https://[DOMAIN_NAME][GEOGRAPHIC_DATA]/en/bank-p…"
click at [490, 268] on span "[URL][DOMAIN_NAME][GEOGRAPHIC_DATA] {{ChannelId}} &utm_source=chatbot" at bounding box center [459, 248] width 185 height 48
click at [624, 276] on div "Our Offers 40 Go to Flow Redirect a user to a specific flow. {{ChannelId}}: Sel…" at bounding box center [569, 310] width 443 height 602
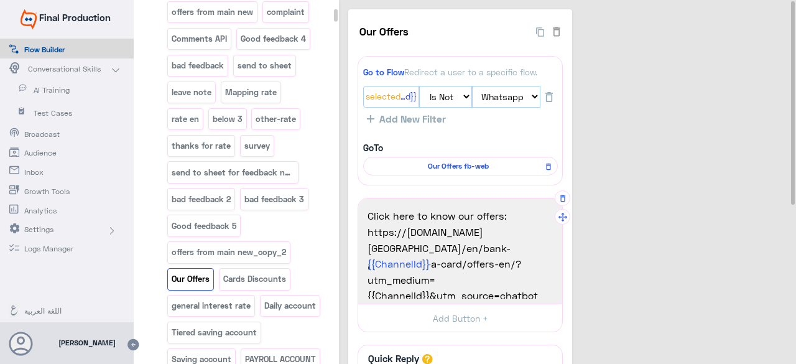
drag, startPoint x: 544, startPoint y: 275, endPoint x: 515, endPoint y: 251, distance: 38.0
click at [515, 251] on span "[URL][DOMAIN_NAME][GEOGRAPHIC_DATA] {{ChannelId}} &utm_source=chatbot" at bounding box center [459, 248] width 185 height 48
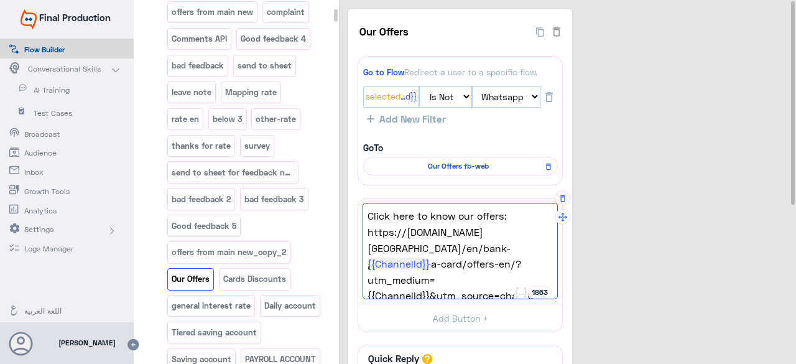
click at [646, 216] on div "Our Offers 40 Go to Flow Redirect a user to a specific flow. {{ChannelId}}: Sel…" at bounding box center [569, 310] width 443 height 602
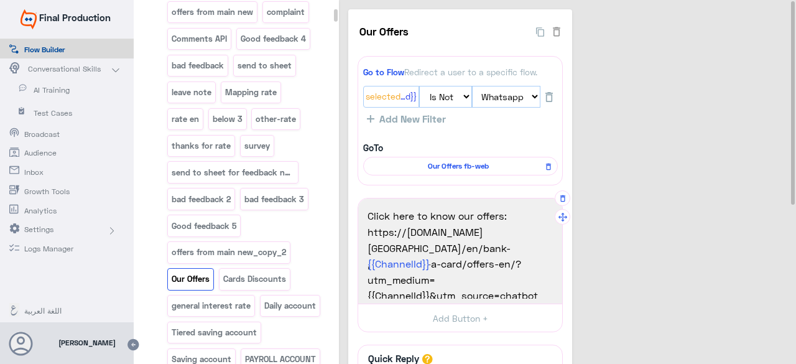
click at [720, 239] on div "Our Offers 40 Go to Flow Redirect a user to a specific flow. {{ChannelId}}: Sel…" at bounding box center [569, 310] width 443 height 602
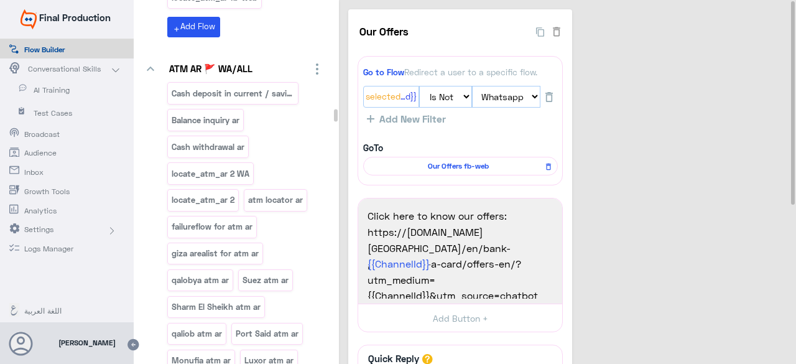
scroll to position [17673, 0]
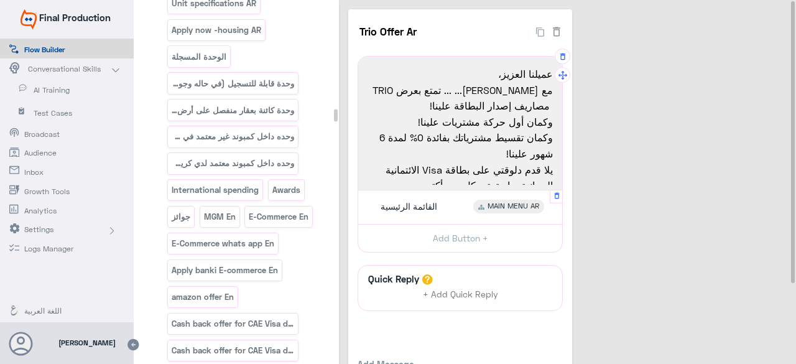
click at [515, 206] on span "MAIN MENU AR" at bounding box center [513, 206] width 52 height 11
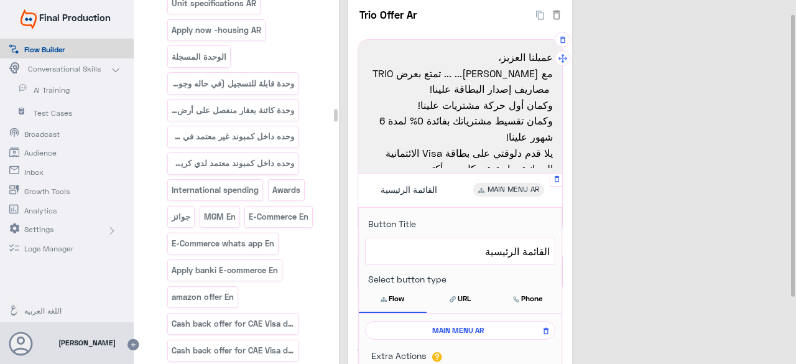
scroll to position [0, 0]
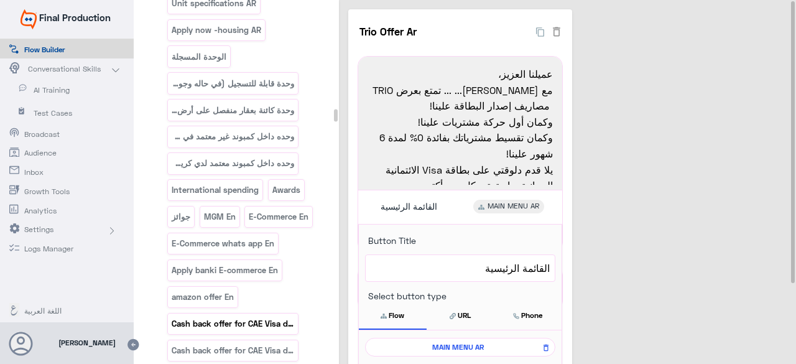
click at [249, 316] on p "Cash back offer for CAE Visa debit card En" at bounding box center [233, 323] width 124 height 14
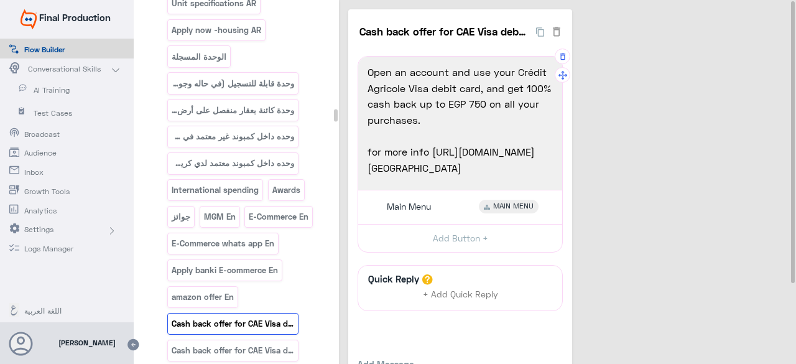
scroll to position [33, 0]
click at [443, 153] on span "for more info [URL][DOMAIN_NAME][GEOGRAPHIC_DATA]" at bounding box center [459, 160] width 185 height 32
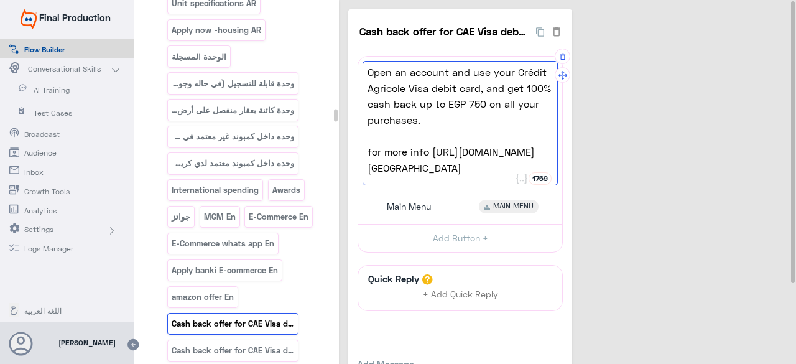
click at [537, 162] on span "for more info [URL][DOMAIN_NAME][GEOGRAPHIC_DATA]" at bounding box center [459, 160] width 185 height 32
drag, startPoint x: 536, startPoint y: 167, endPoint x: 432, endPoint y: 122, distance: 113.0
click at [432, 144] on span "for more info [URL][DOMAIN_NAME][GEOGRAPHIC_DATA]" at bounding box center [459, 160] width 185 height 32
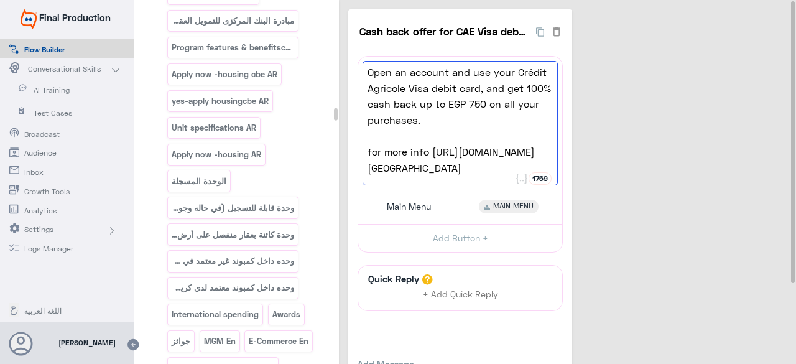
scroll to position [17486, 0]
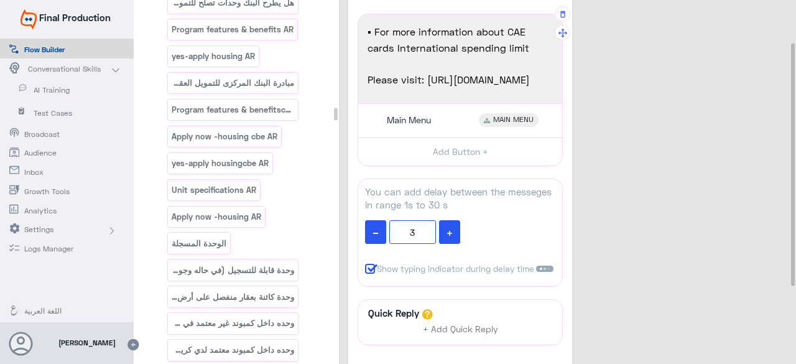
scroll to position [62, 0]
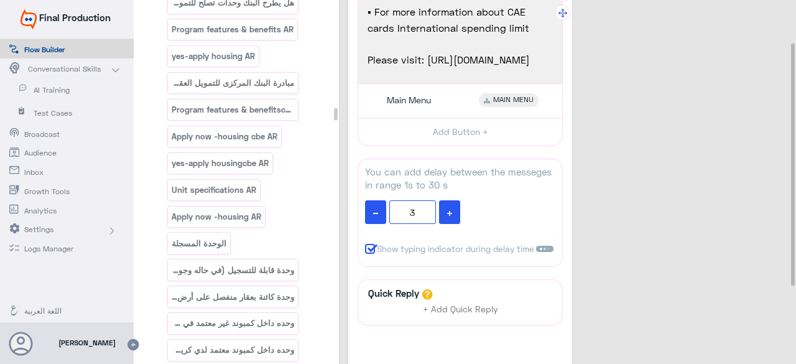
click at [530, 58] on span "Please visit: [URL][DOMAIN_NAME]" at bounding box center [459, 60] width 185 height 16
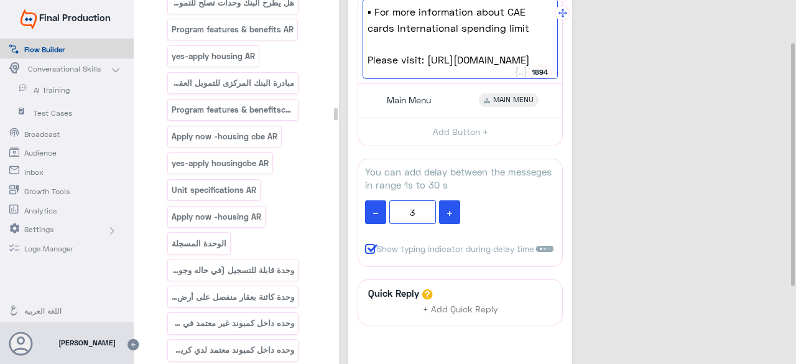
drag, startPoint x: 532, startPoint y: 60, endPoint x: 426, endPoint y: 62, distance: 105.7
click at [426, 62] on span "Please visit: [URL][DOMAIN_NAME]" at bounding box center [459, 60] width 185 height 16
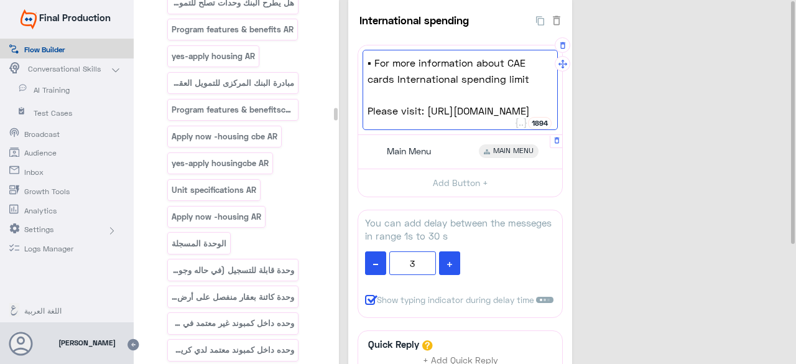
scroll to position [0, 0]
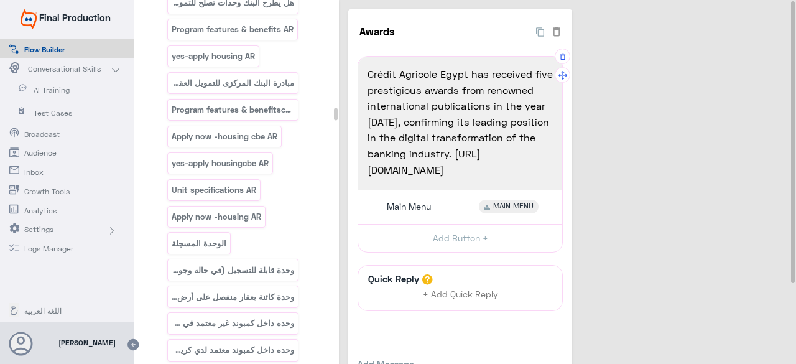
drag, startPoint x: 511, startPoint y: 167, endPoint x: 472, endPoint y: 170, distance: 38.7
click at [487, 168] on span "Crédit Agricole Egypt has received five prestigious awards from renowned intern…" at bounding box center [459, 121] width 185 height 111
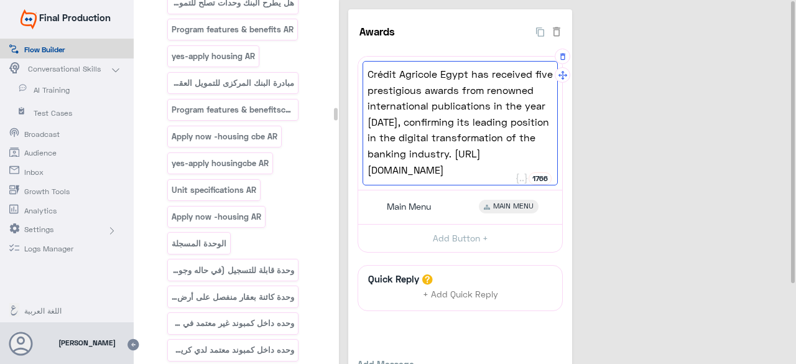
click at [515, 163] on span "Crédit Agricole Egypt has received five prestigious awards from renowned intern…" at bounding box center [459, 121] width 185 height 111
drag, startPoint x: 517, startPoint y: 168, endPoint x: 368, endPoint y: 173, distance: 149.2
click at [368, 173] on span "Crédit Agricole Egypt has received five prestigious awards from renowned intern…" at bounding box center [459, 120] width 185 height 111
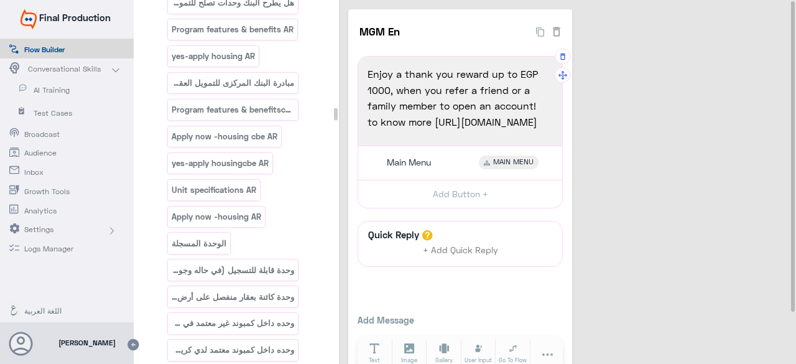
drag, startPoint x: 536, startPoint y: 121, endPoint x: 433, endPoint y: 122, distance: 103.2
click at [433, 122] on span "to know more [URL][DOMAIN_NAME]" at bounding box center [459, 122] width 185 height 16
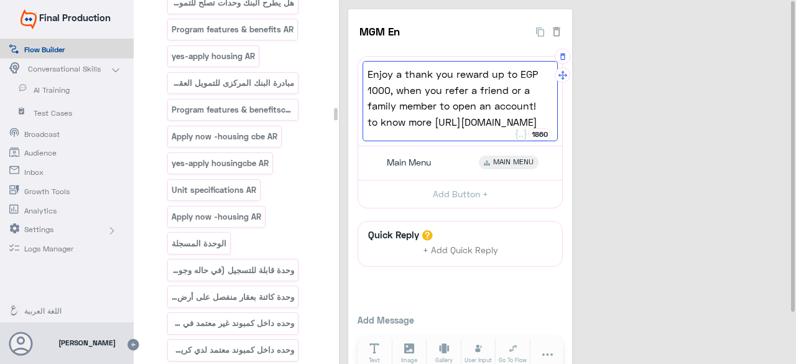
click at [472, 121] on span "to know more [URL][DOMAIN_NAME]" at bounding box center [459, 122] width 185 height 16
click at [436, 120] on span "to know more [URL][DOMAIN_NAME]" at bounding box center [459, 122] width 185 height 16
drag, startPoint x: 533, startPoint y: 121, endPoint x: 433, endPoint y: 124, distance: 100.1
click at [433, 124] on span "to know more [URL][DOMAIN_NAME]" at bounding box center [459, 122] width 185 height 16
click at [454, 129] on div "Enjoy a thank you reward up to EGP 1000, when you refer a friend or a family me…" at bounding box center [459, 101] width 195 height 80
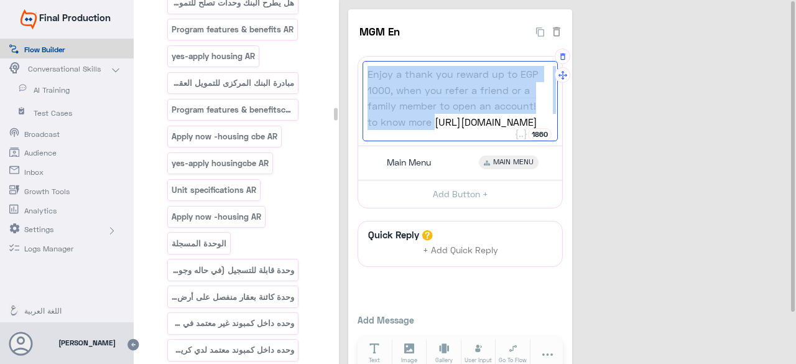
drag, startPoint x: 433, startPoint y: 122, endPoint x: 368, endPoint y: 69, distance: 83.9
click at [368, 69] on div "Enjoy a thank you reward up to EGP 1000, when you refer a friend or a family me…" at bounding box center [459, 101] width 195 height 80
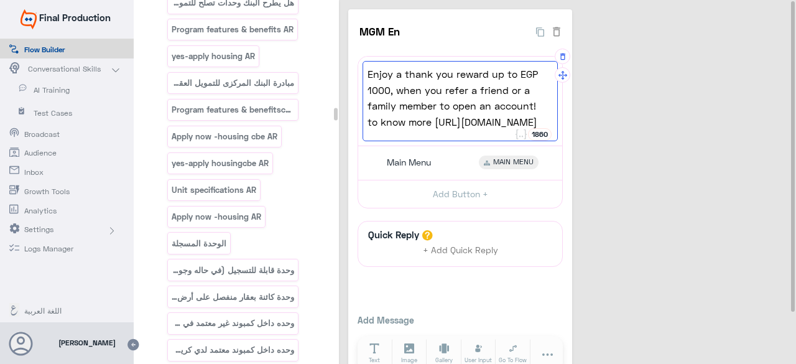
click at [446, 131] on div "Enjoy a thank you reward up to EGP 1000, when you refer a friend or a family me…" at bounding box center [459, 101] width 195 height 80
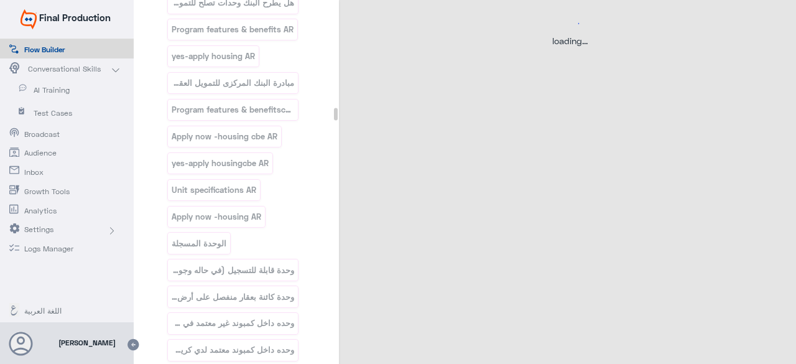
select select "2"
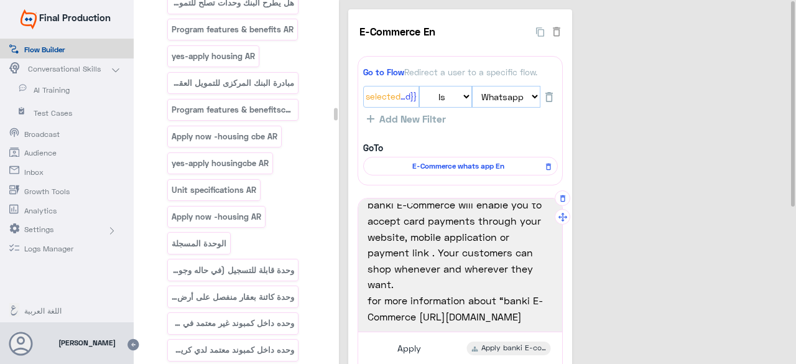
scroll to position [17, 0]
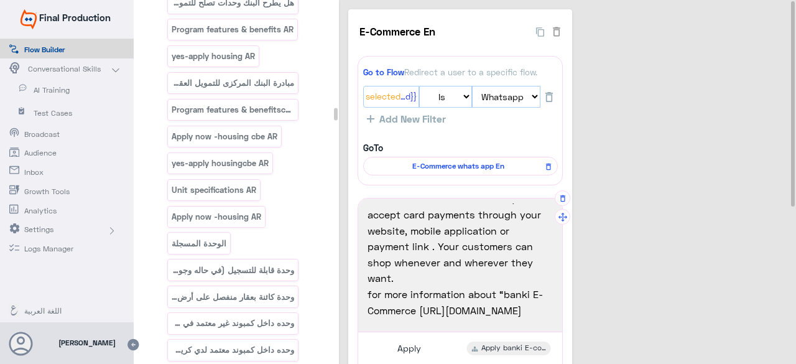
drag, startPoint x: 532, startPoint y: 310, endPoint x: 420, endPoint y: 309, distance: 111.9
click at [420, 309] on span "for more information about “banki E-Commerce [URL][DOMAIN_NAME]" at bounding box center [459, 302] width 185 height 32
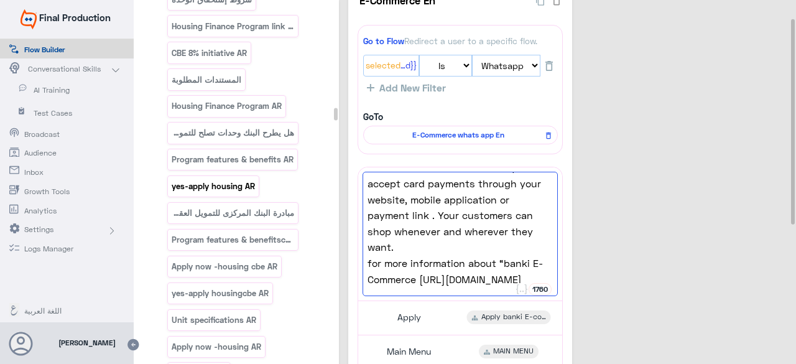
scroll to position [17238, 0]
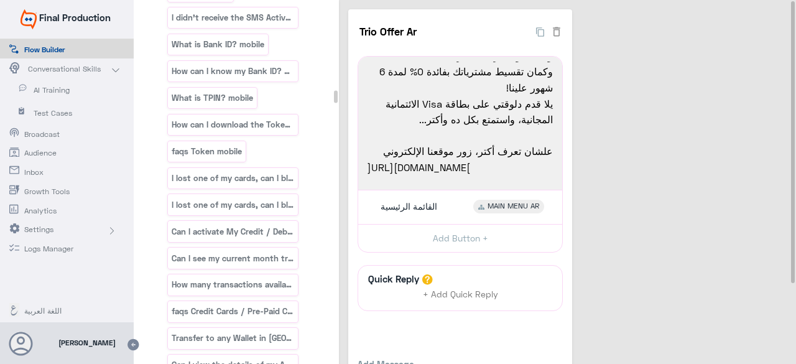
scroll to position [14628, 0]
